Goal: Task Accomplishment & Management: Manage account settings

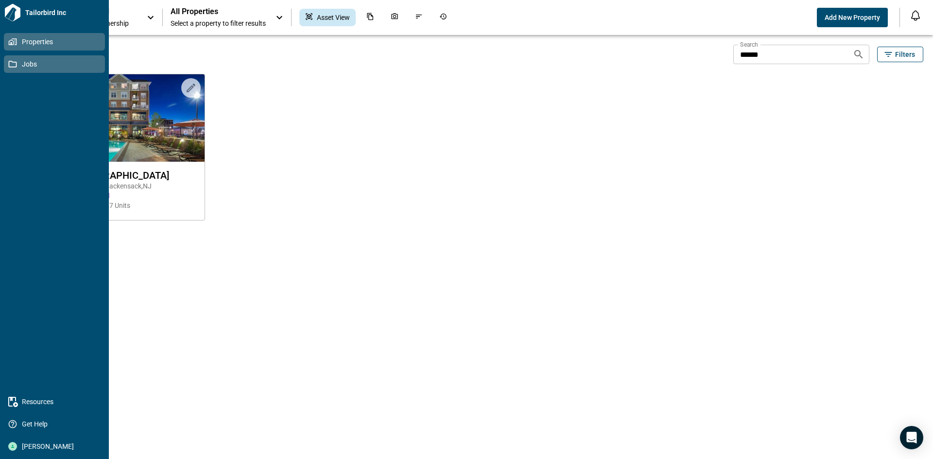
click at [7, 66] on link "Jobs" at bounding box center [54, 63] width 101 height 17
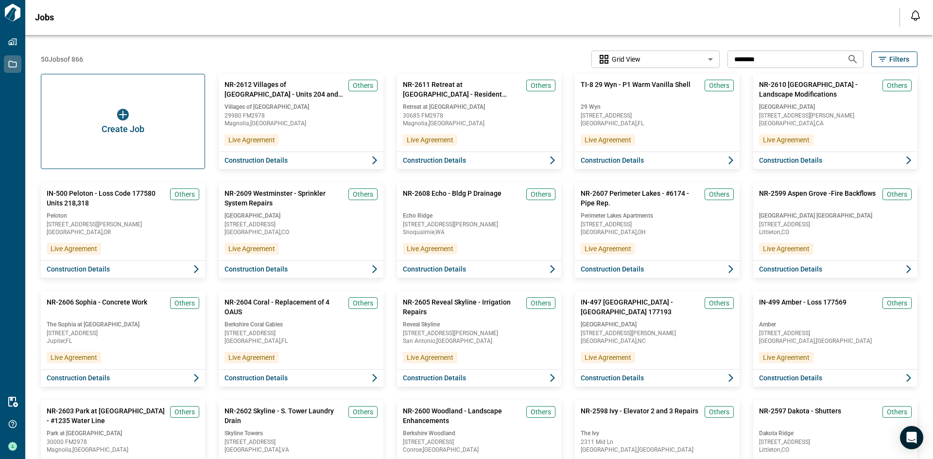
click at [775, 64] on input "********" at bounding box center [783, 59] width 112 height 18
type input "**********"
click at [851, 57] on icon "Search jobs" at bounding box center [852, 59] width 8 height 8
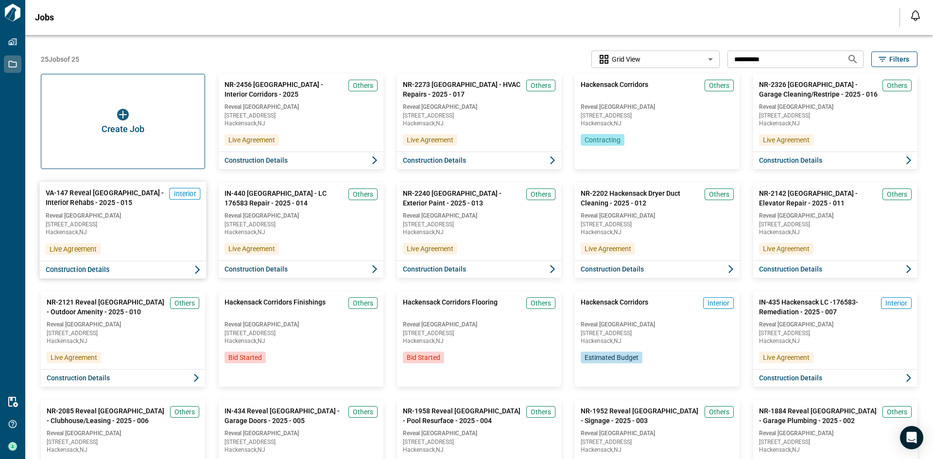
click at [149, 246] on div "VA-147 Reveal [GEOGRAPHIC_DATA] - Interior Rehabs - 2025 - 015 Interior Reveal …" at bounding box center [122, 221] width 167 height 79
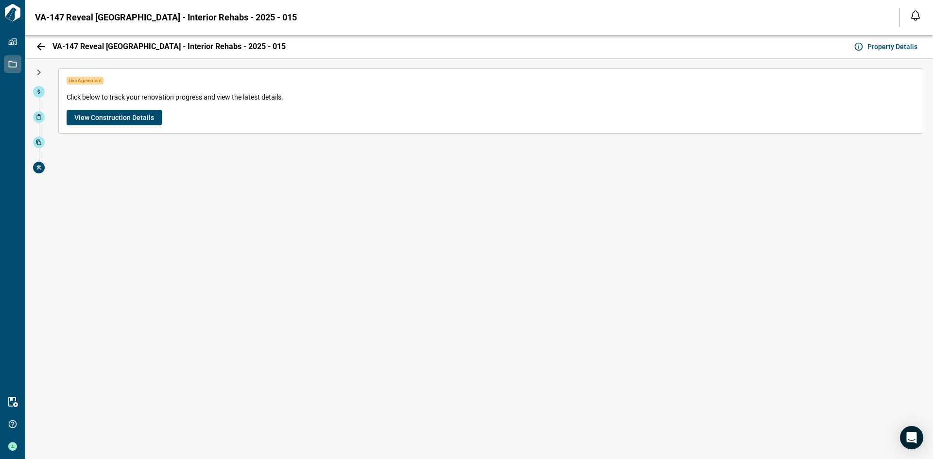
click at [130, 113] on span "View Construction Details" at bounding box center [114, 118] width 80 height 10
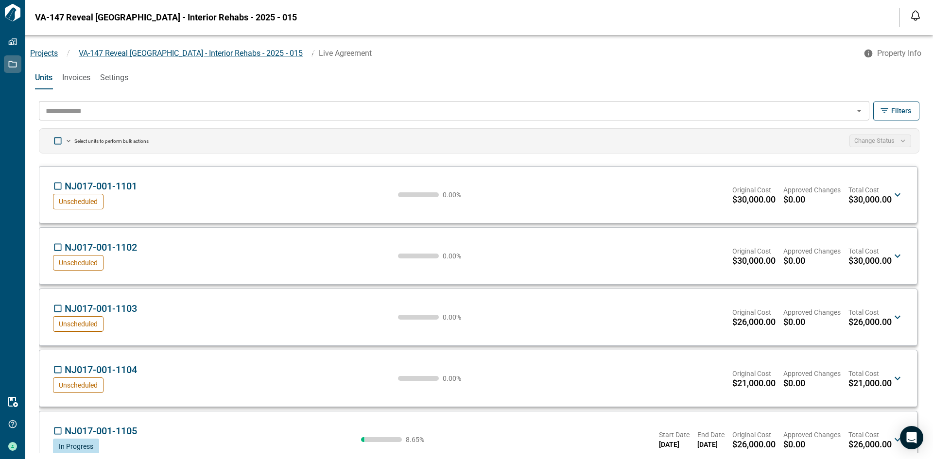
click at [97, 108] on input "text" at bounding box center [446, 111] width 808 height 14
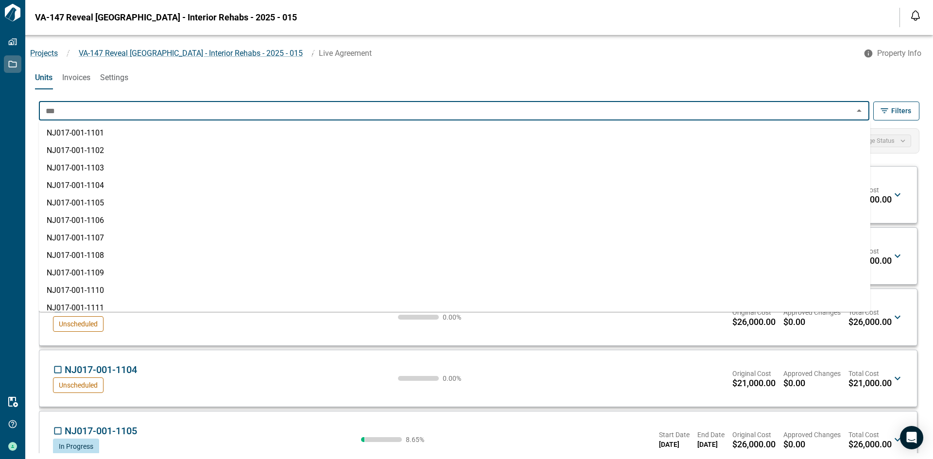
type input "****"
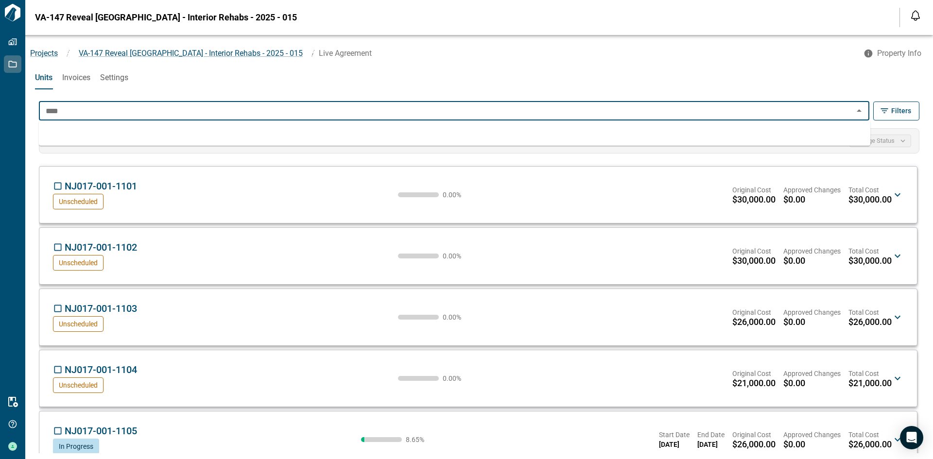
click at [85, 109] on input "****" at bounding box center [446, 111] width 808 height 14
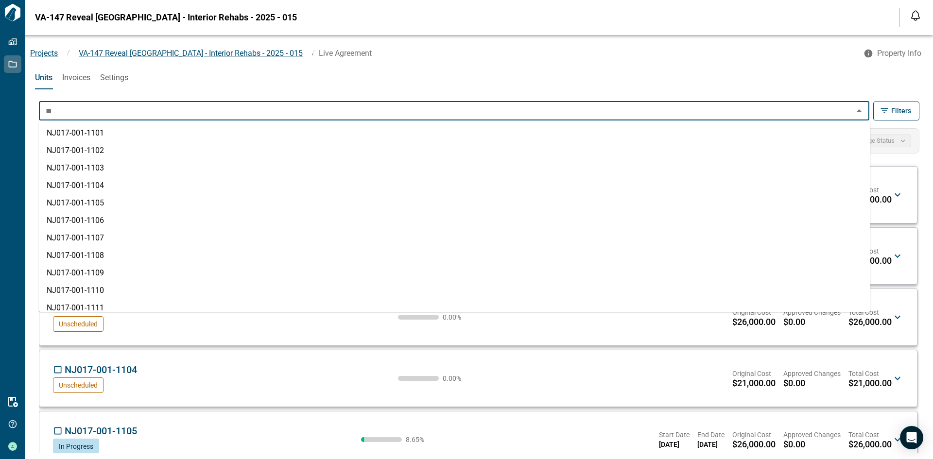
type input "*"
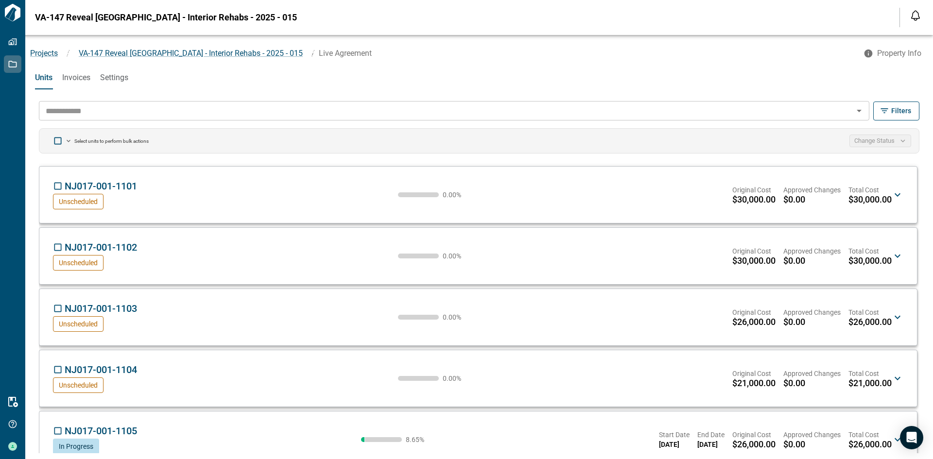
click at [719, 109] on input "text" at bounding box center [446, 111] width 808 height 14
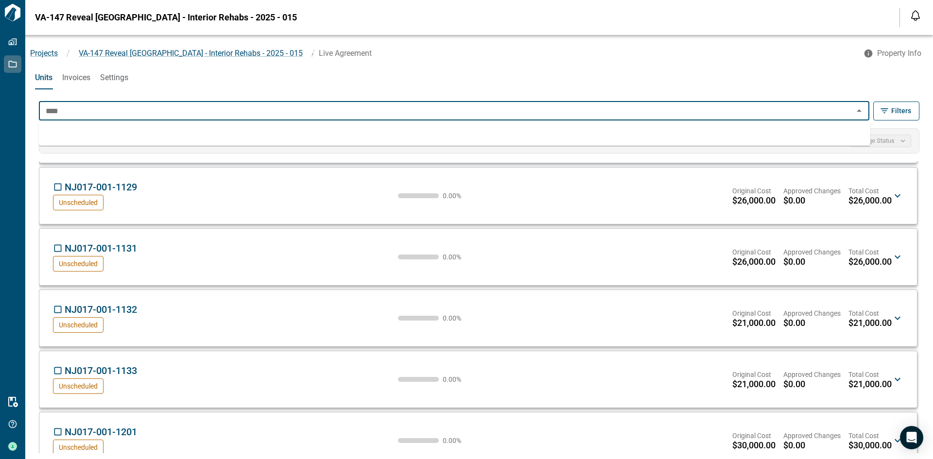
scroll to position [1603, 0]
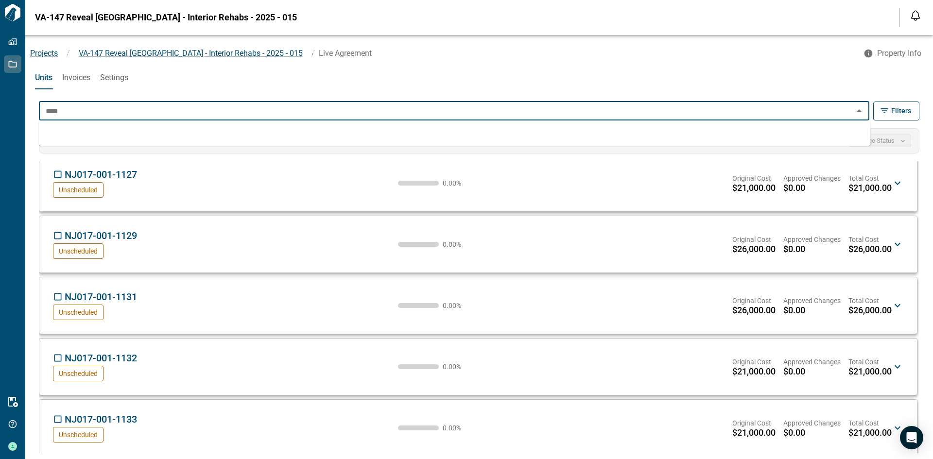
type input "****"
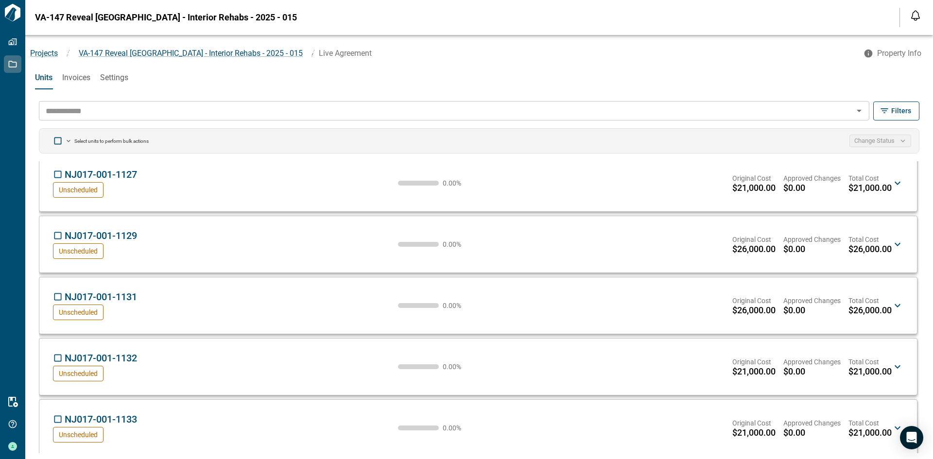
click at [103, 104] on input "text" at bounding box center [446, 111] width 808 height 14
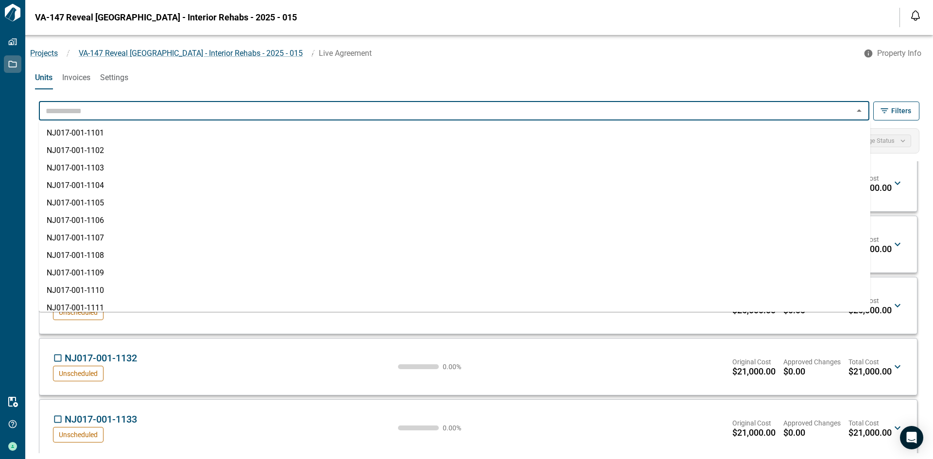
click at [103, 104] on input "text" at bounding box center [446, 111] width 808 height 14
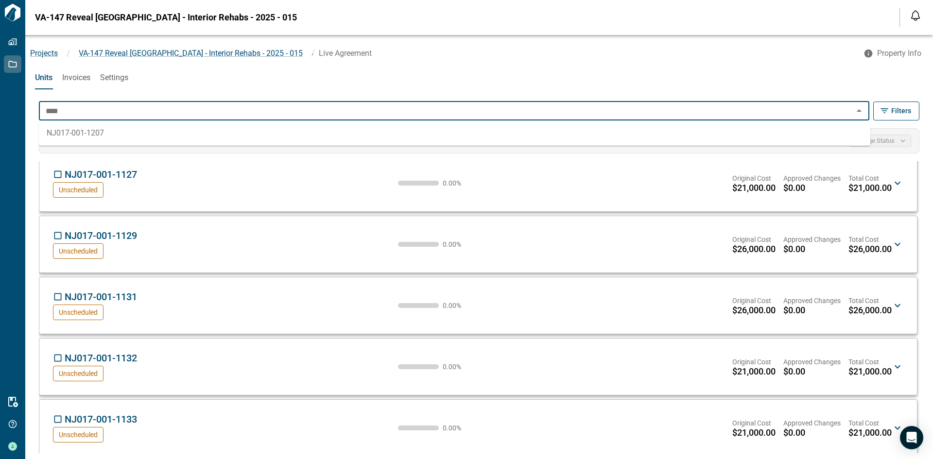
click at [107, 128] on li "NJ017-001-1207" at bounding box center [454, 132] width 831 height 17
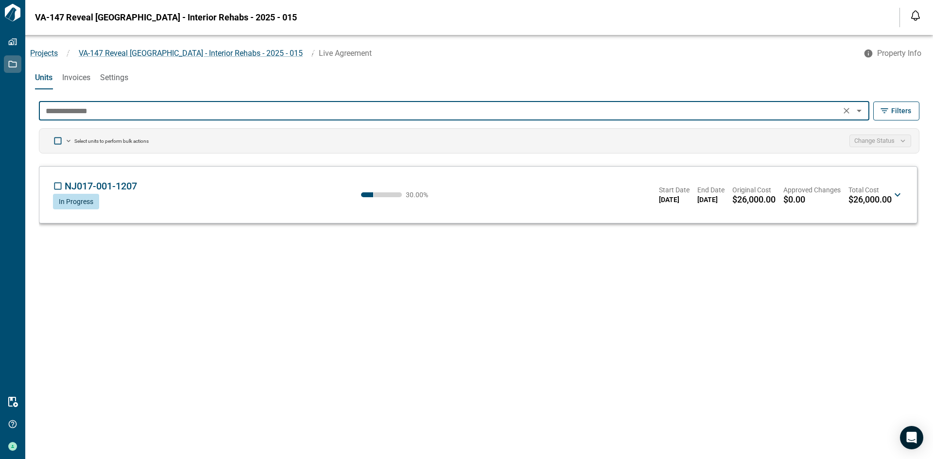
scroll to position [0, 0]
type input "**********"
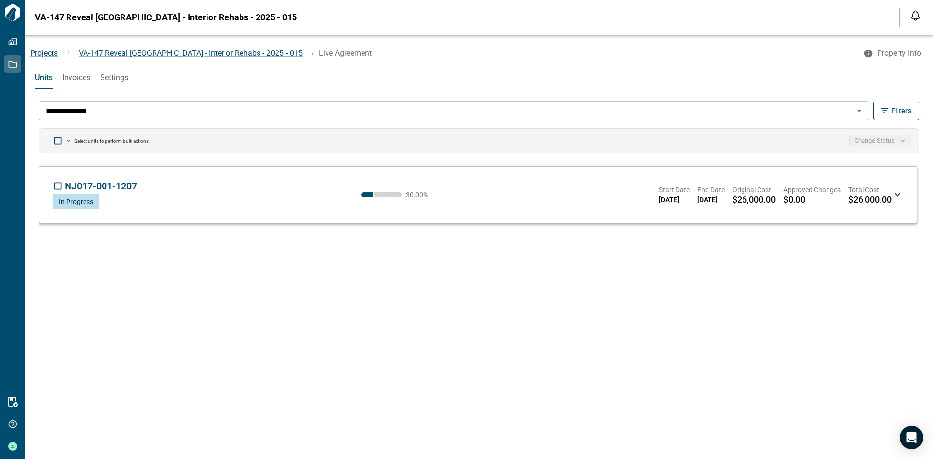
click at [678, 331] on div "**********" at bounding box center [479, 277] width 888 height 364
click at [714, 323] on div "**********" at bounding box center [479, 277] width 888 height 364
click at [616, 341] on div "**********" at bounding box center [479, 277] width 888 height 364
click at [346, 354] on div "**********" at bounding box center [479, 277] width 888 height 364
click at [867, 201] on span "$26,000.00" at bounding box center [869, 200] width 43 height 10
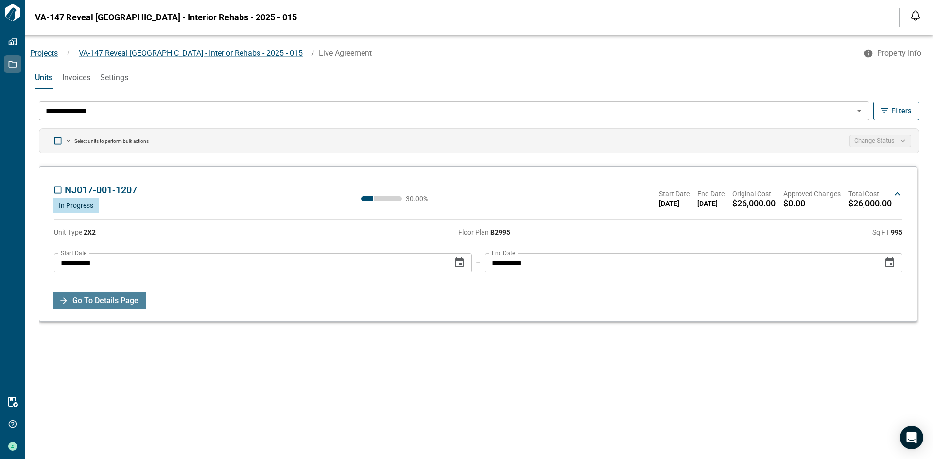
click at [109, 305] on span "Go To Details Page" at bounding box center [105, 300] width 66 height 17
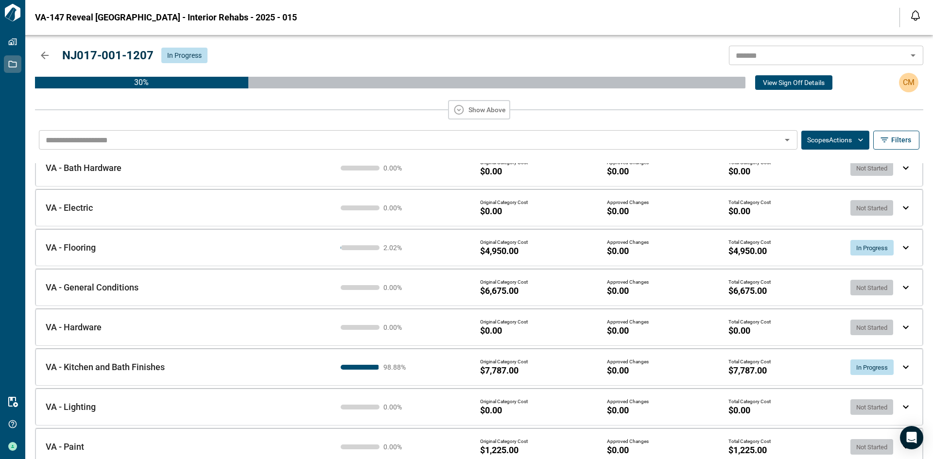
scroll to position [105, 0]
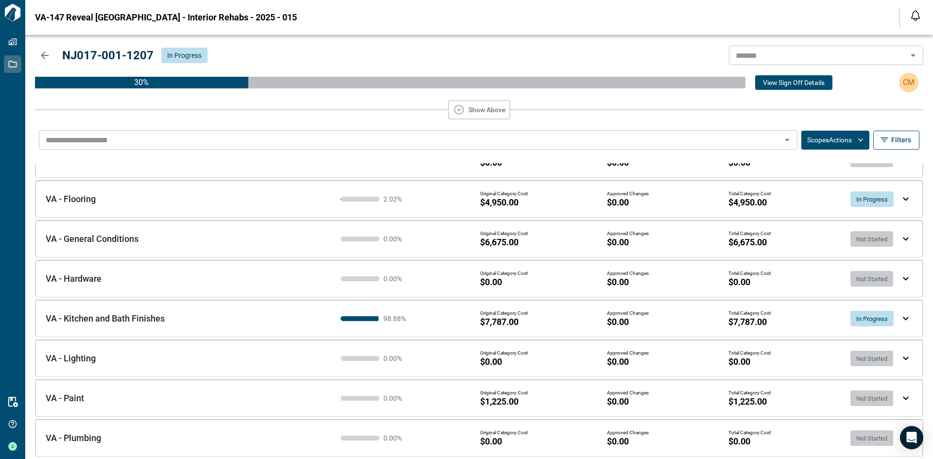
click at [893, 397] on div "Not Started" at bounding box center [874, 399] width 49 height 16
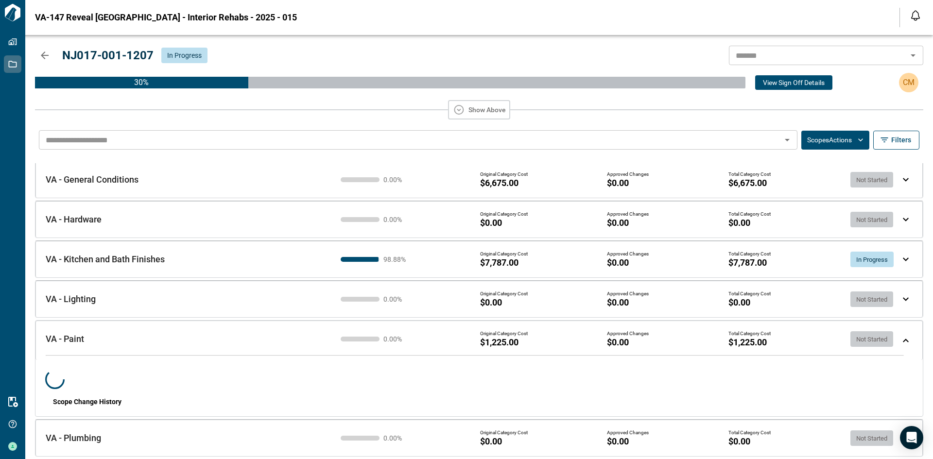
scroll to position [0, 0]
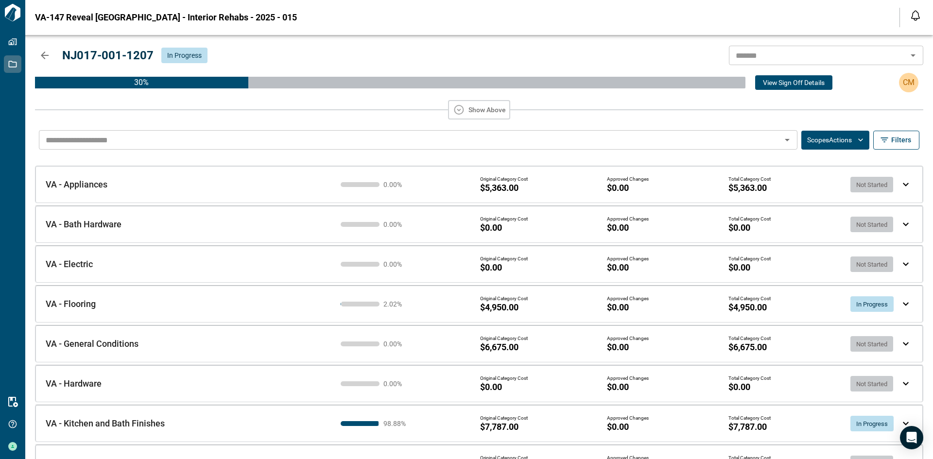
click at [848, 138] on button "Scopes Actions" at bounding box center [835, 140] width 68 height 19
click at [785, 158] on div at bounding box center [466, 229] width 933 height 459
click at [646, 102] on div "Show Above" at bounding box center [479, 109] width 888 height 19
click at [932, 76] on div "NJ017-001-1207 In Progress ​ 30 % View Sign Off Details CM Show Above ​ Scopes …" at bounding box center [478, 247] width 907 height 424
click at [906, 84] on p "CM" at bounding box center [909, 83] width 12 height 12
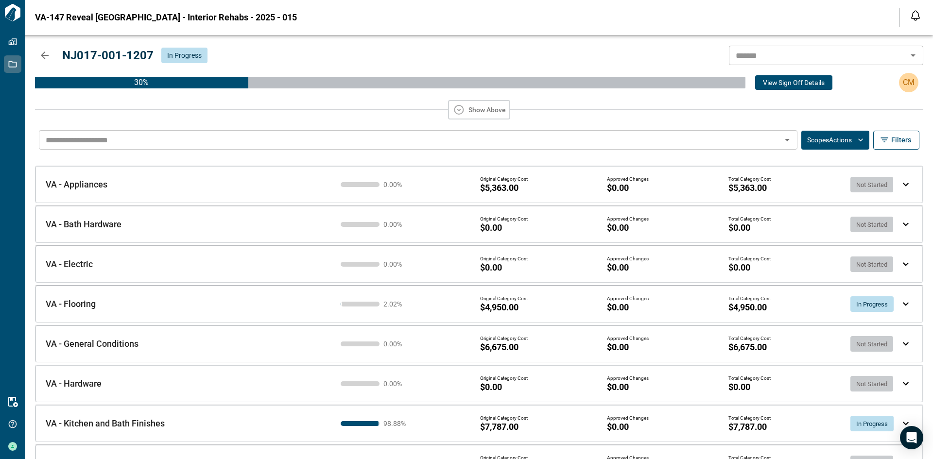
click at [33, 54] on div "NJ017-001-1207 In Progress ​ 30 % View Sign Off Details CM Show Above ​ Scopes …" at bounding box center [478, 247] width 907 height 424
click at [40, 57] on icon "button" at bounding box center [45, 56] width 12 height 12
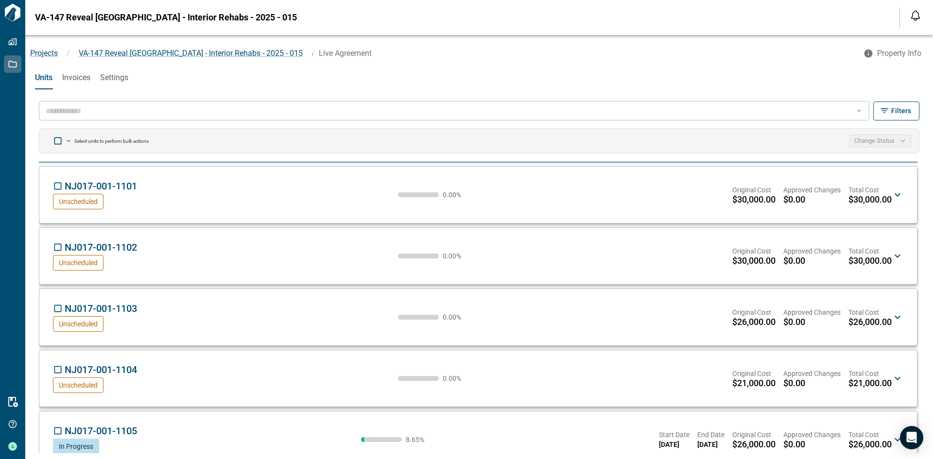
click at [389, 102] on div "​" at bounding box center [454, 110] width 830 height 19
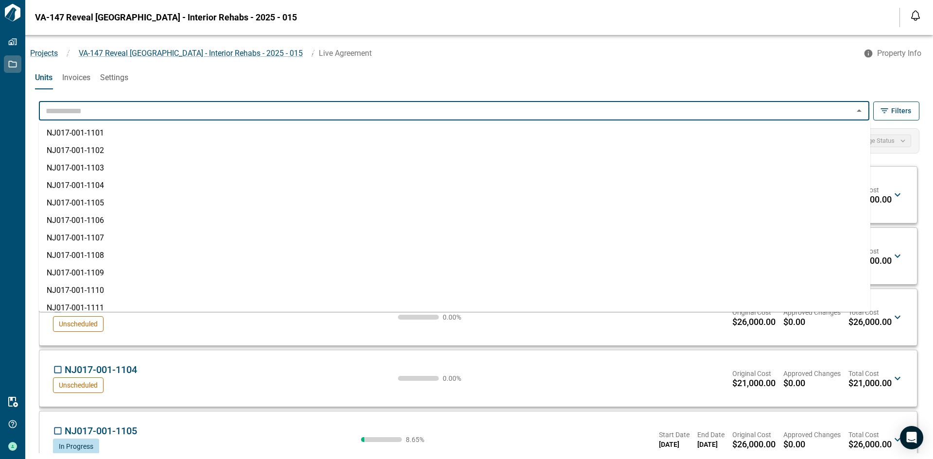
click at [376, 111] on input "text" at bounding box center [446, 111] width 808 height 14
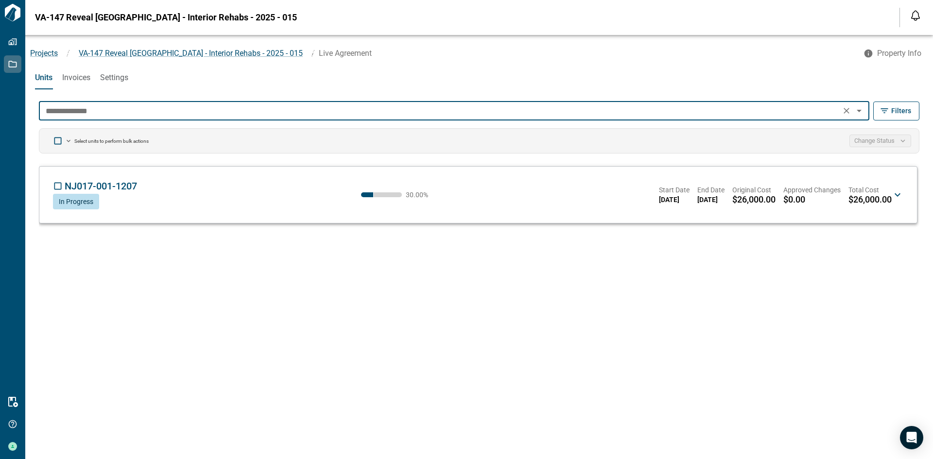
type input "**********"
click at [898, 198] on icon at bounding box center [897, 195] width 12 height 12
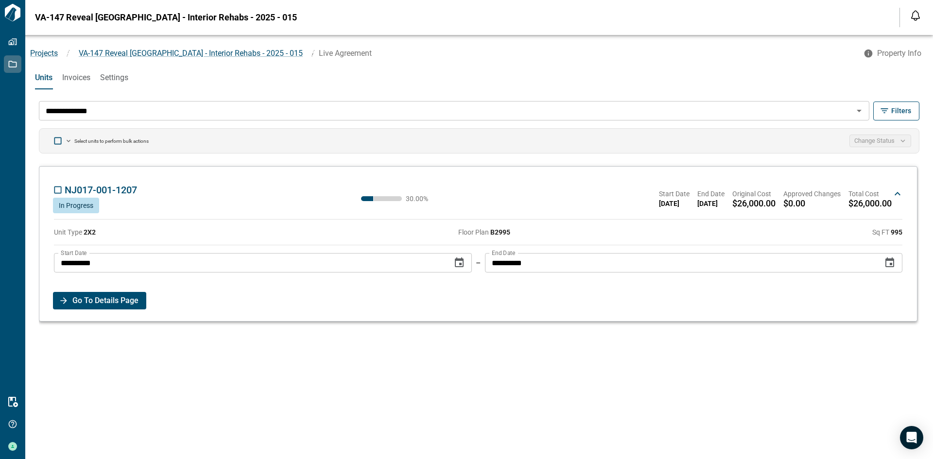
click at [102, 302] on span "Go To Details Page" at bounding box center [105, 300] width 66 height 17
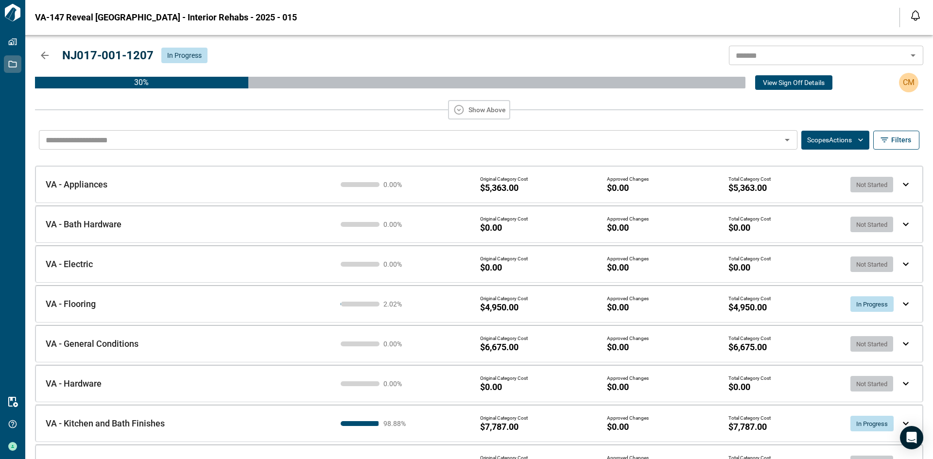
click at [862, 140] on icon "button" at bounding box center [860, 139] width 5 height 3
click at [787, 158] on div at bounding box center [466, 229] width 933 height 459
click at [863, 129] on div "​ Scopes Actions Filters" at bounding box center [479, 139] width 888 height 31
click at [861, 139] on icon "button" at bounding box center [861, 140] width 10 height 10
click at [861, 139] on div at bounding box center [466, 229] width 933 height 459
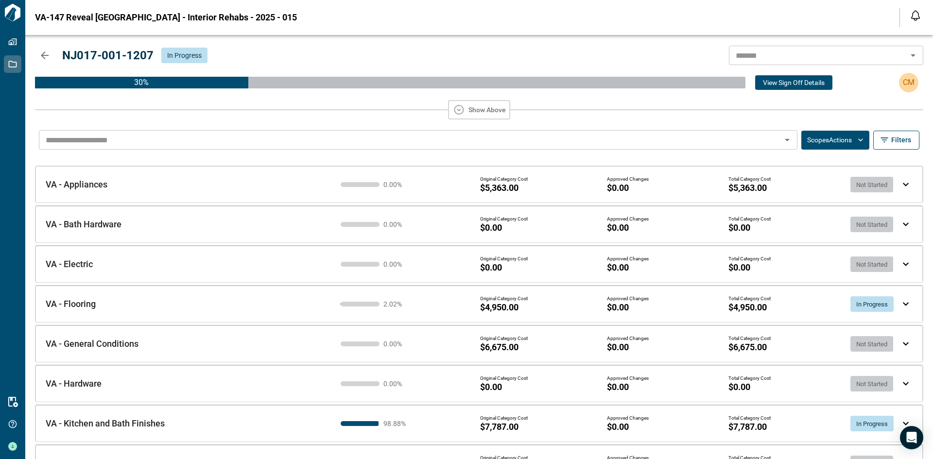
click at [727, 160] on div "​ Scopes Actions Filters VA - Appliances VA - Appliances 0.00 % Original Catego…" at bounding box center [479, 291] width 888 height 335
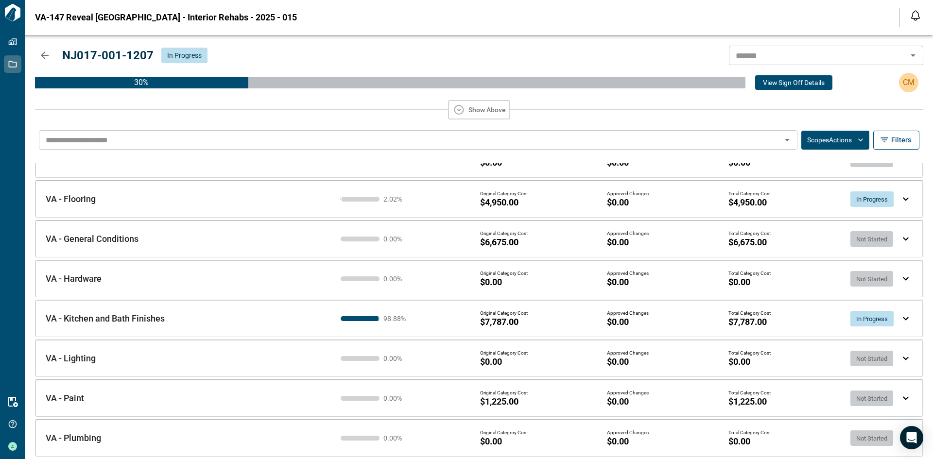
click at [900, 401] on div "VA - Paint VA - Paint 0.00 % Original Category Cost $1,225.00 Approved Changes …" at bounding box center [478, 398] width 887 height 36
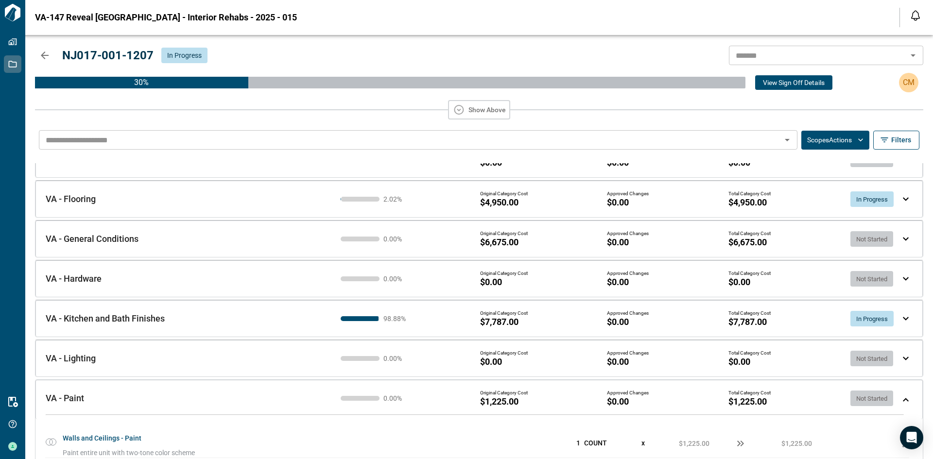
click at [842, 146] on button "Scopes Actions" at bounding box center [835, 140] width 68 height 19
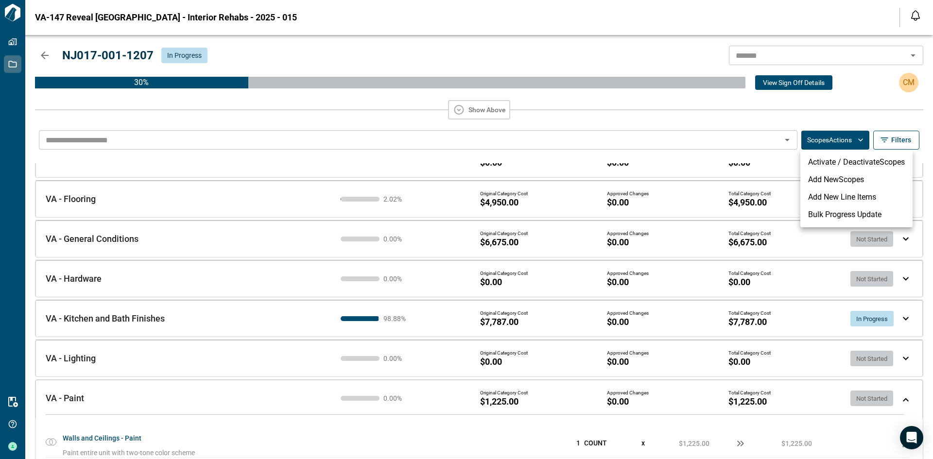
click at [778, 168] on div at bounding box center [466, 229] width 933 height 459
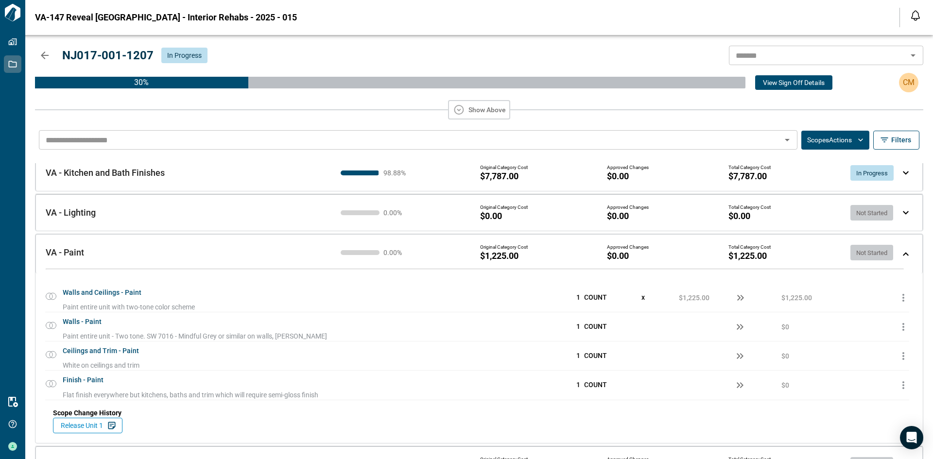
scroll to position [278, 0]
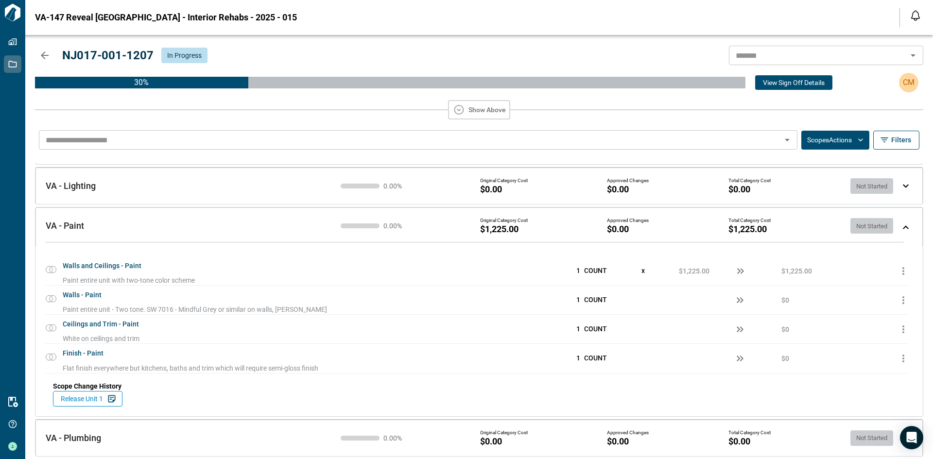
click at [908, 356] on div "Walls and Ceilings - Paint Paint entire unit with two-tone color scheme 1 COUNT…" at bounding box center [478, 332] width 887 height 170
click at [901, 271] on icon "button" at bounding box center [903, 271] width 12 height 12
click at [878, 290] on span "Add Price Change" at bounding box center [877, 292] width 61 height 9
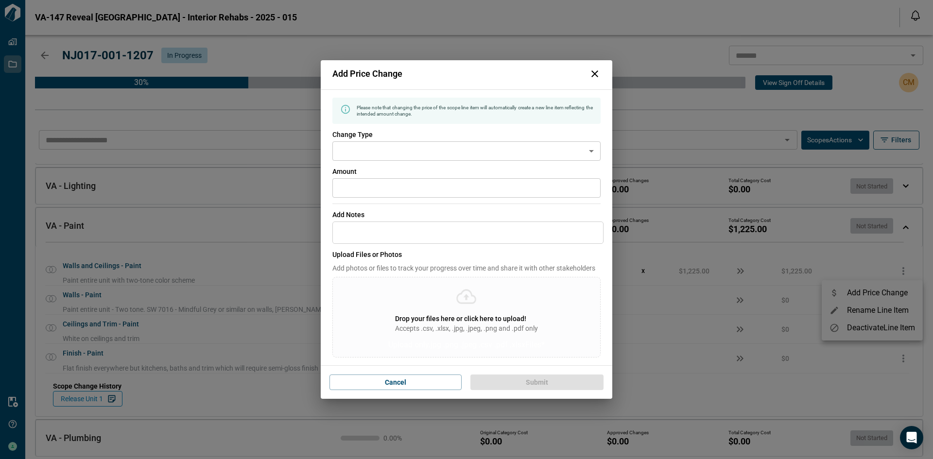
click at [404, 193] on input "*" at bounding box center [466, 187] width 268 height 19
type input "*****"
click at [411, 157] on body "Tailorbird Inc Properties Jobs Resources Get Help [PERSON_NAME] [GEOGRAPHIC_DAT…" at bounding box center [466, 229] width 933 height 459
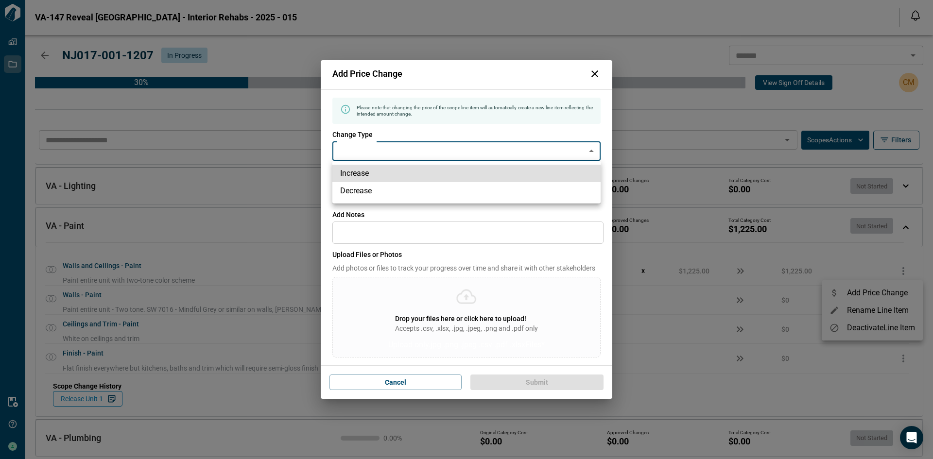
click at [411, 171] on li "Increase" at bounding box center [466, 173] width 268 height 17
type input "********"
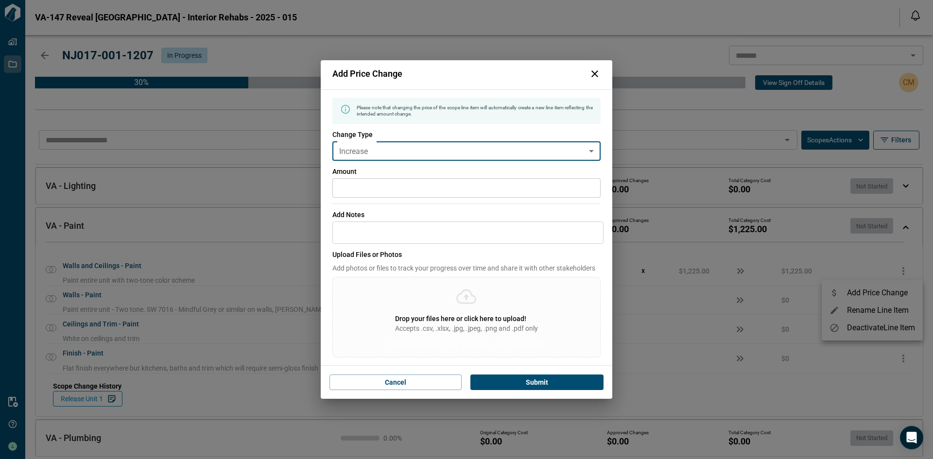
click at [504, 209] on div "Please note that changing the price of the scope line item will automatically c…" at bounding box center [466, 228] width 268 height 260
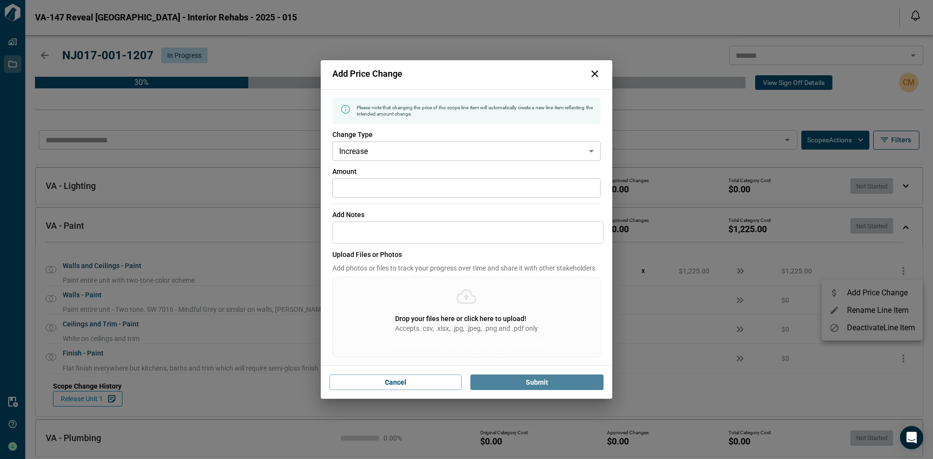
click at [554, 386] on button "Submit" at bounding box center [536, 383] width 133 height 16
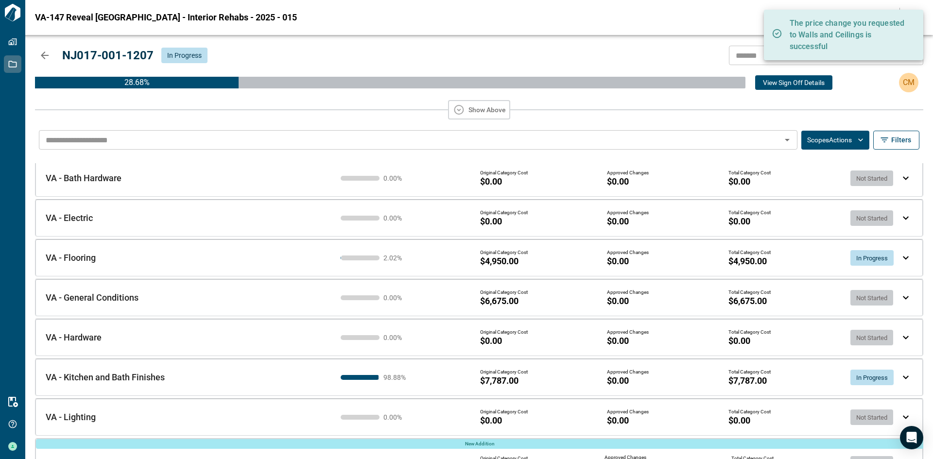
scroll to position [0, 0]
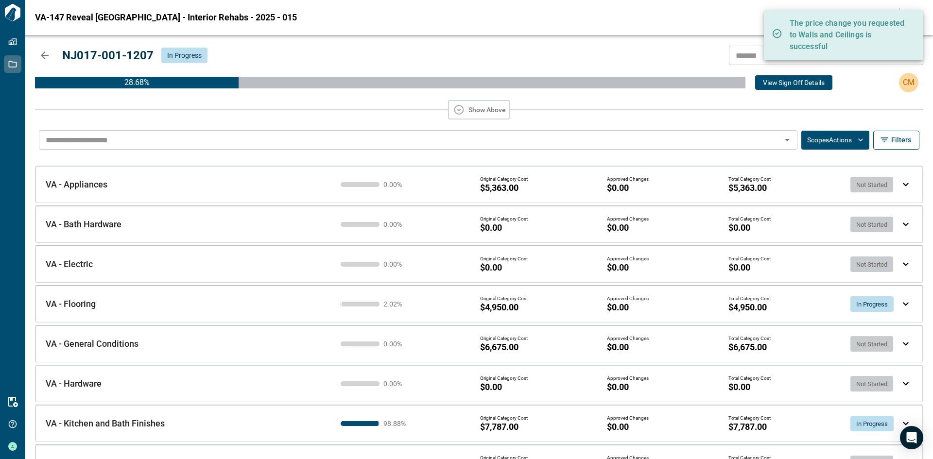
click at [820, 300] on div "Original Category Cost $4,950.00 Approved Changes $0.00 Total Category Cost $4,…" at bounding box center [689, 304] width 419 height 17
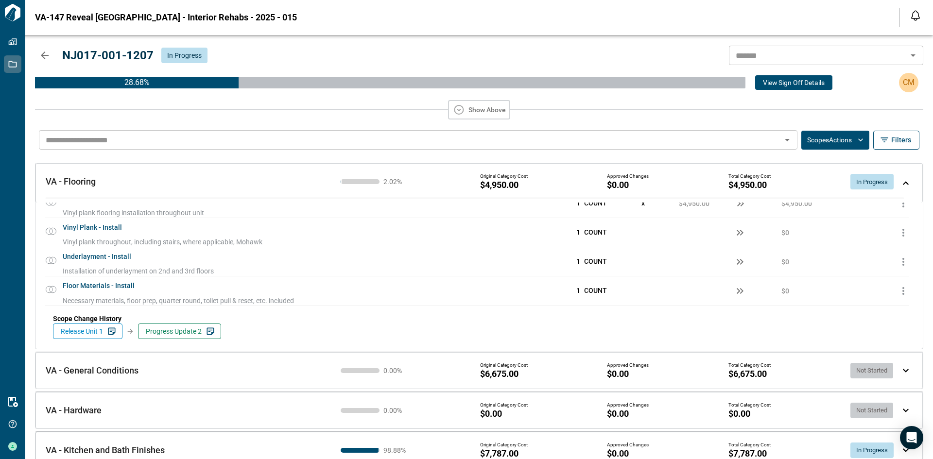
scroll to position [97, 0]
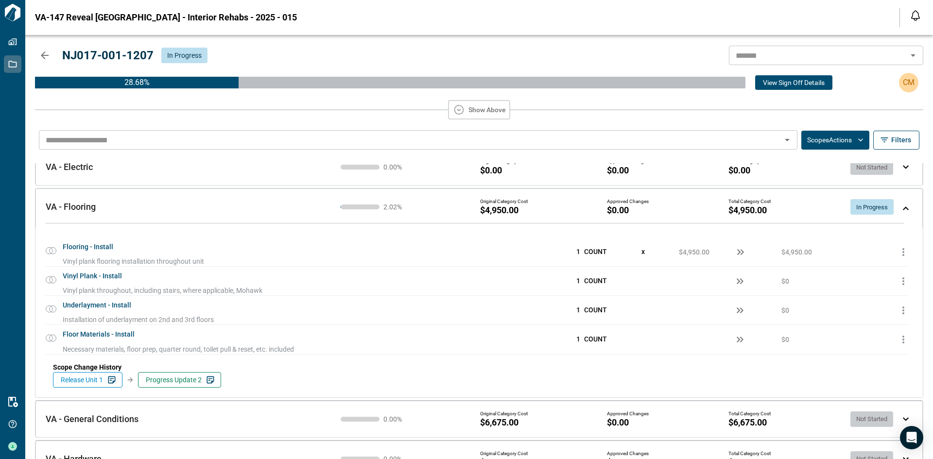
click at [905, 208] on div "VA - Flooring VA - Flooring 2.02 % Original Category Cost $4,950.00 Approved Ch…" at bounding box center [478, 207] width 887 height 39
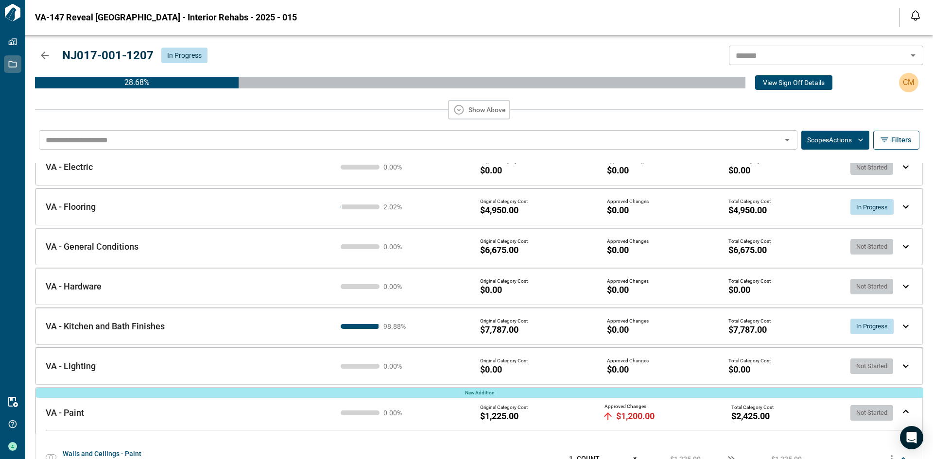
click at [905, 208] on div "VA - Flooring VA - Flooring 2.02 % Original Category Cost $4,950.00 Approved Ch…" at bounding box center [478, 206] width 887 height 36
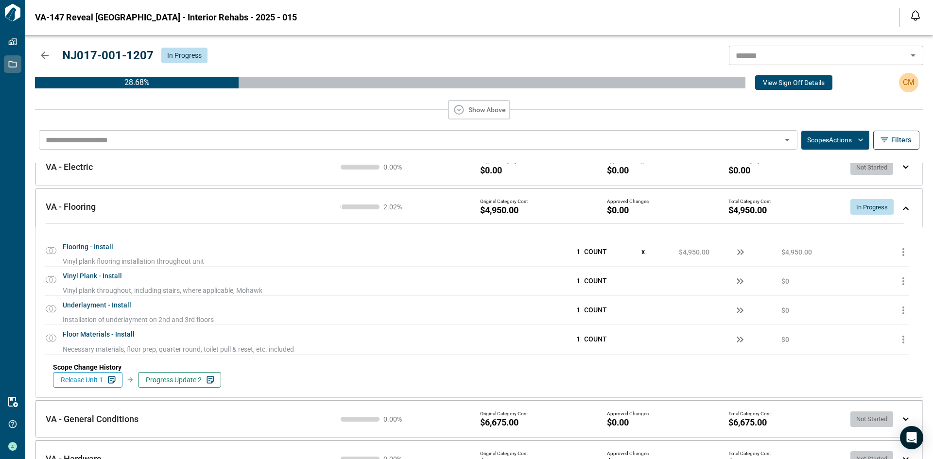
click at [873, 209] on span "In Progress" at bounding box center [871, 207] width 43 height 7
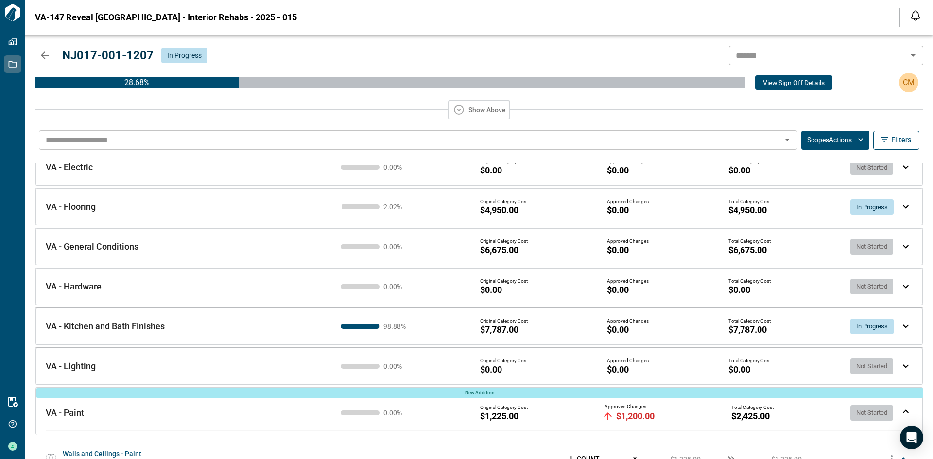
click at [873, 209] on span "In Progress" at bounding box center [871, 207] width 43 height 7
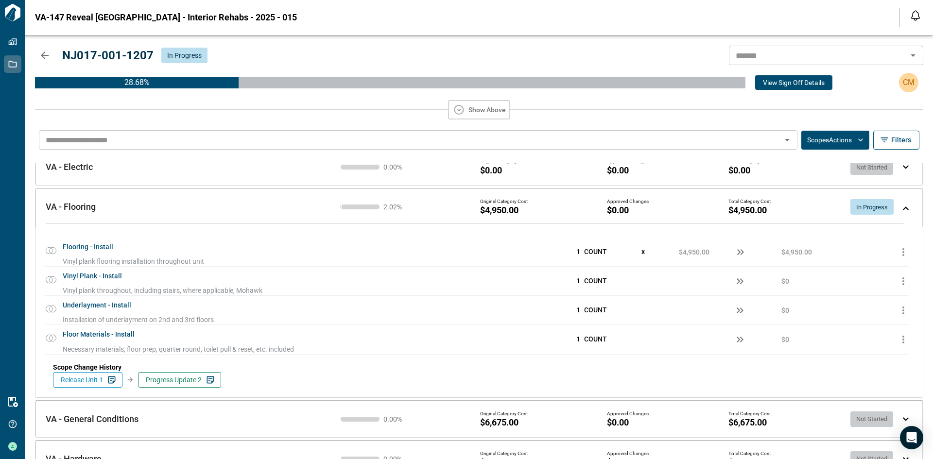
click at [897, 207] on div "2.02 % Original Category Cost $4,950.00 Approved Changes $0.00 Total Category C…" at bounding box center [620, 207] width 566 height 24
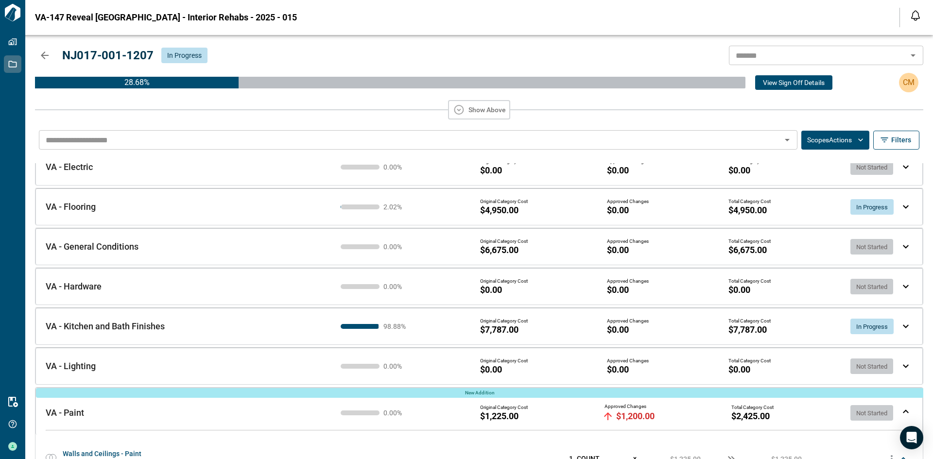
click at [903, 207] on img at bounding box center [906, 207] width 6 height 4
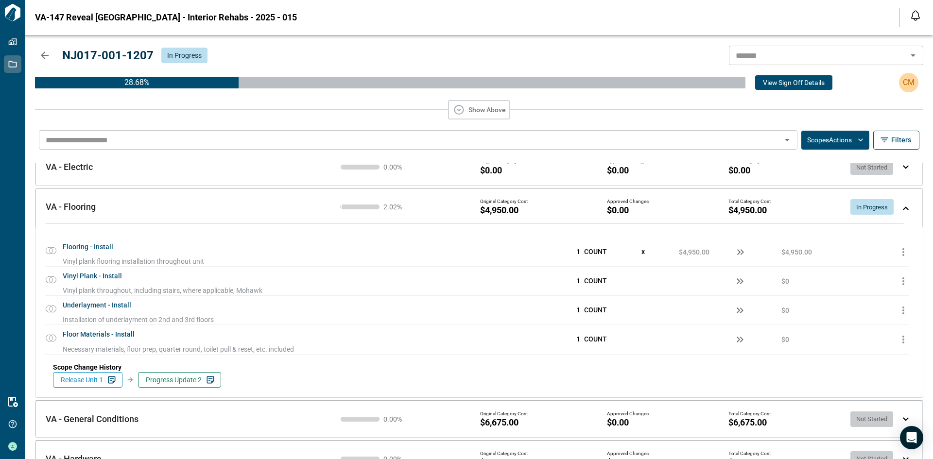
click at [870, 213] on div "In Progress" at bounding box center [871, 207] width 43 height 16
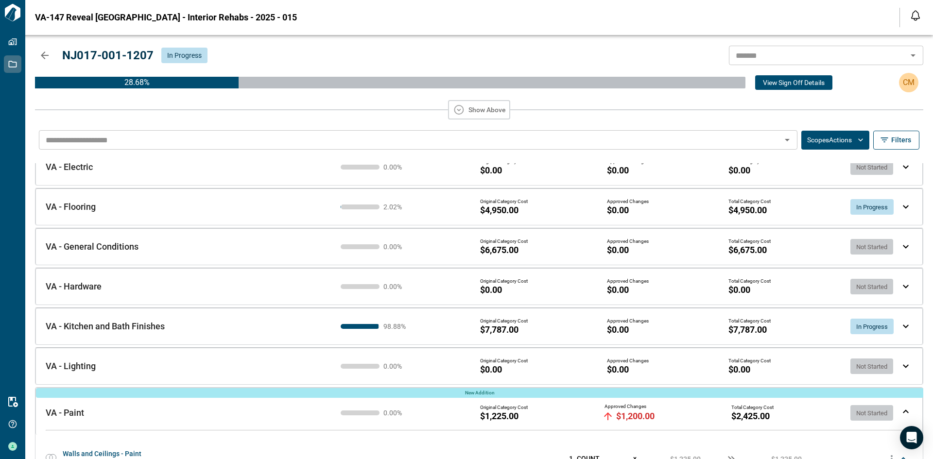
scroll to position [0, 0]
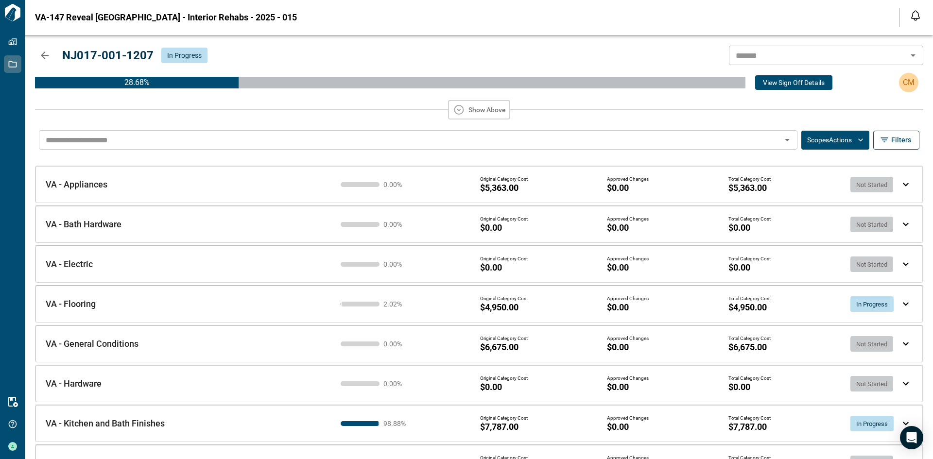
click at [874, 302] on span "In Progress" at bounding box center [871, 304] width 43 height 7
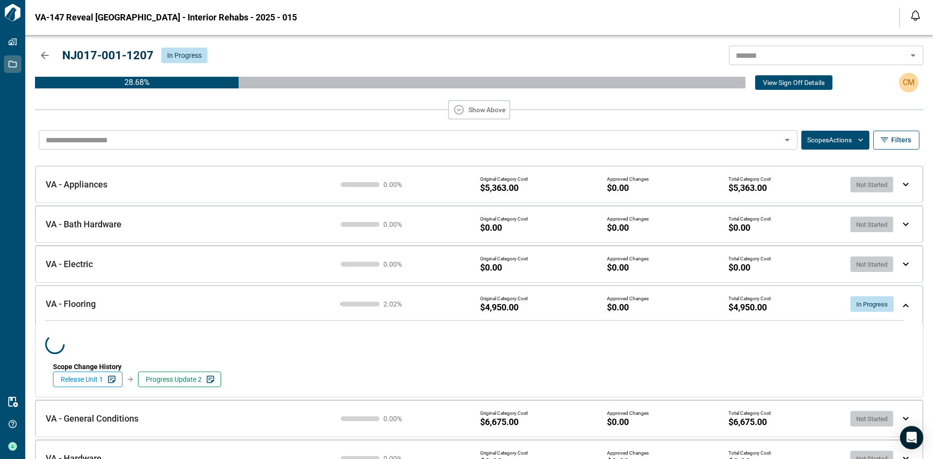
click at [854, 144] on button "Scopes Actions" at bounding box center [835, 140] width 68 height 19
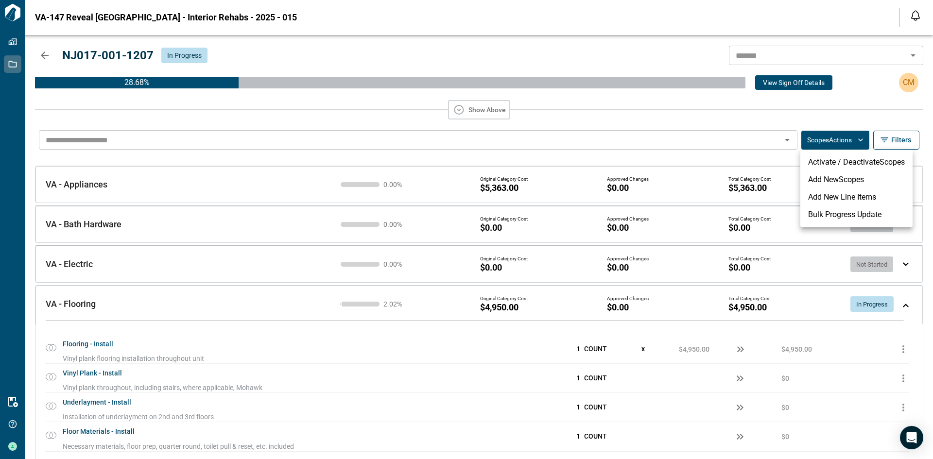
click at [854, 144] on div at bounding box center [466, 229] width 933 height 459
click at [814, 308] on div "Original Category Cost $4,950.00 Approved Changes $0.00 Total Category Cost $4,…" at bounding box center [689, 304] width 419 height 17
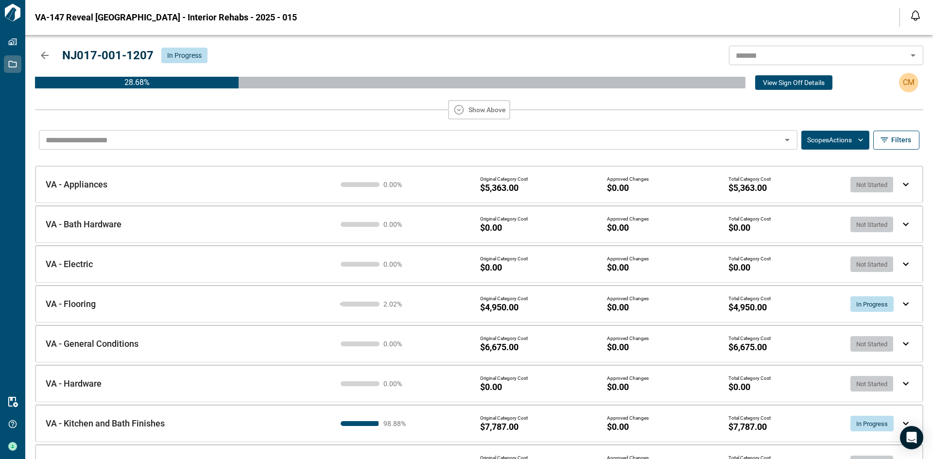
click at [894, 306] on div "In Progress" at bounding box center [874, 304] width 49 height 16
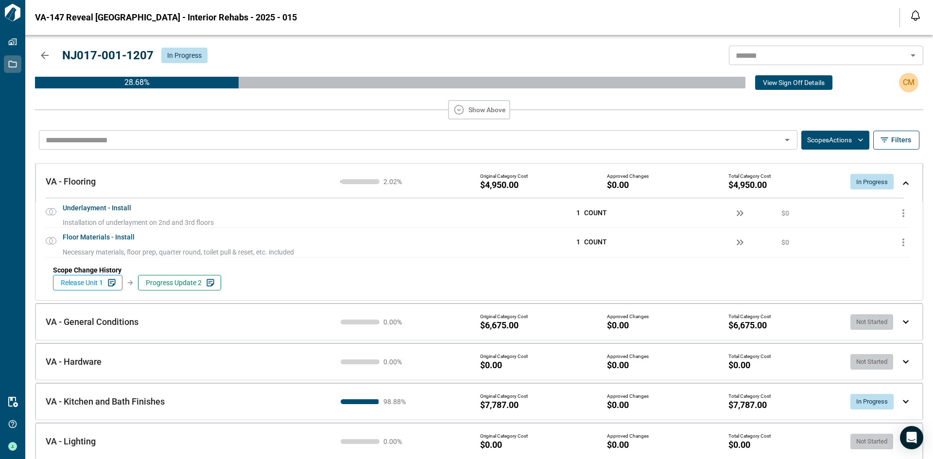
scroll to position [49, 0]
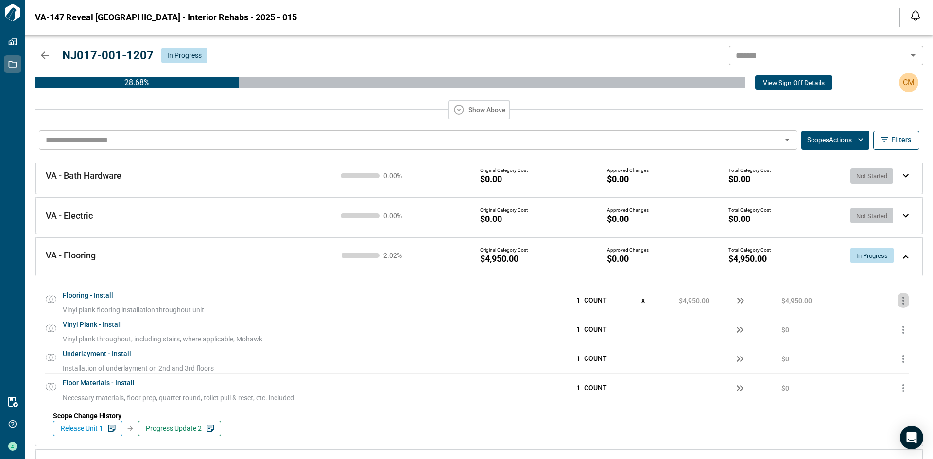
click at [898, 300] on icon "button" at bounding box center [903, 301] width 12 height 12
click at [882, 326] on span "Add Price Change" at bounding box center [877, 322] width 61 height 9
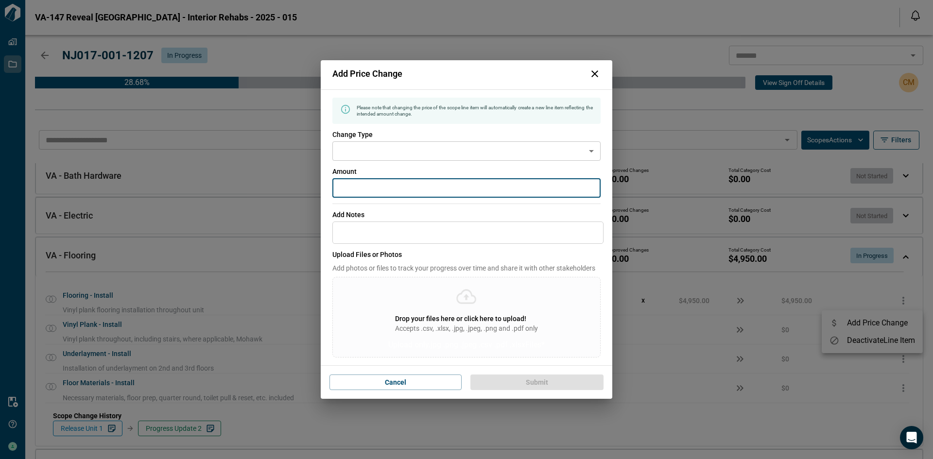
click at [383, 181] on input "*" at bounding box center [466, 187] width 268 height 19
click at [341, 191] on input "*" at bounding box center [466, 187] width 268 height 19
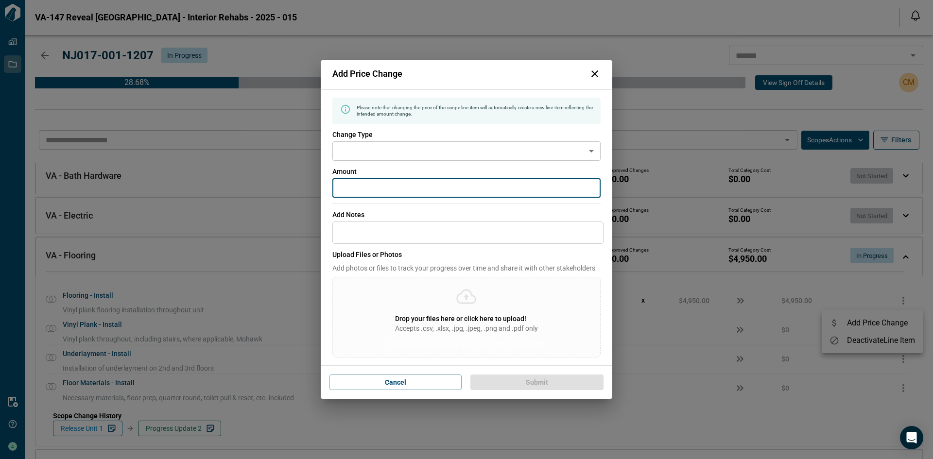
click at [341, 191] on input "*" at bounding box center [466, 187] width 268 height 19
type input "****"
click at [424, 228] on textarea at bounding box center [467, 233] width 271 height 22
click at [447, 216] on span "Add Notes" at bounding box center [467, 215] width 271 height 10
click at [455, 161] on div "Please note that changing the price of the scope line item will automatically c…" at bounding box center [466, 228] width 268 height 260
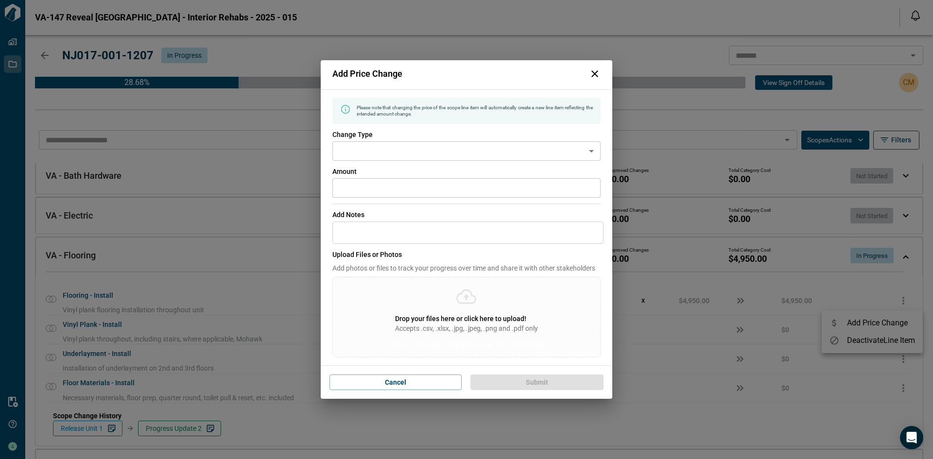
click at [478, 140] on div "Change Type ​ Change Type" at bounding box center [466, 145] width 268 height 31
click at [481, 153] on body "Tailorbird Inc Properties Jobs Resources Get Help [PERSON_NAME] [GEOGRAPHIC_DAT…" at bounding box center [466, 229] width 933 height 459
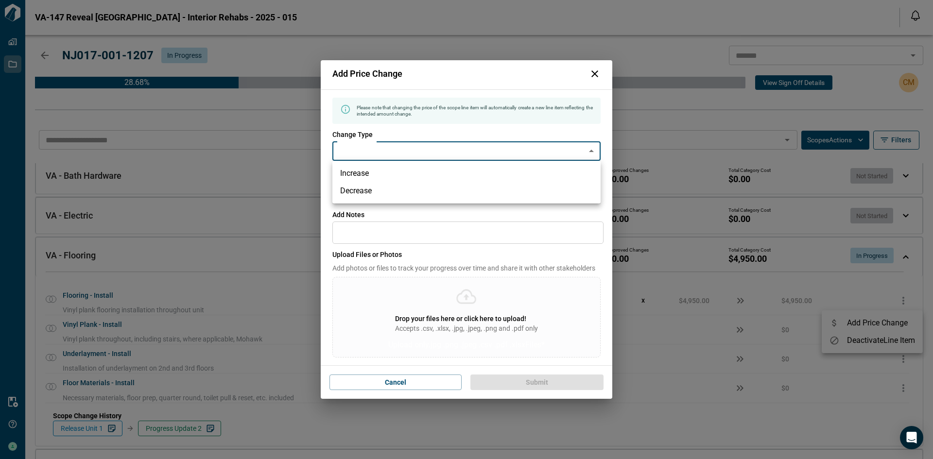
click at [467, 178] on li "Increase" at bounding box center [466, 173] width 268 height 17
type input "********"
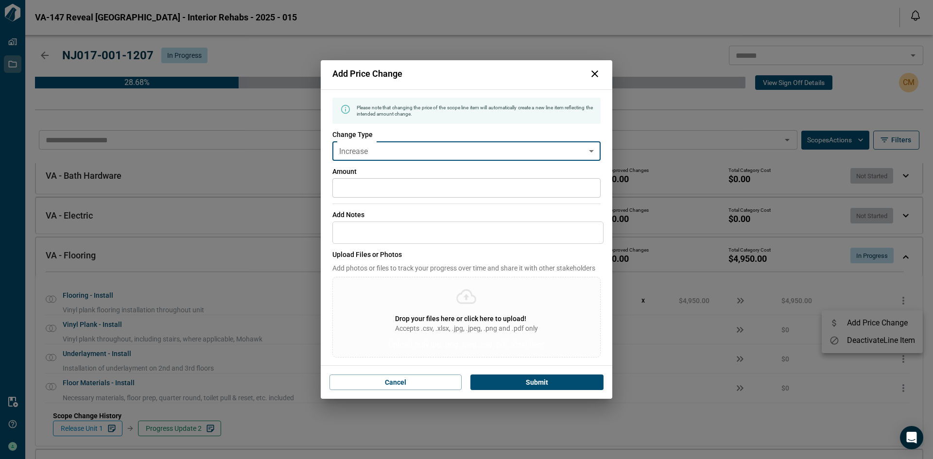
click at [571, 210] on span "Add Notes" at bounding box center [467, 215] width 271 height 10
click at [557, 381] on button "Submit" at bounding box center [536, 383] width 133 height 16
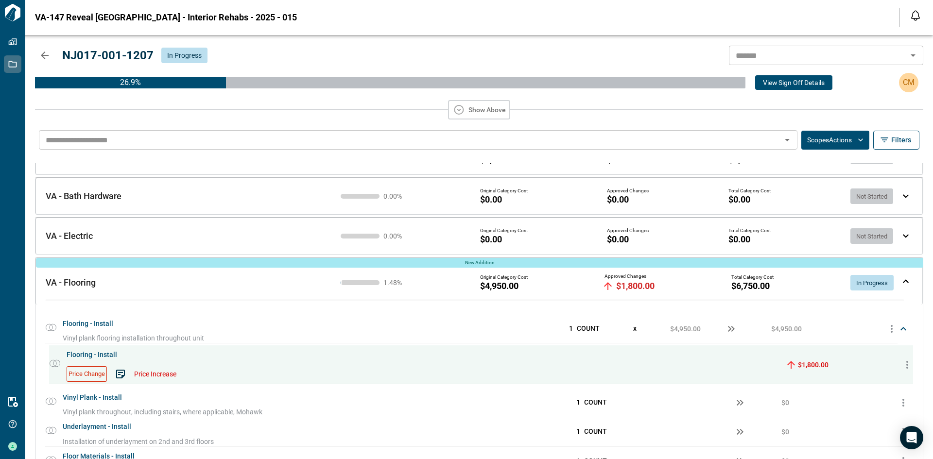
scroll to position [0, 0]
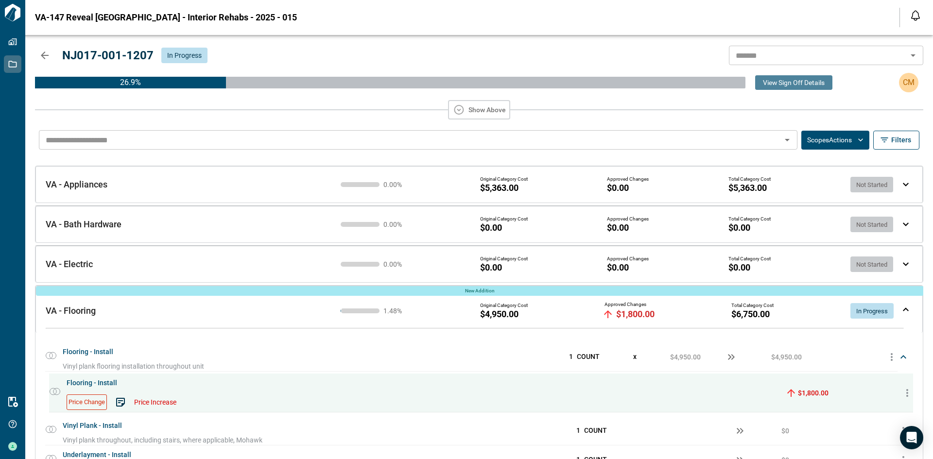
click at [797, 85] on button "View Sign Off Details" at bounding box center [793, 82] width 77 height 15
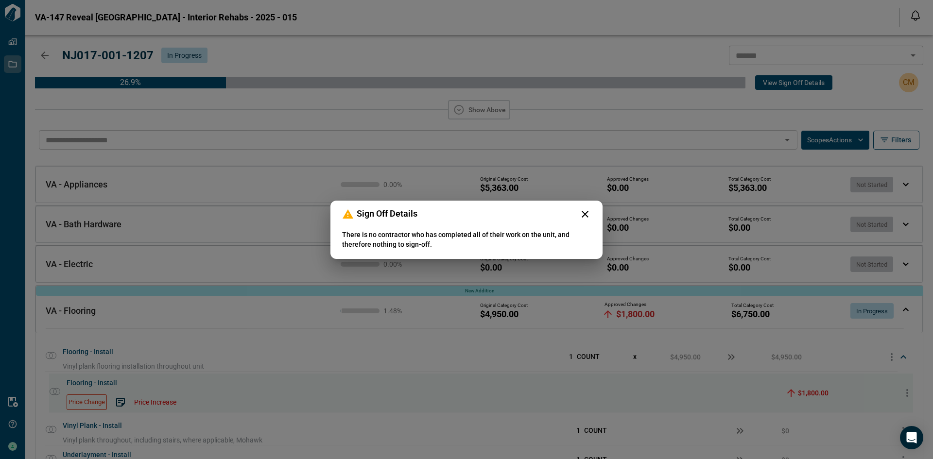
click at [584, 211] on icon at bounding box center [585, 214] width 12 height 12
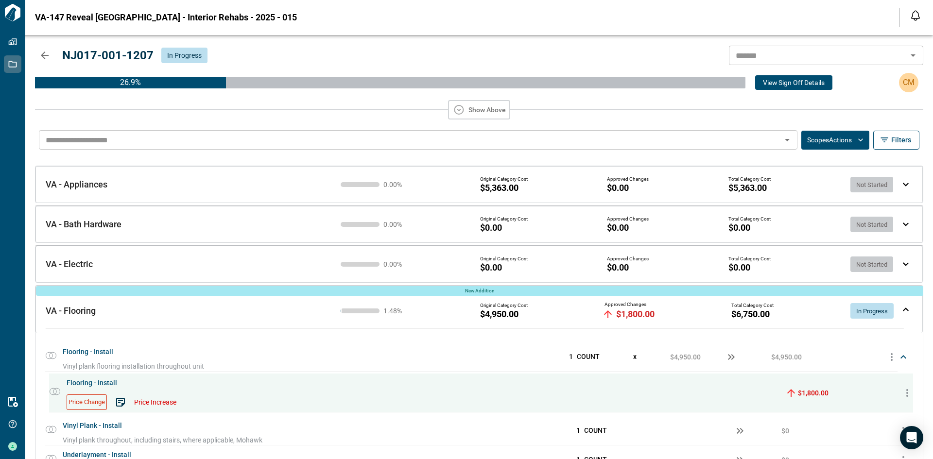
click at [52, 56] on button "button" at bounding box center [44, 55] width 19 height 19
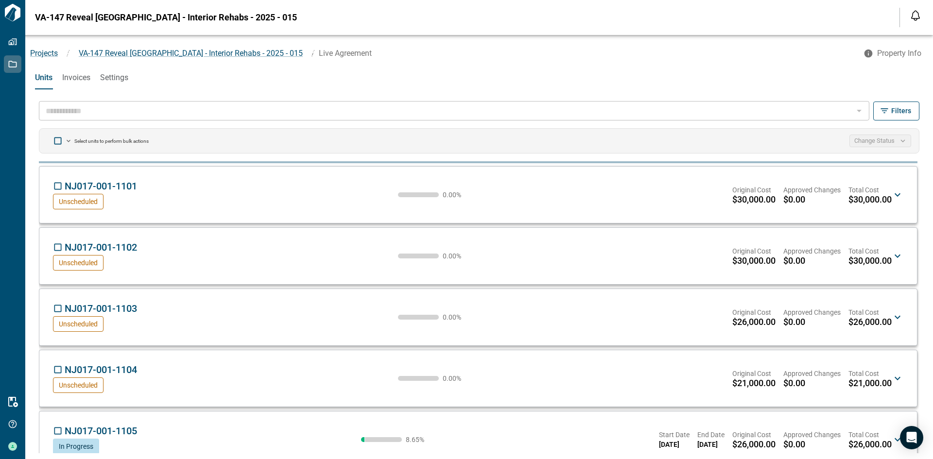
click at [97, 111] on input "text" at bounding box center [446, 111] width 808 height 14
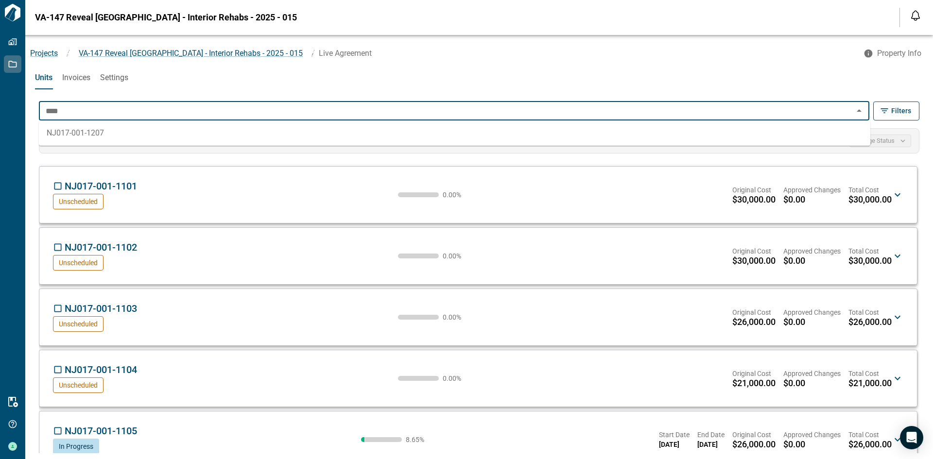
click at [248, 130] on li "NJ017-001-1207" at bounding box center [454, 132] width 831 height 17
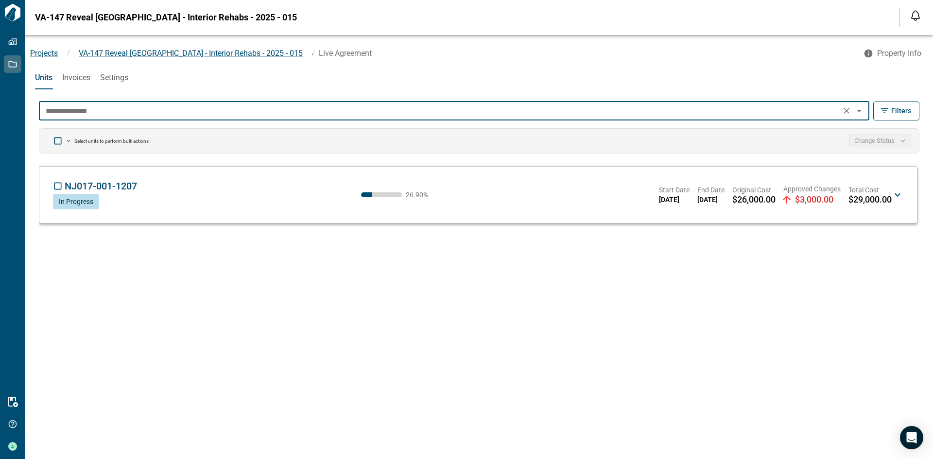
type input "**********"
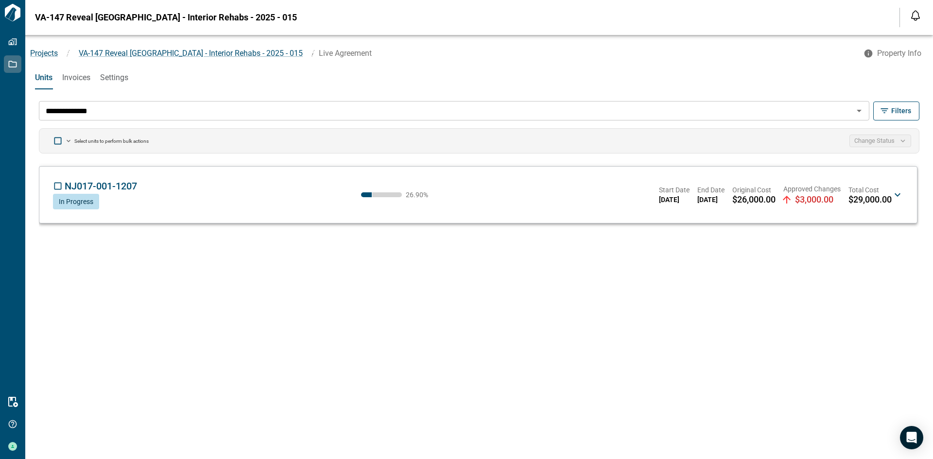
click at [886, 201] on span "$29,000.00" at bounding box center [869, 200] width 43 height 10
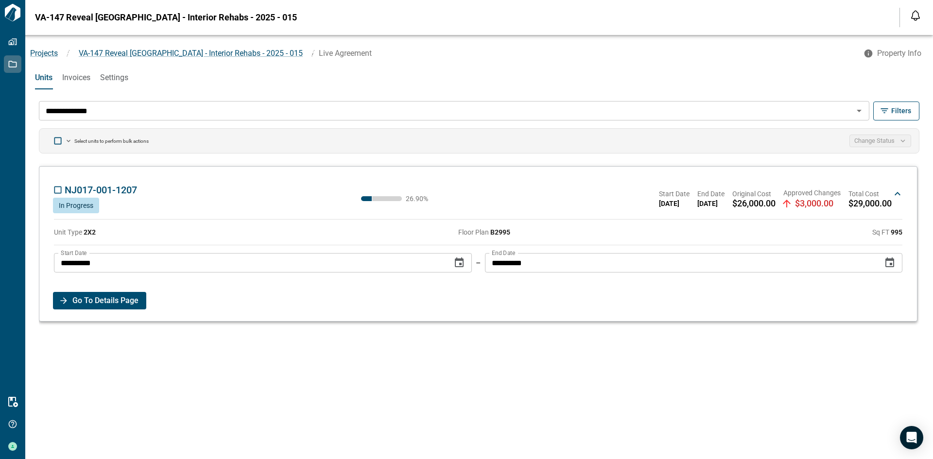
click at [115, 299] on span "Go To Details Page" at bounding box center [105, 300] width 66 height 17
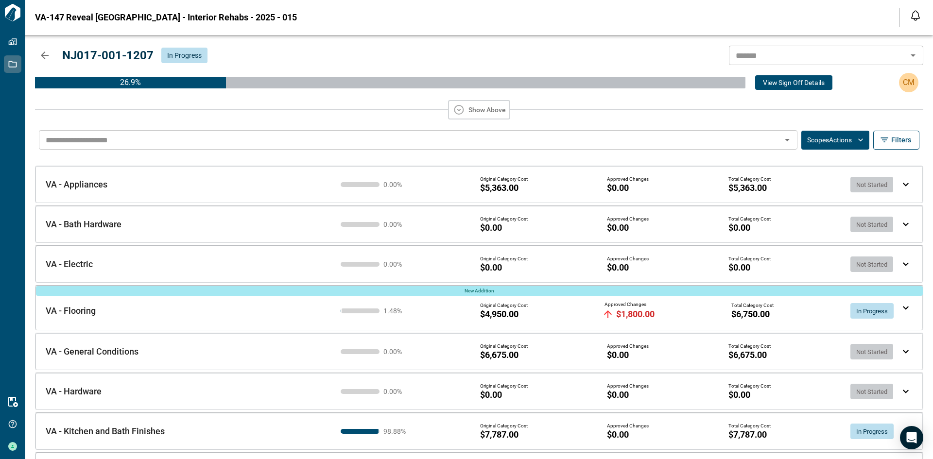
click at [907, 180] on div "VA - Appliances VA - Appliances 0.00 % Original Category Cost $5,363.00 Approve…" at bounding box center [478, 184] width 887 height 36
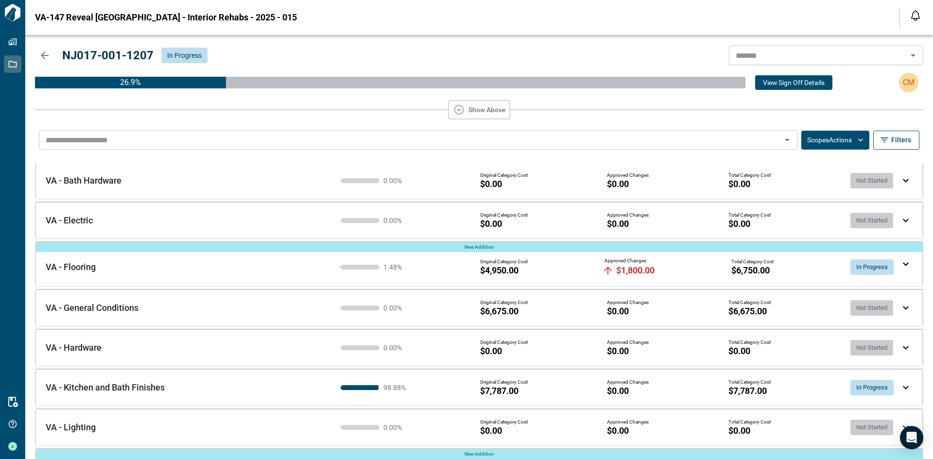
scroll to position [291, 0]
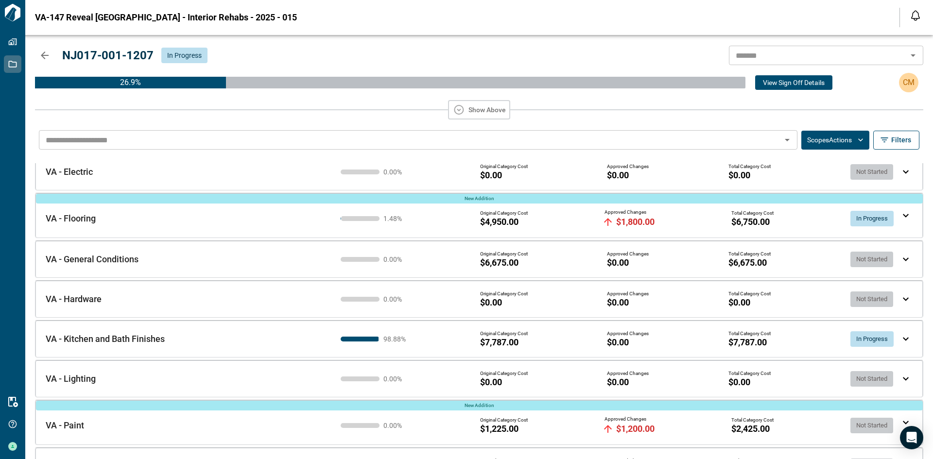
click at [820, 343] on div "Original Category Cost $7,787.00 Approved Changes $0.00 Total Category Cost $7,…" at bounding box center [689, 339] width 419 height 17
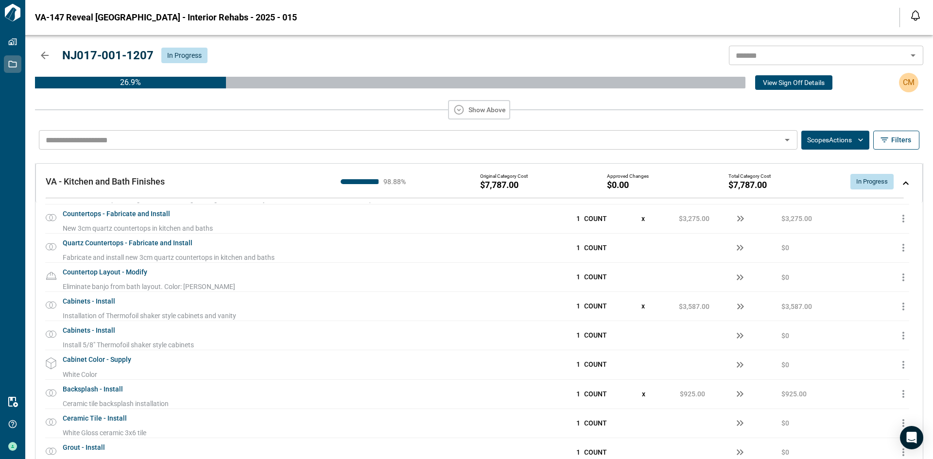
scroll to position [340, 0]
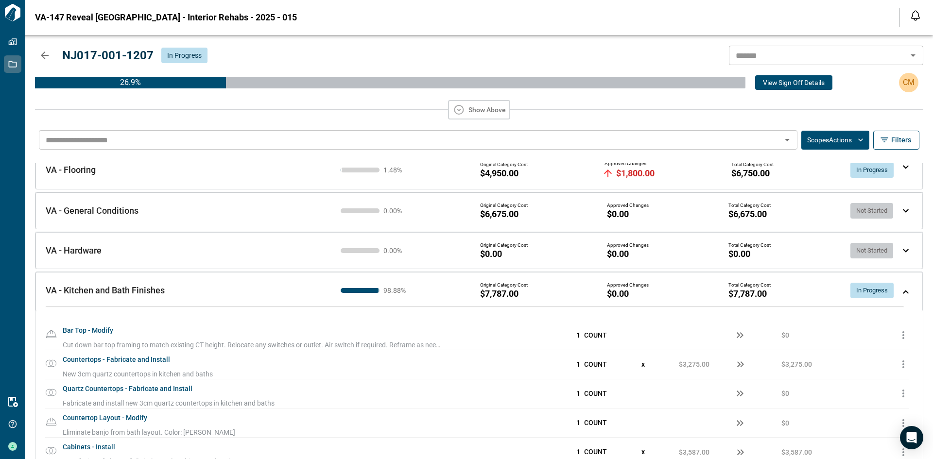
click at [899, 369] on icon "button" at bounding box center [903, 365] width 12 height 12
click at [873, 387] on span "Add Price Change" at bounding box center [877, 386] width 61 height 9
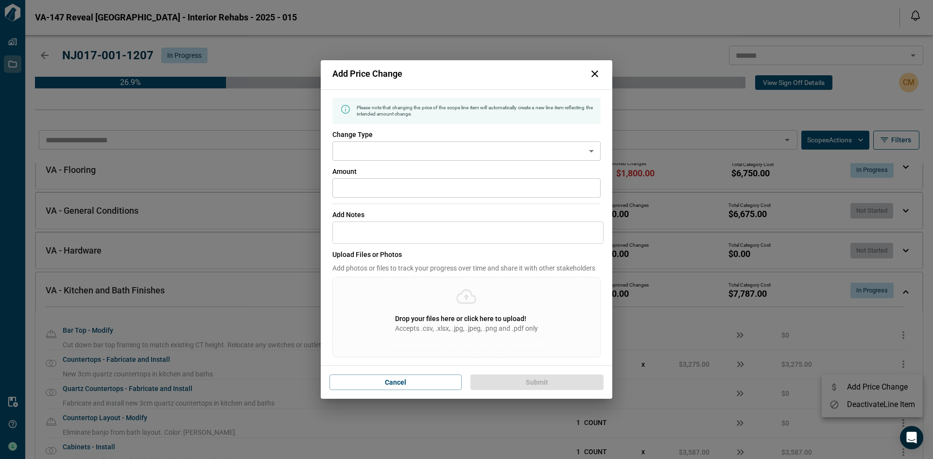
click at [435, 144] on body "Tailorbird Inc Properties Jobs Resources Get Help [PERSON_NAME] [GEOGRAPHIC_DAT…" at bounding box center [466, 229] width 933 height 459
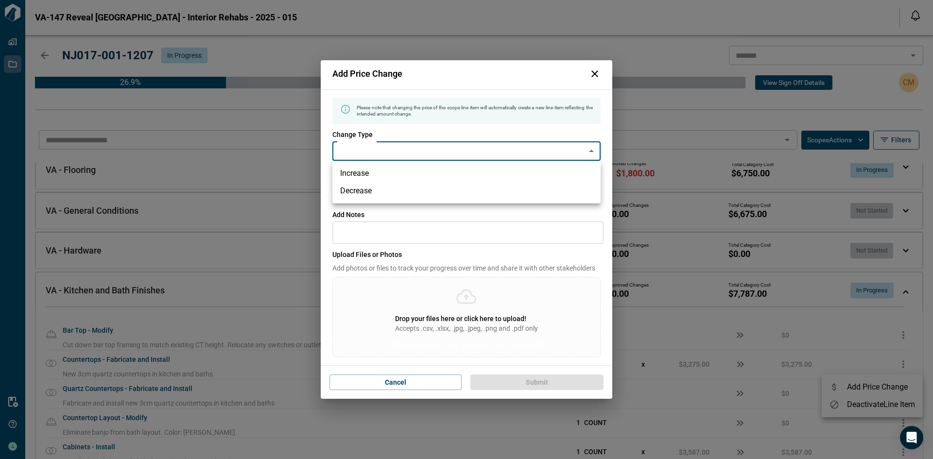
click at [414, 190] on li "Decrease" at bounding box center [466, 190] width 268 height 17
type input "********"
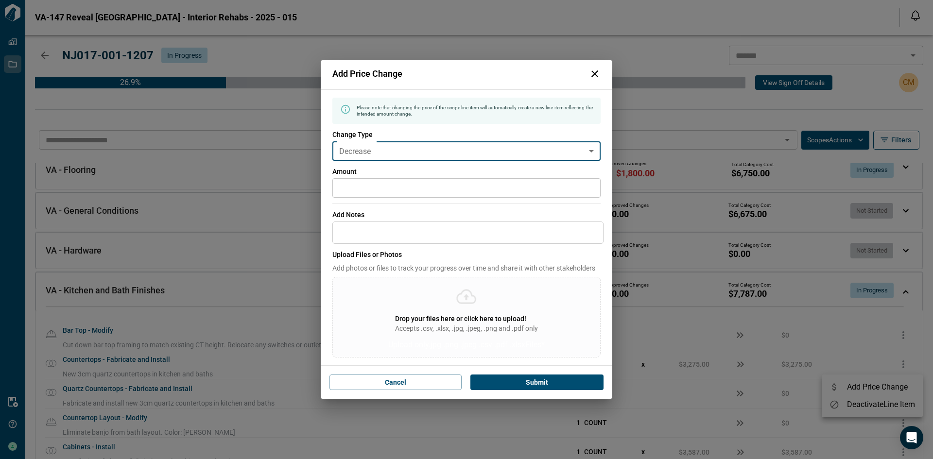
click at [398, 191] on input "*" at bounding box center [466, 187] width 268 height 19
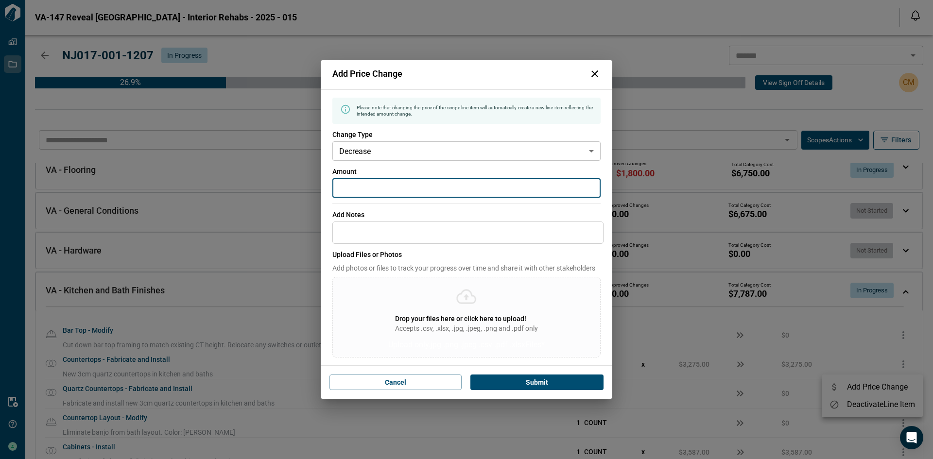
type input "*****"
click at [401, 213] on span "Add Notes" at bounding box center [467, 215] width 271 height 10
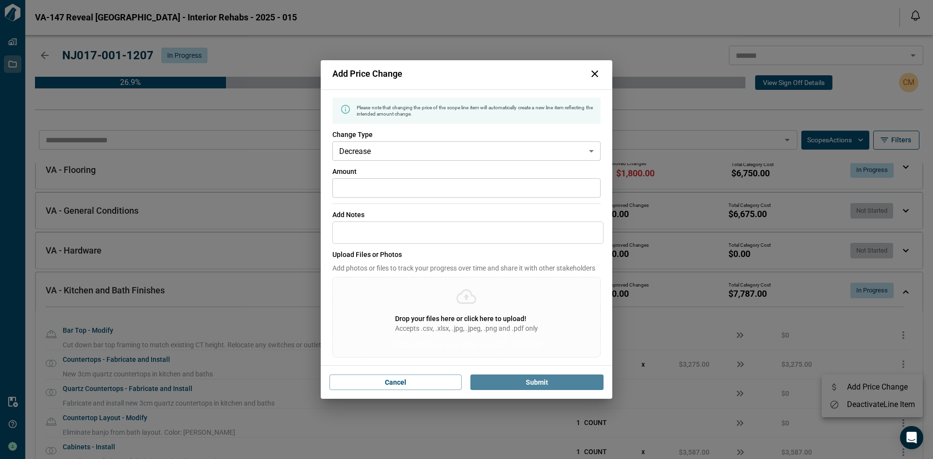
click at [512, 380] on button "Submit" at bounding box center [536, 383] width 133 height 16
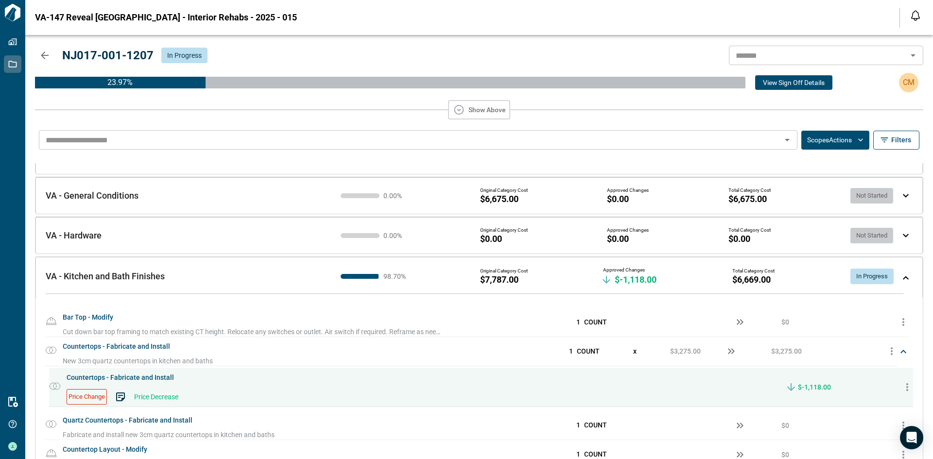
scroll to position [112, 0]
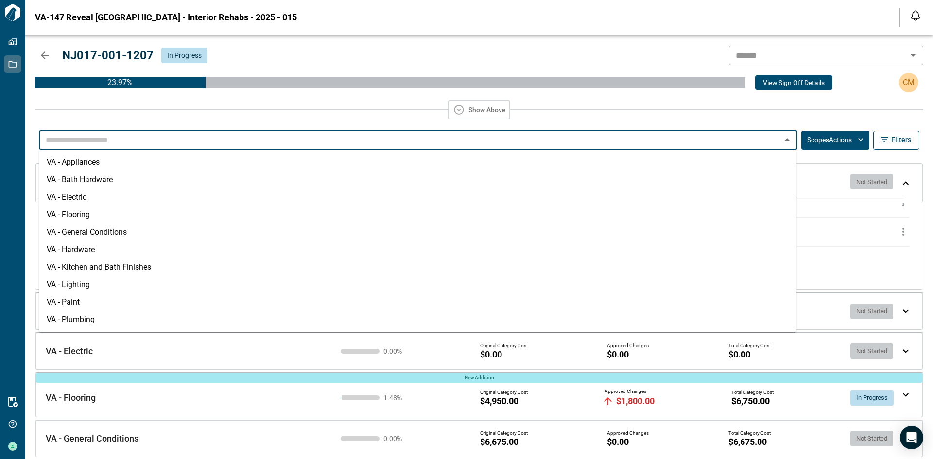
click at [721, 143] on input "text" at bounding box center [410, 140] width 736 height 14
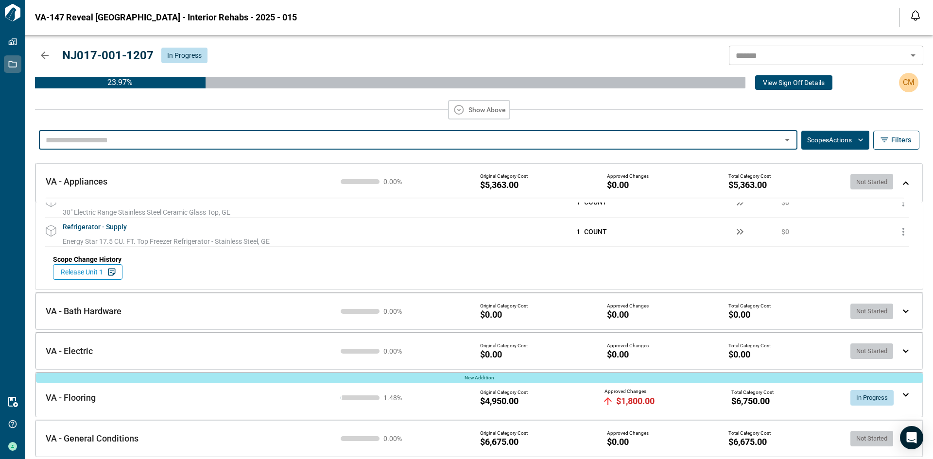
click at [609, 110] on div "Show Above" at bounding box center [479, 109] width 888 height 19
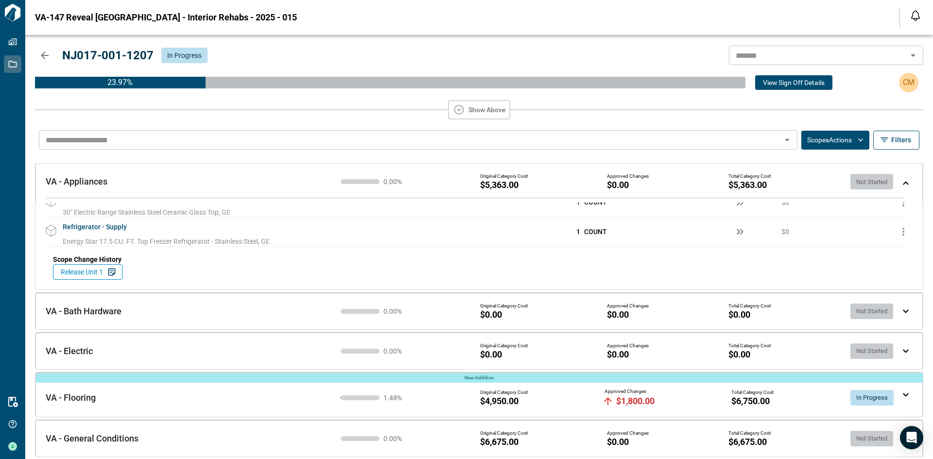
click at [831, 145] on button "Scopes Actions" at bounding box center [835, 140] width 68 height 19
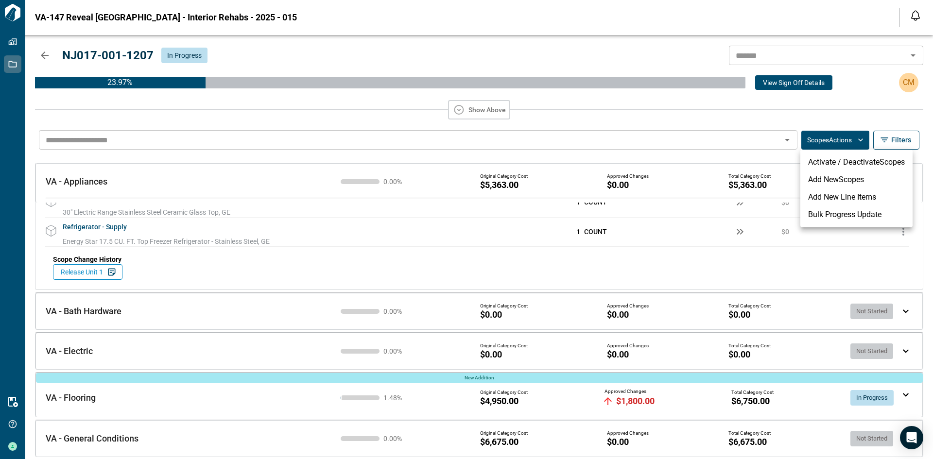
click at [843, 216] on li "Bulk Progress Update" at bounding box center [856, 214] width 112 height 17
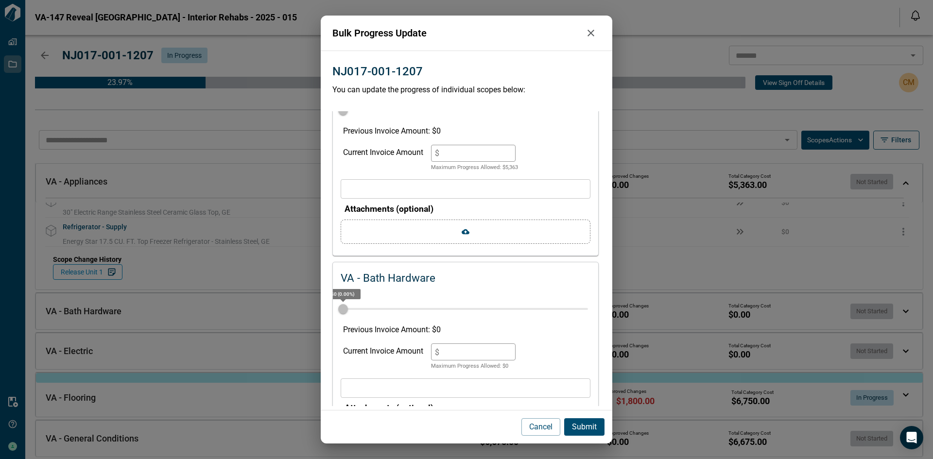
scroll to position [0, 0]
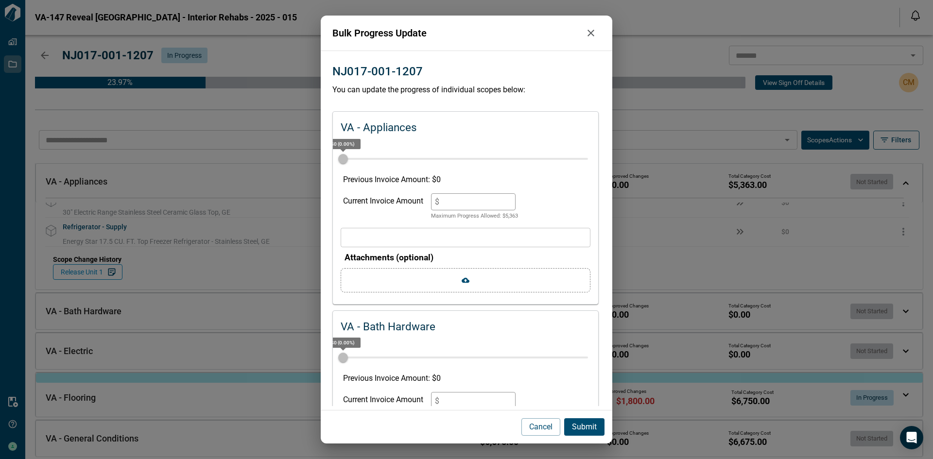
click at [457, 205] on input "*" at bounding box center [473, 201] width 85 height 17
type input "**"
type input "***"
type input "****"
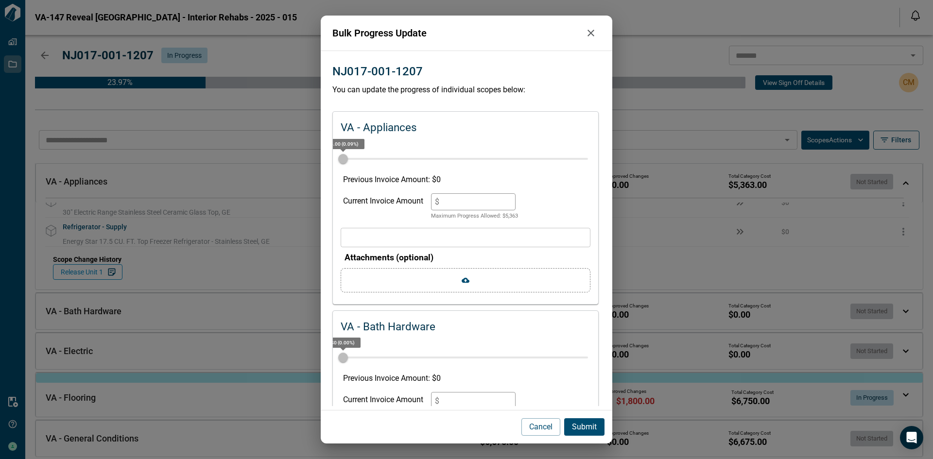
type input "*"
type input "***"
type input "****"
type input "**"
click at [590, 33] on icon "button" at bounding box center [590, 33] width 7 height 7
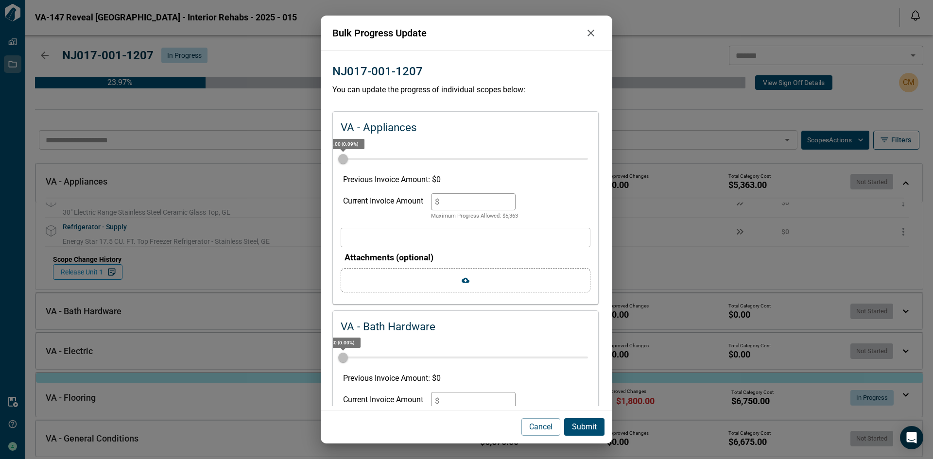
type input "*"
type input "***"
type input "****"
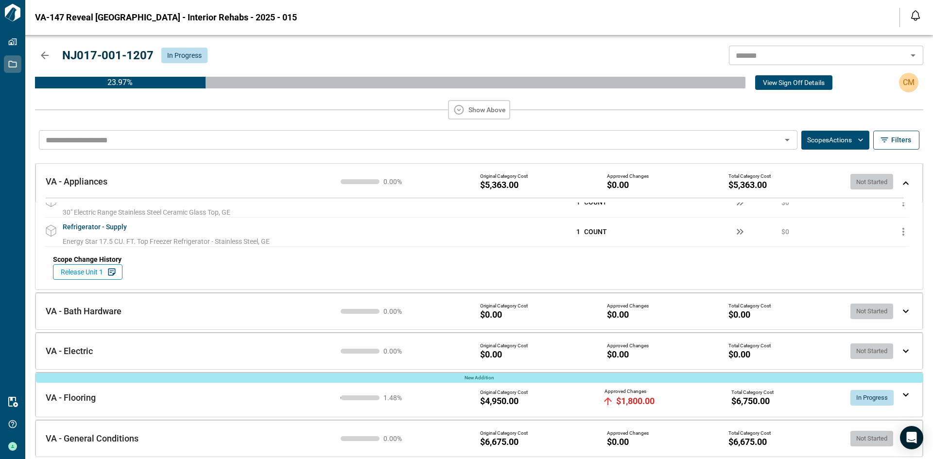
type input "***"
type input "****"
click at [32, 58] on div "NJ017-001-1207 In Progress ​ 23.97 % View Sign Off Details CM Show Above ​ Scop…" at bounding box center [478, 247] width 907 height 424
click at [44, 58] on icon "button" at bounding box center [45, 55] width 8 height 8
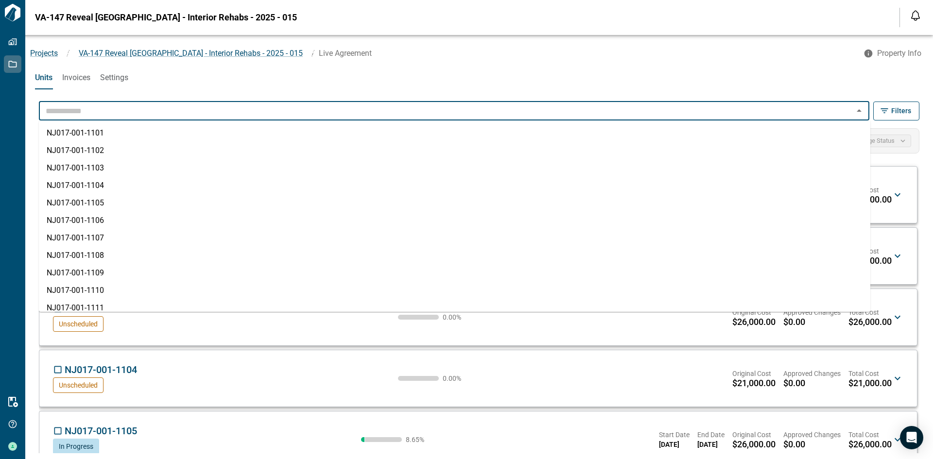
click at [147, 114] on input "text" at bounding box center [446, 111] width 808 height 14
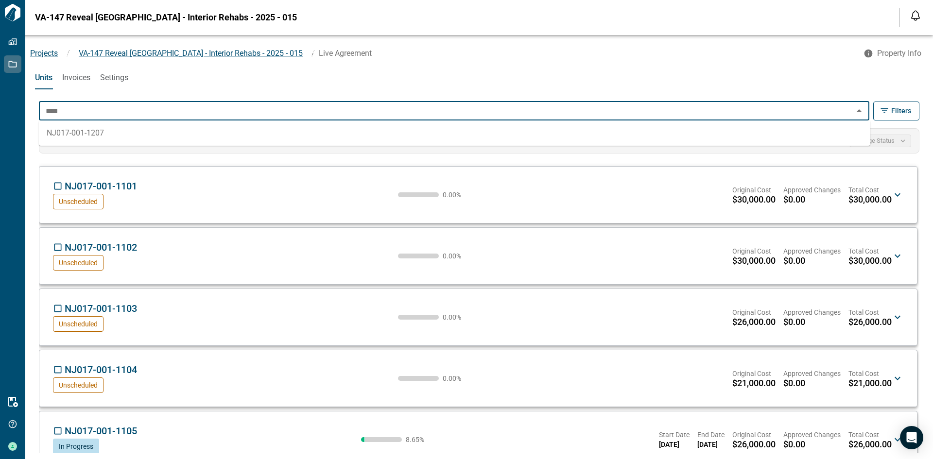
click at [143, 133] on li "NJ017-001-1207" at bounding box center [454, 132] width 831 height 17
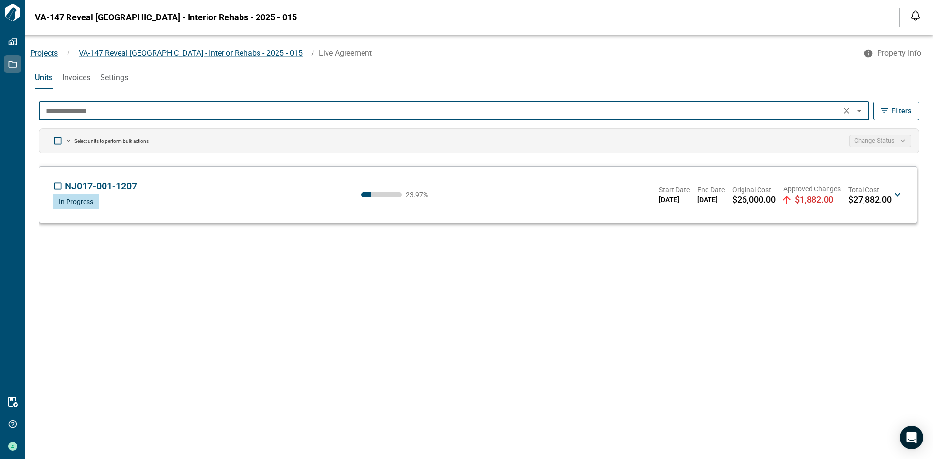
type input "**********"
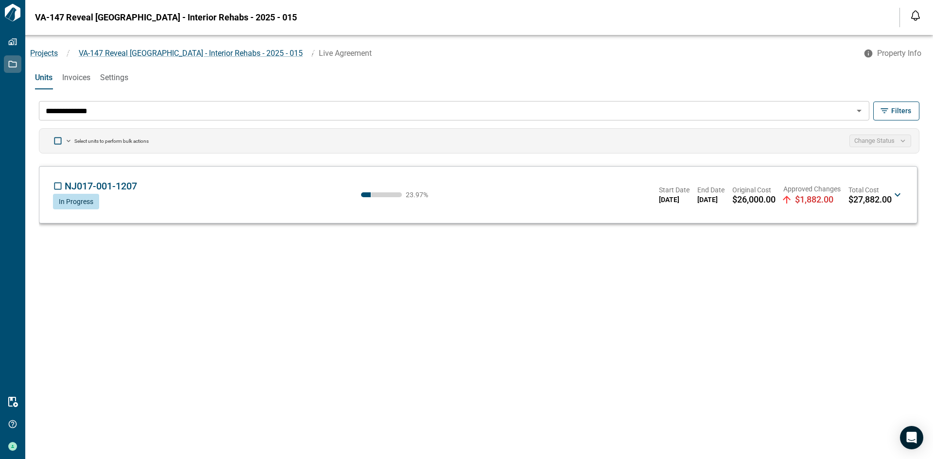
click at [896, 192] on icon at bounding box center [897, 195] width 12 height 12
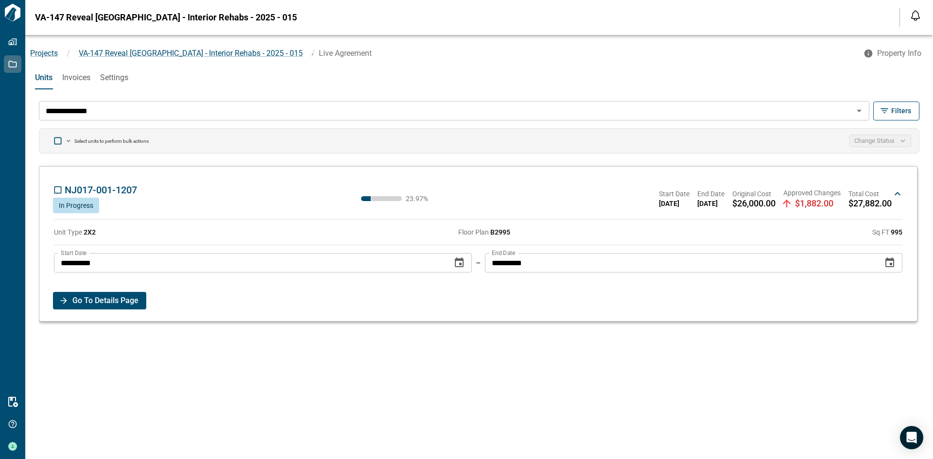
click at [474, 367] on div "**********" at bounding box center [479, 277] width 888 height 364
click at [877, 139] on button "Change Status" at bounding box center [880, 141] width 62 height 13
click at [876, 174] on li "Mark as complete" at bounding box center [871, 177] width 77 height 17
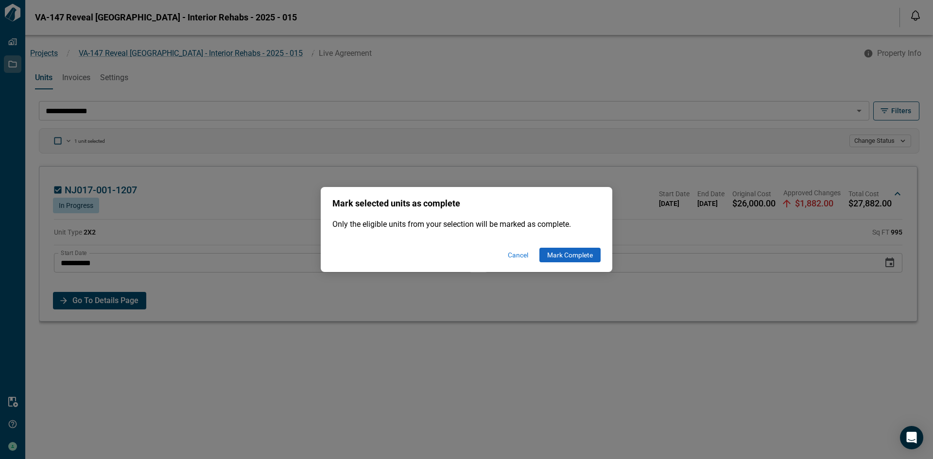
click at [565, 257] on button "Mark Complete" at bounding box center [569, 255] width 61 height 15
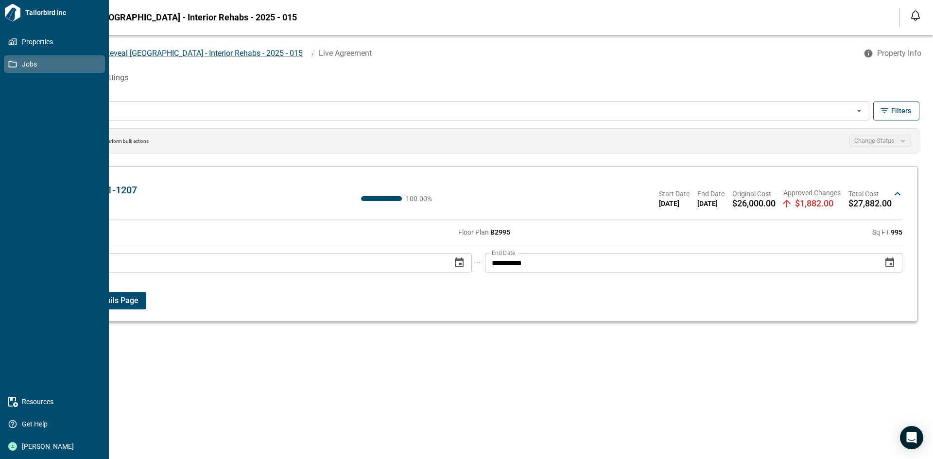
click at [17, 65] on icon at bounding box center [13, 64] width 8 height 7
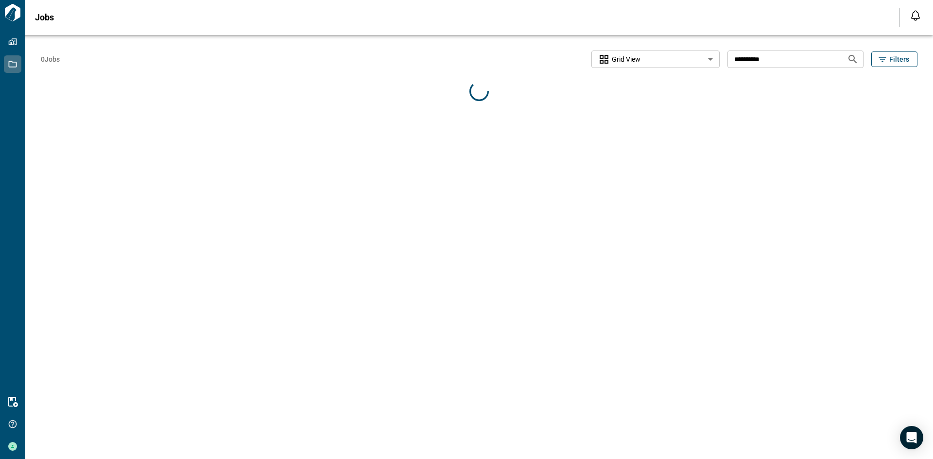
click at [756, 58] on input "**********" at bounding box center [783, 59] width 112 height 18
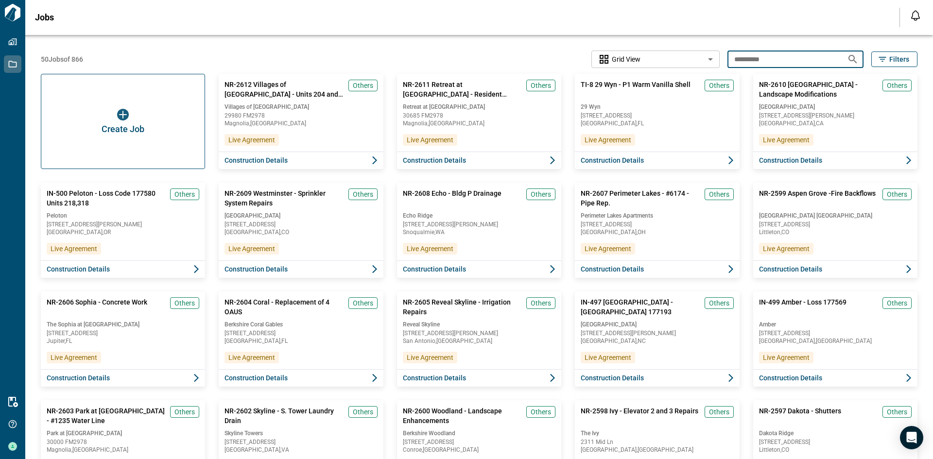
click at [756, 58] on input "**********" at bounding box center [783, 59] width 112 height 18
type input "*********"
click at [854, 59] on icon "Search jobs" at bounding box center [853, 59] width 12 height 12
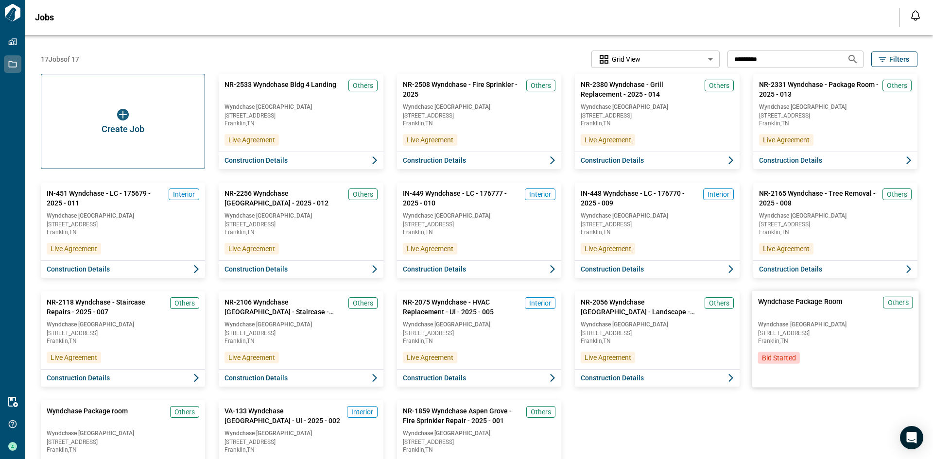
scroll to position [49, 0]
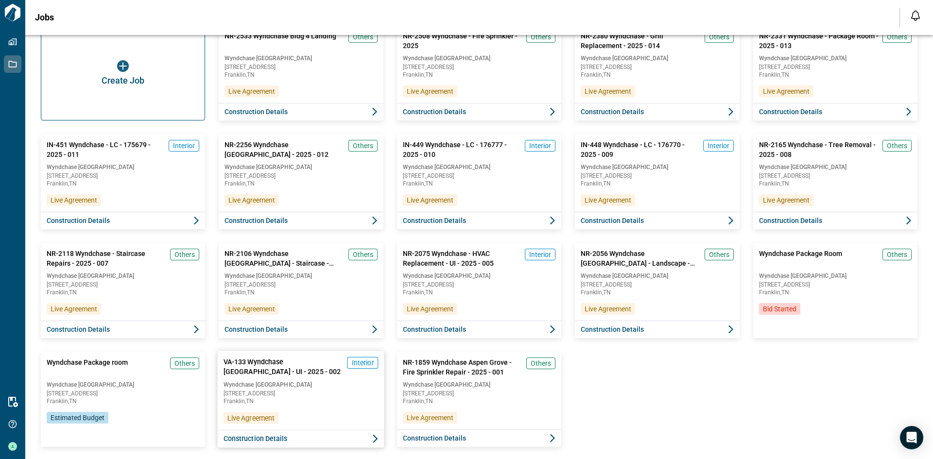
click at [335, 406] on div "VA-133 Wyndchase [GEOGRAPHIC_DATA] - UI - 2025 - 002 Interior Wyndchase [GEOGRA…" at bounding box center [301, 390] width 167 height 79
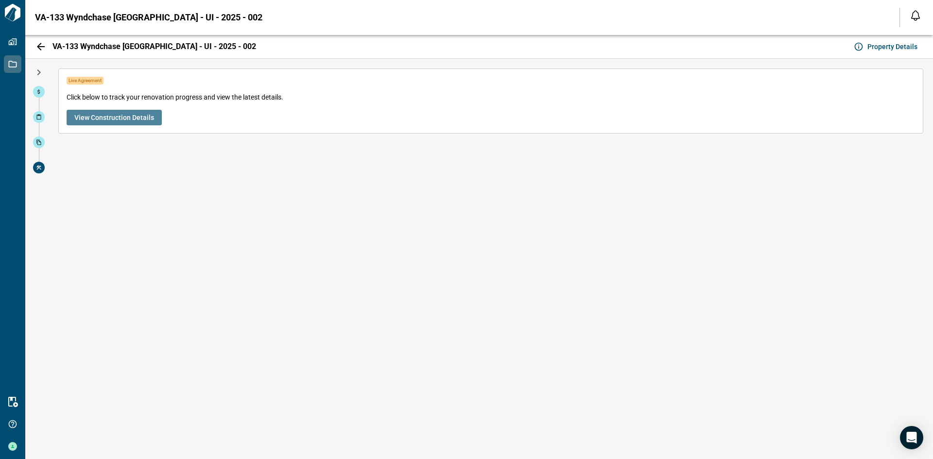
click at [114, 114] on span "View Construction Details" at bounding box center [114, 118] width 80 height 10
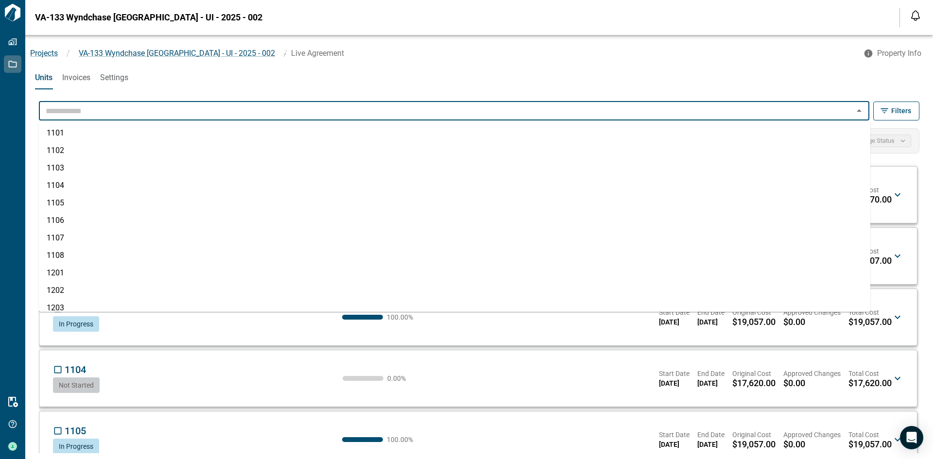
click at [411, 112] on input "text" at bounding box center [446, 111] width 808 height 14
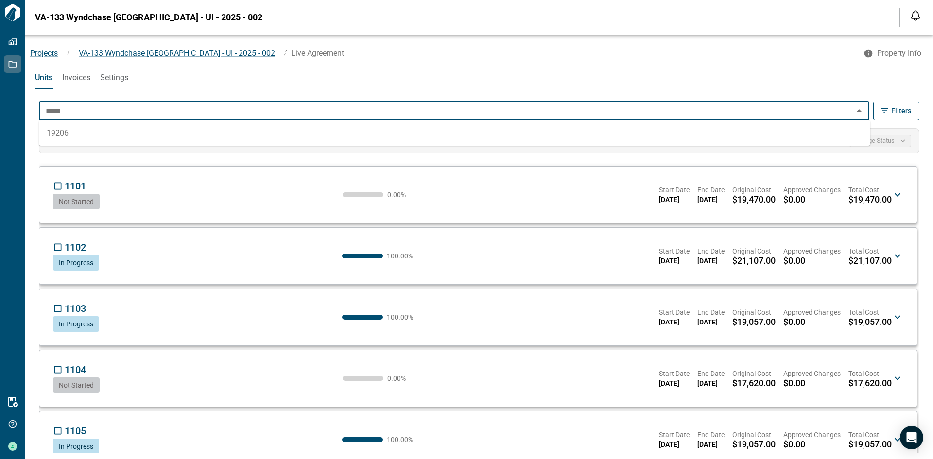
click at [127, 134] on li "19206" at bounding box center [454, 132] width 831 height 17
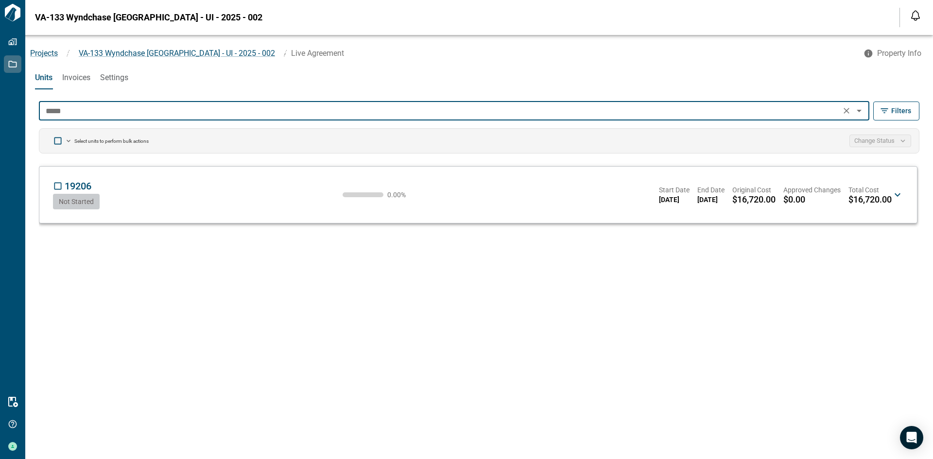
type input "*****"
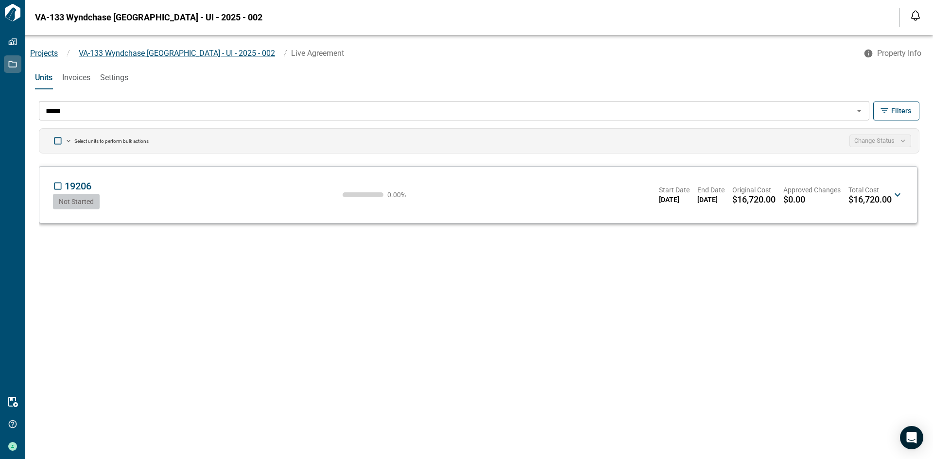
click at [890, 200] on span "$16,720.00" at bounding box center [869, 200] width 43 height 10
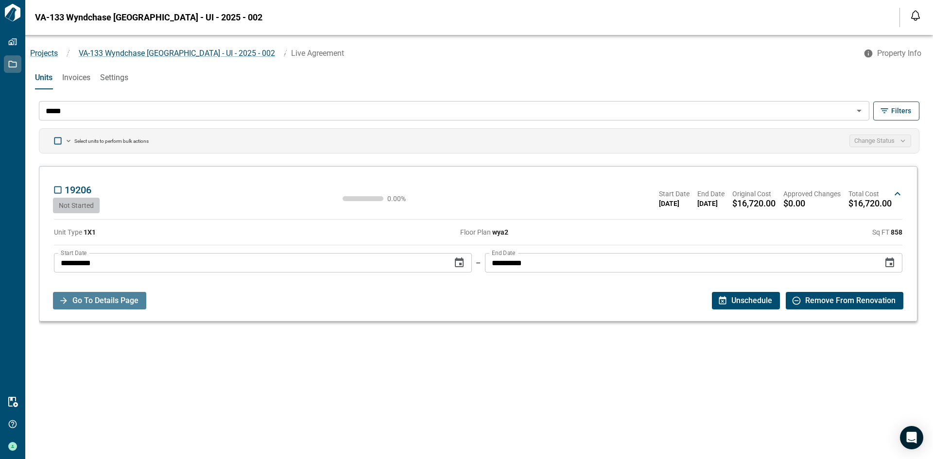
click at [102, 305] on span "Go To Details Page" at bounding box center [105, 300] width 66 height 17
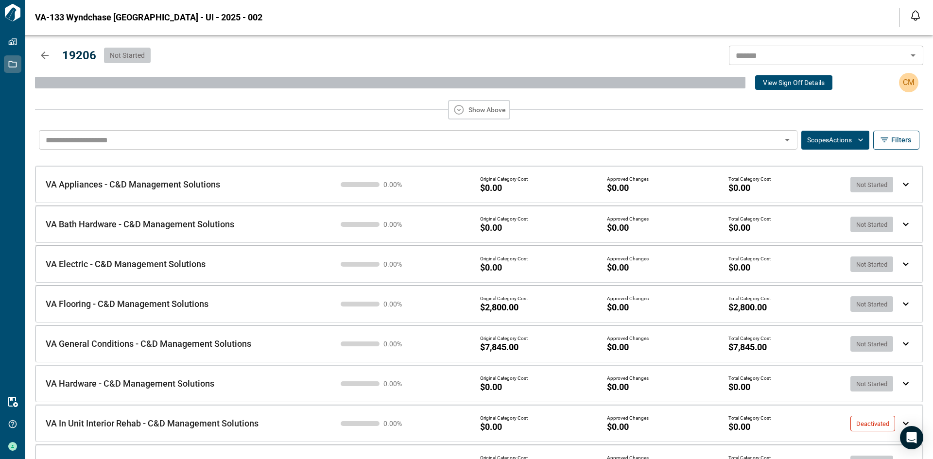
click at [880, 420] on span "Deactivated" at bounding box center [873, 423] width 44 height 7
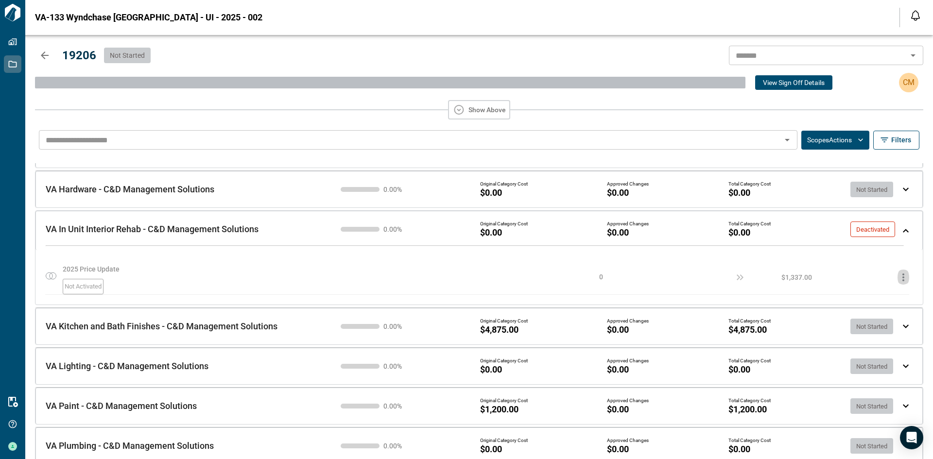
click at [900, 272] on icon "button" at bounding box center [903, 278] width 12 height 12
click at [891, 300] on span "Activate Line Item" at bounding box center [884, 299] width 59 height 9
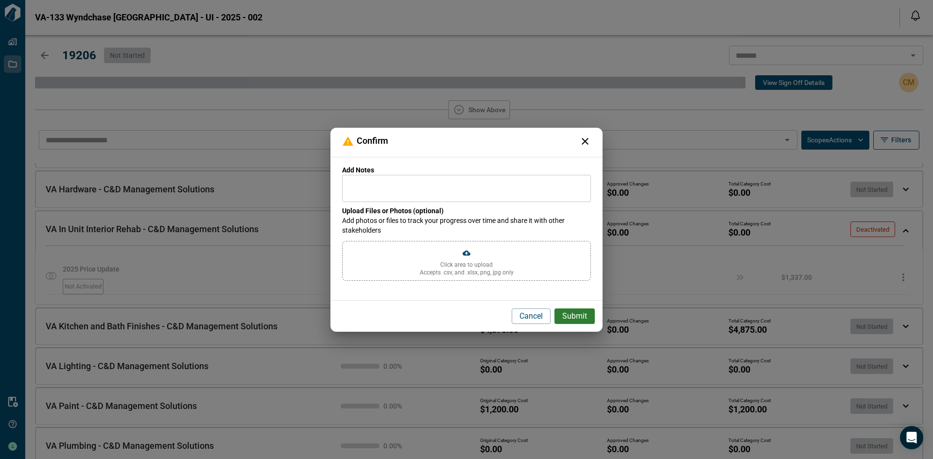
click at [577, 311] on span "Submit" at bounding box center [574, 316] width 25 height 10
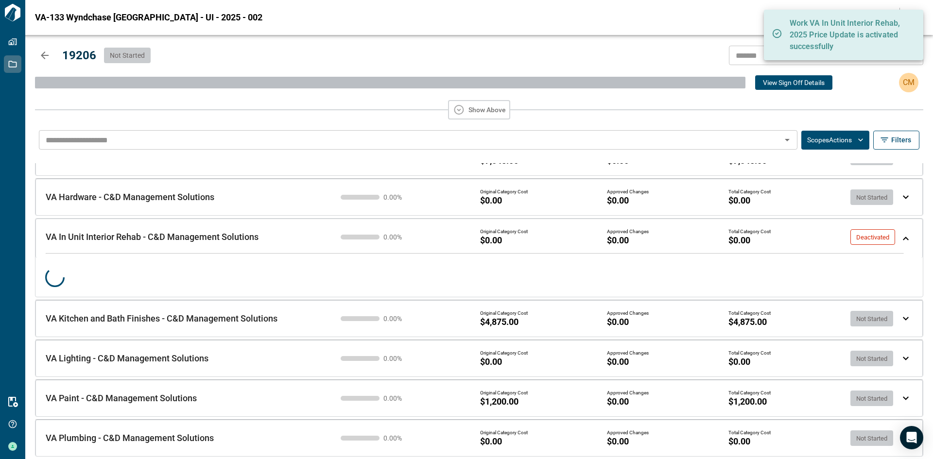
scroll to position [187, 0]
click at [905, 280] on span at bounding box center [477, 277] width 864 height 19
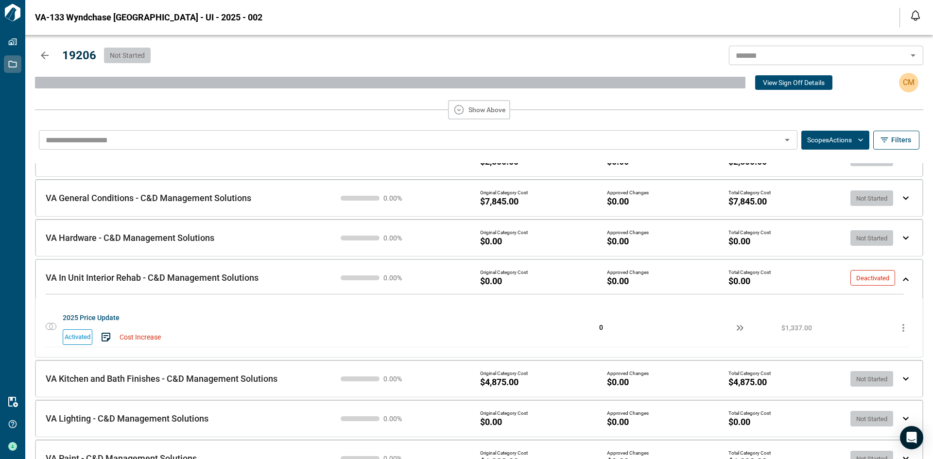
scroll to position [206, 0]
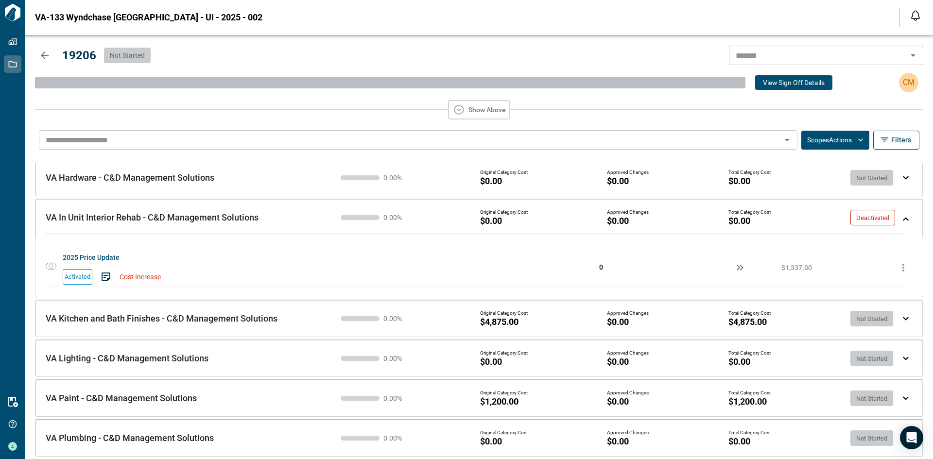
click at [895, 401] on div "0.00 % Original Category Cost $1,200.00 Approved Changes $0.00 Total Category C…" at bounding box center [620, 398] width 566 height 24
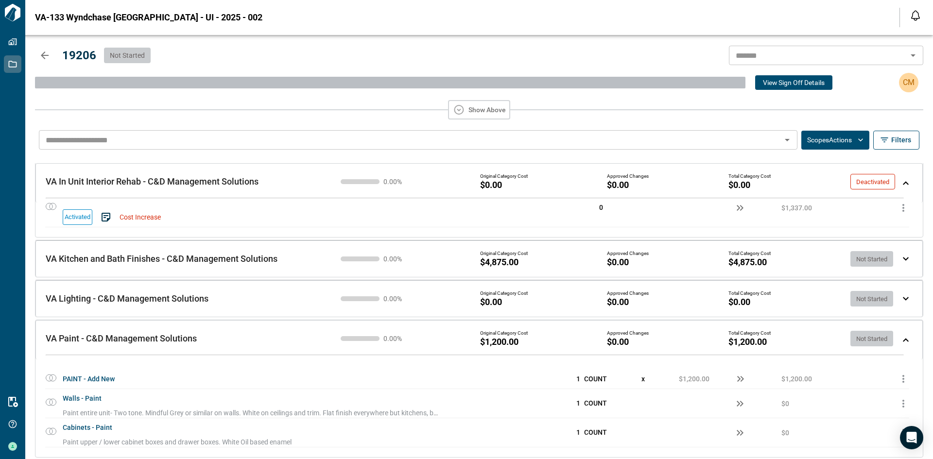
scroll to position [307, 0]
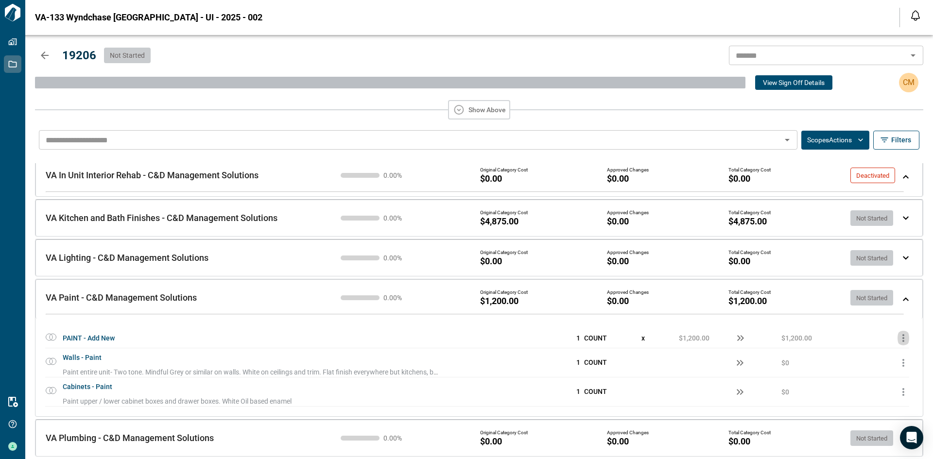
click at [903, 336] on icon "button" at bounding box center [903, 338] width 12 height 12
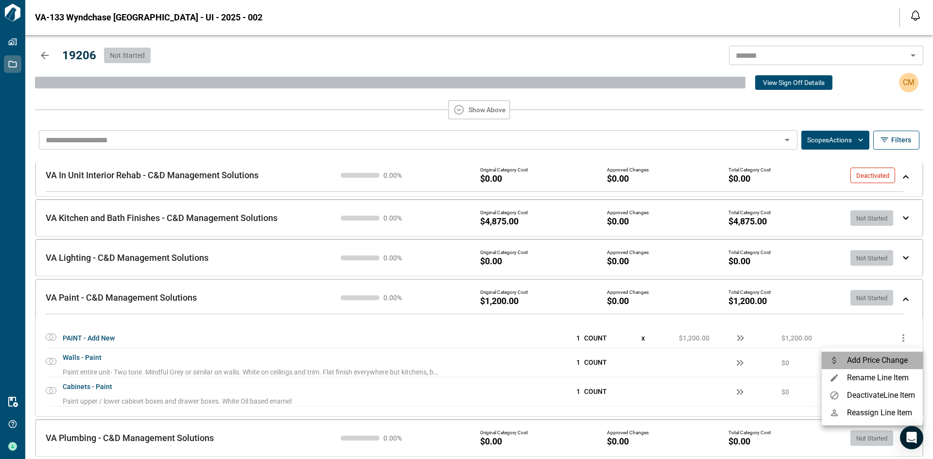
click at [891, 361] on span "Add Price Change" at bounding box center [877, 360] width 61 height 9
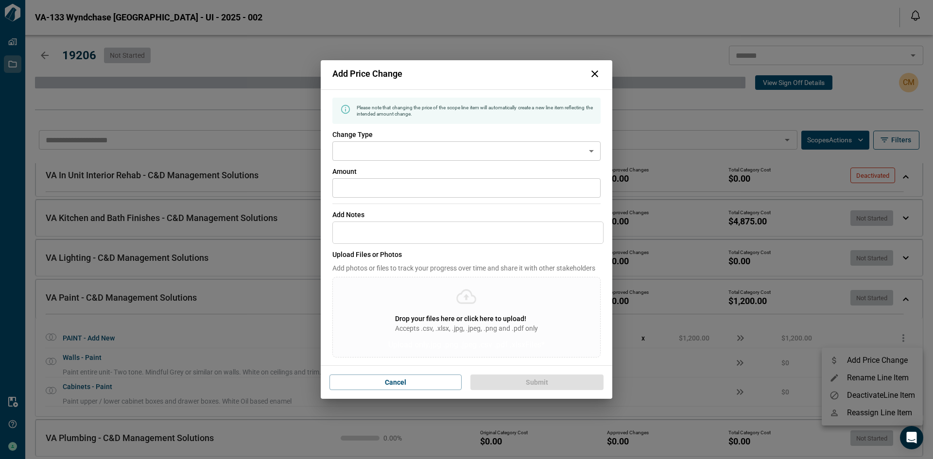
click at [366, 152] on body "Tailorbird Inc Properties Jobs Resources Get Help [PERSON_NAME] [GEOGRAPHIC_DAT…" at bounding box center [466, 229] width 933 height 459
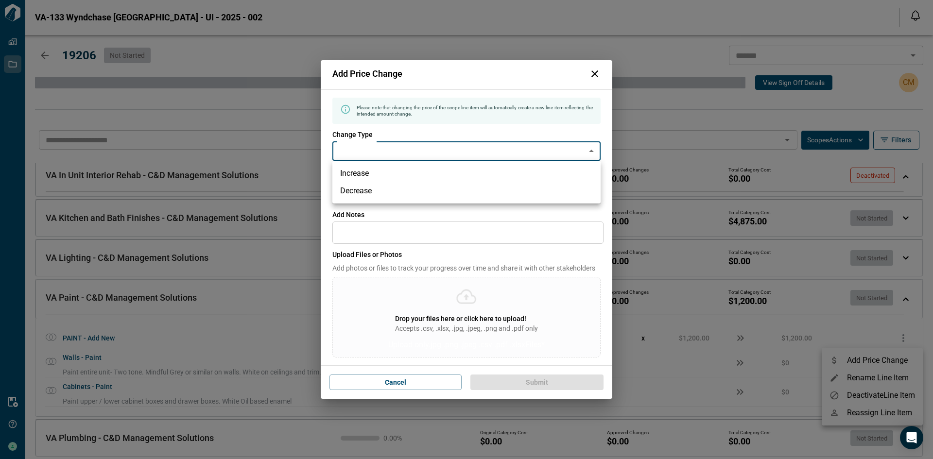
click at [391, 177] on li "Increase" at bounding box center [466, 173] width 268 height 17
type input "********"
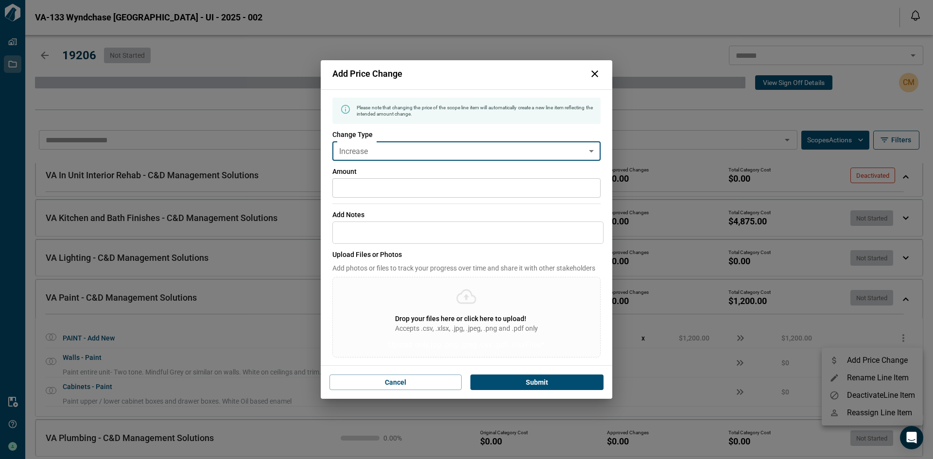
click at [375, 189] on input "*" at bounding box center [466, 187] width 268 height 19
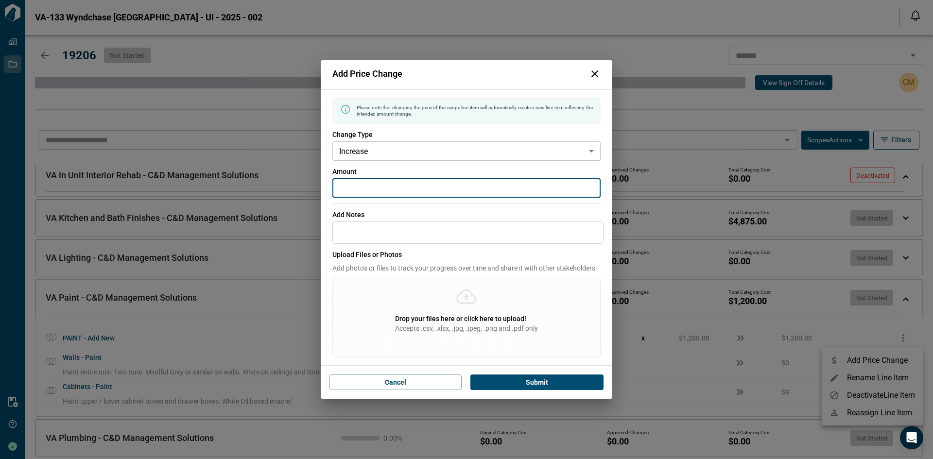
click at [375, 189] on input "*" at bounding box center [466, 187] width 268 height 19
type input "****"
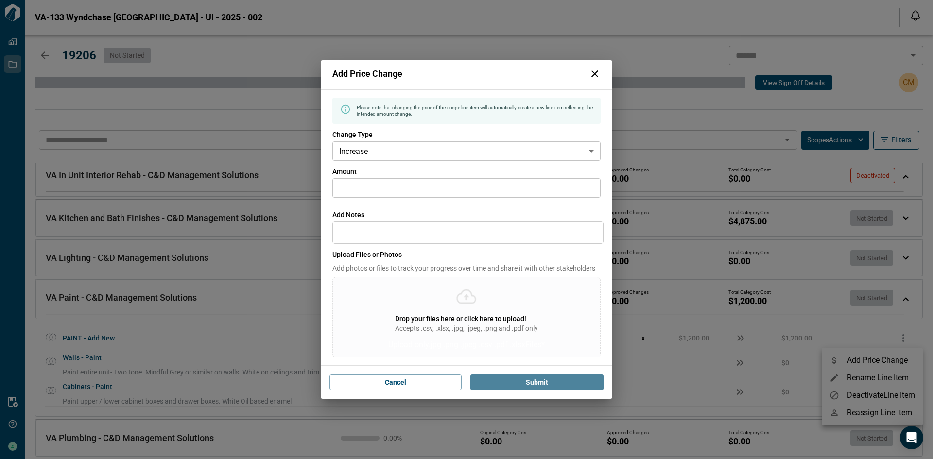
click at [524, 383] on button "Submit" at bounding box center [536, 383] width 133 height 16
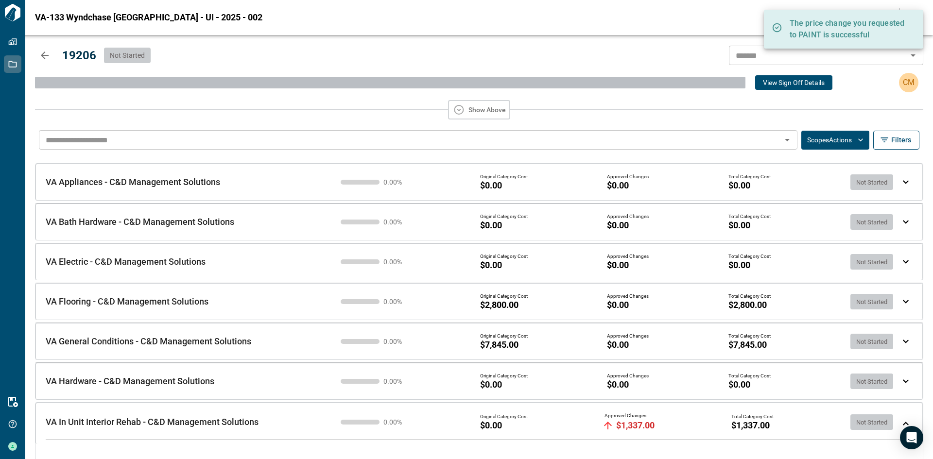
scroll to position [0, 0]
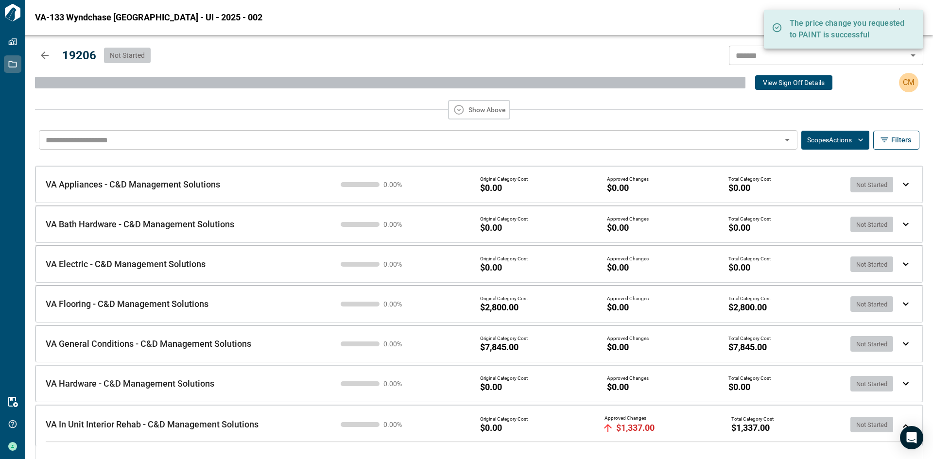
click at [44, 52] on icon "button" at bounding box center [45, 55] width 8 height 8
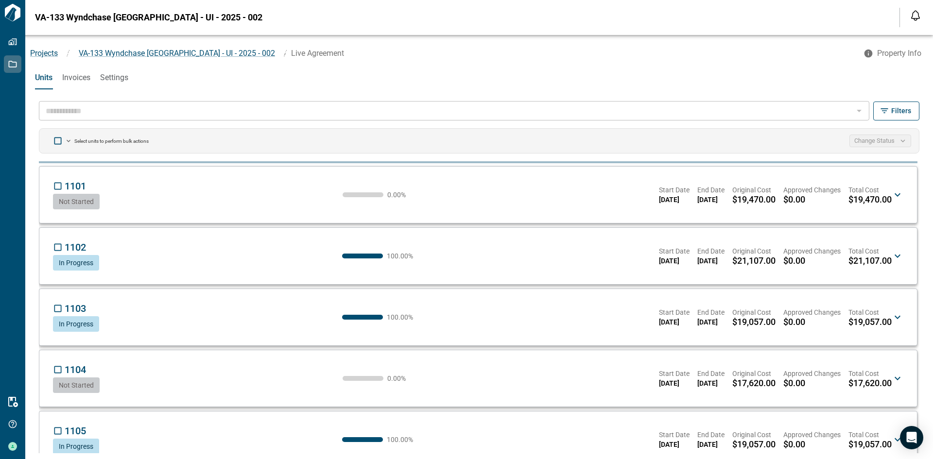
click at [57, 103] on div "​" at bounding box center [454, 110] width 830 height 19
drag, startPoint x: 150, startPoint y: 130, endPoint x: 254, endPoint y: 109, distance: 105.7
click at [158, 130] on div "​ Filters Select units to perform bulk actions Change Status 1101 CM Not Starte…" at bounding box center [479, 277] width 888 height 364
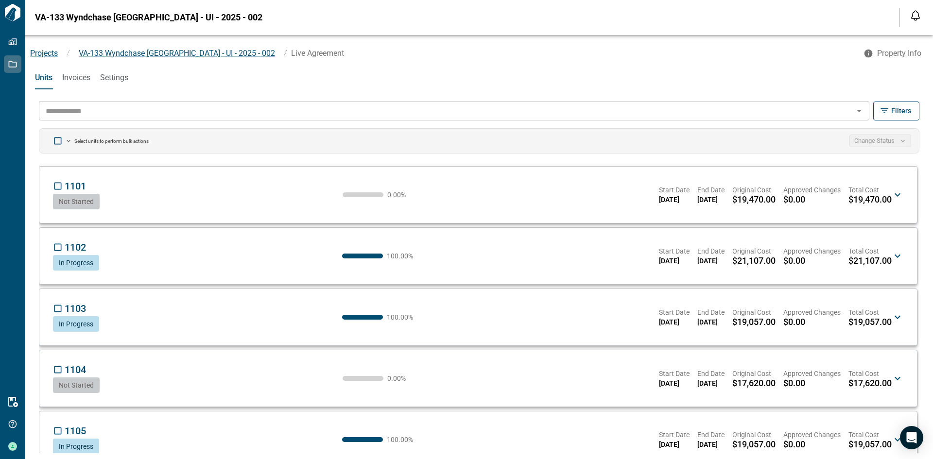
click at [411, 178] on div "1101 CM Not Started 0.00 % Start Date [DATE] End Date [DATE] Original Cost $19,…" at bounding box center [478, 194] width 858 height 41
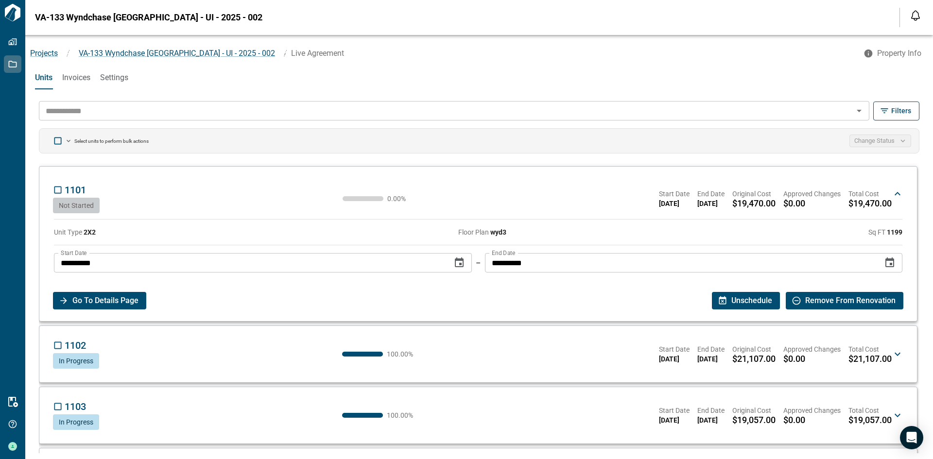
click at [263, 105] on input "text" at bounding box center [446, 111] width 808 height 14
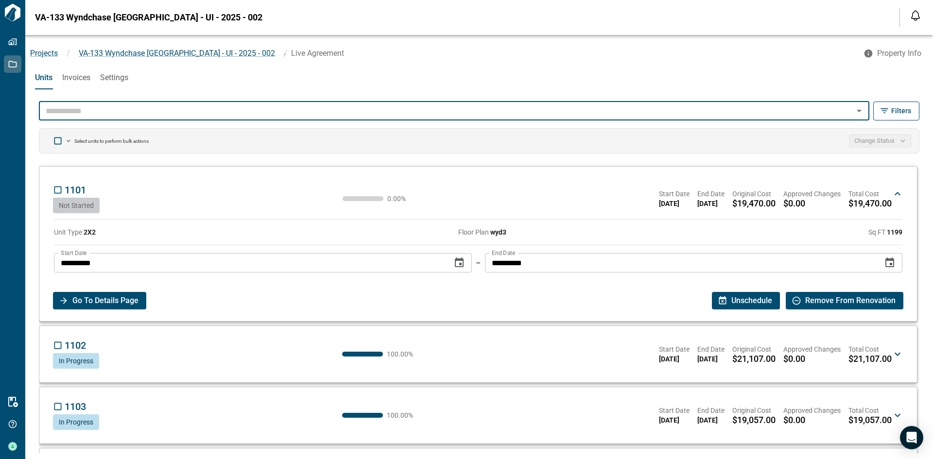
click at [498, 112] on input "text" at bounding box center [446, 111] width 808 height 14
type input "*****"
click at [424, 130] on li "19206" at bounding box center [454, 132] width 831 height 17
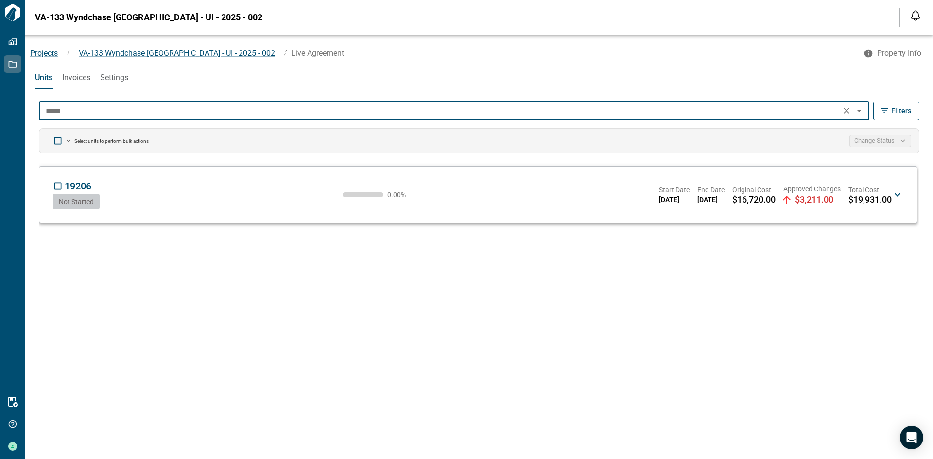
click at [266, 203] on div "19206 CM Not Started 0.00 % Start Date [DATE] End Date [DATE] Original Cost $16…" at bounding box center [472, 194] width 838 height 29
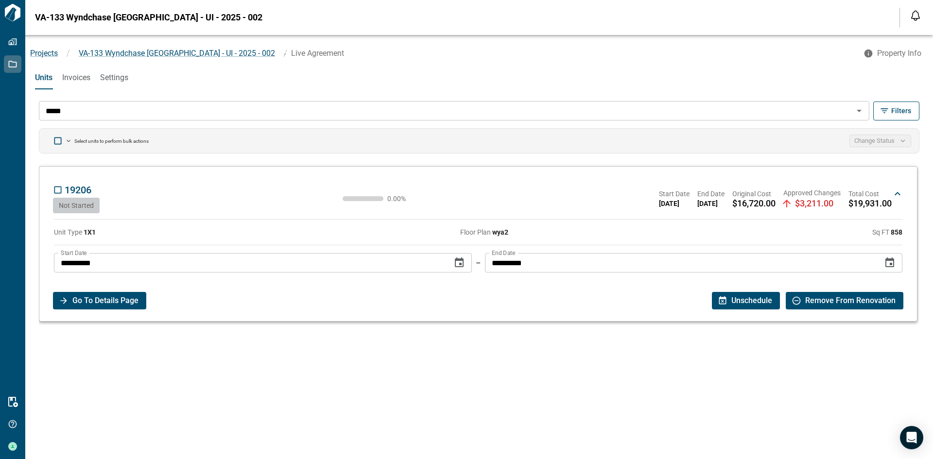
click at [136, 304] on span "Go To Details Page" at bounding box center [105, 300] width 66 height 17
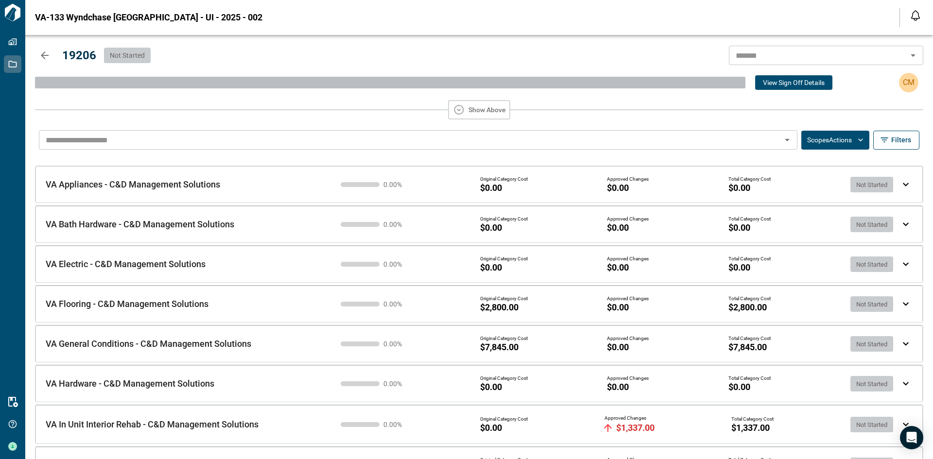
drag, startPoint x: 38, startPoint y: 51, endPoint x: 924, endPoint y: 297, distance: 919.6
click at [38, 51] on button "button" at bounding box center [44, 55] width 19 height 19
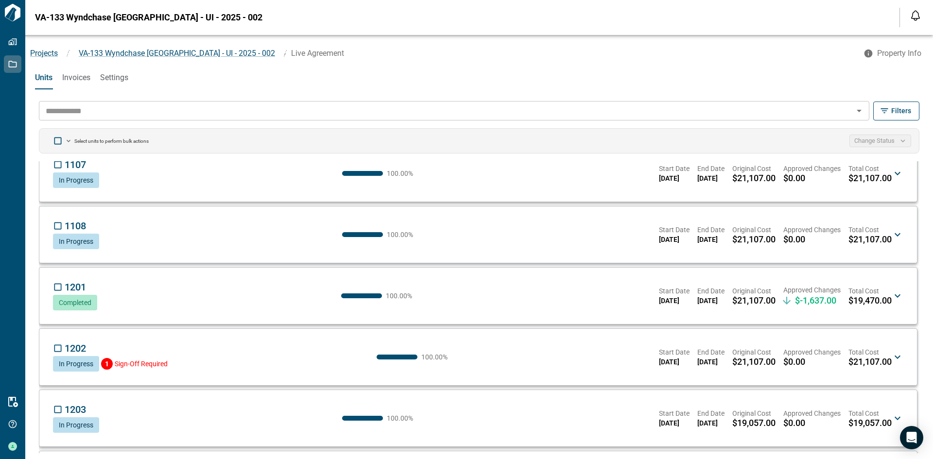
scroll to position [49, 0]
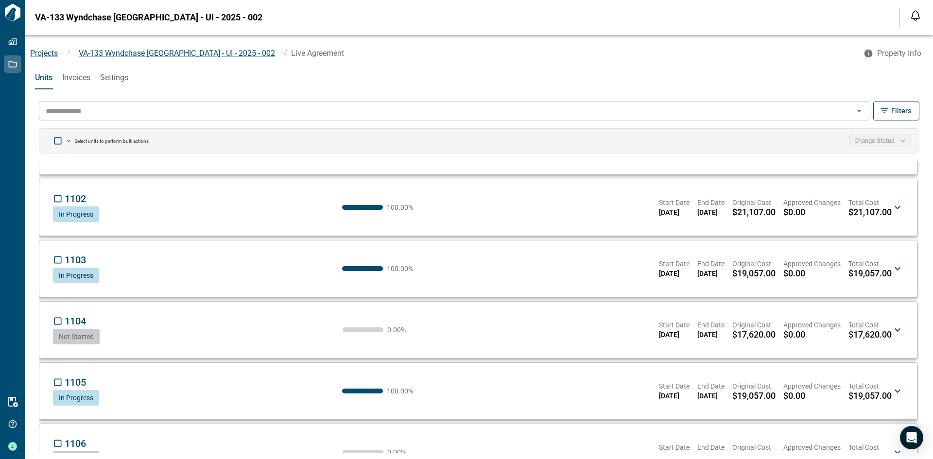
click at [110, 115] on input "text" at bounding box center [446, 111] width 808 height 14
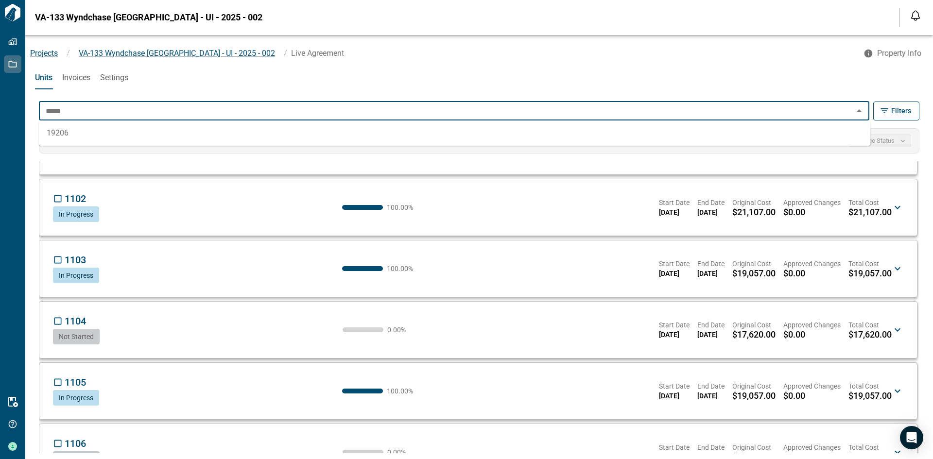
click at [151, 129] on li "19206" at bounding box center [454, 132] width 831 height 17
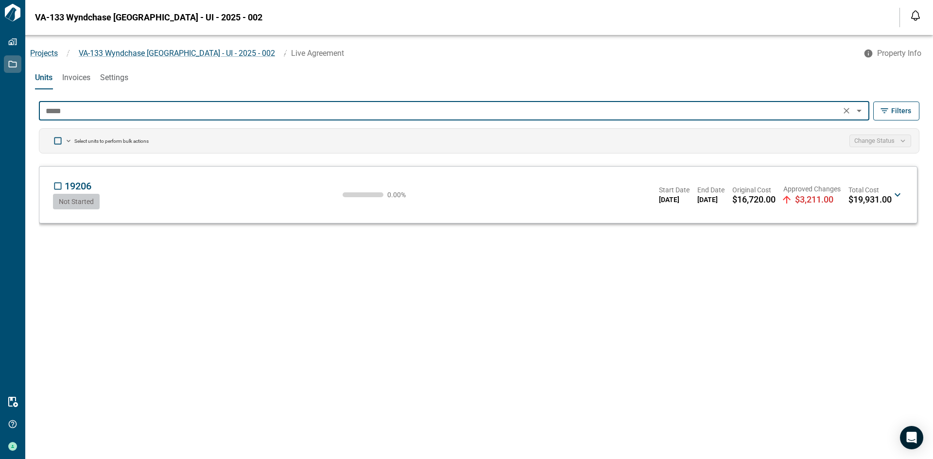
scroll to position [0, 0]
type input "*****"
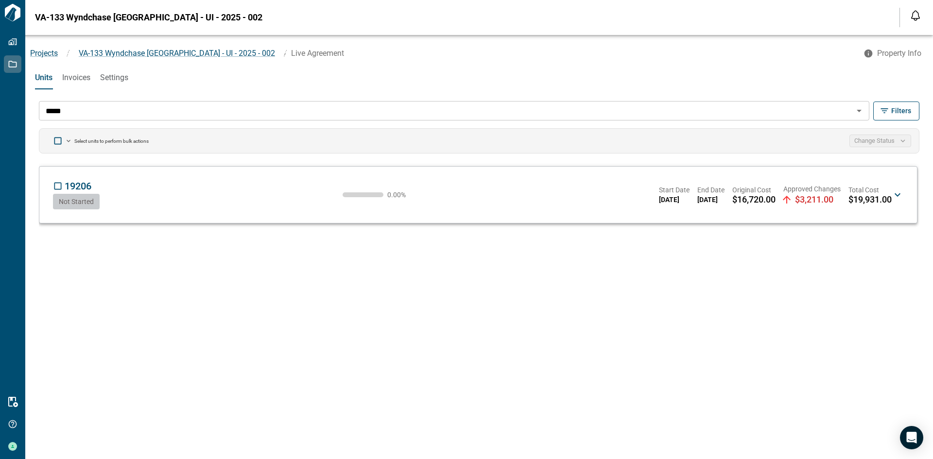
click at [862, 201] on span "$19,931.00" at bounding box center [869, 200] width 43 height 10
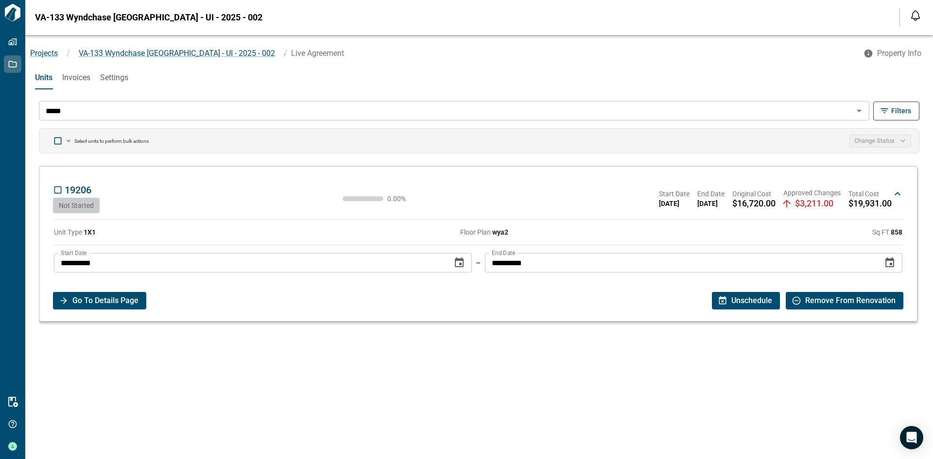
click at [94, 302] on span "Go To Details Page" at bounding box center [105, 300] width 66 height 17
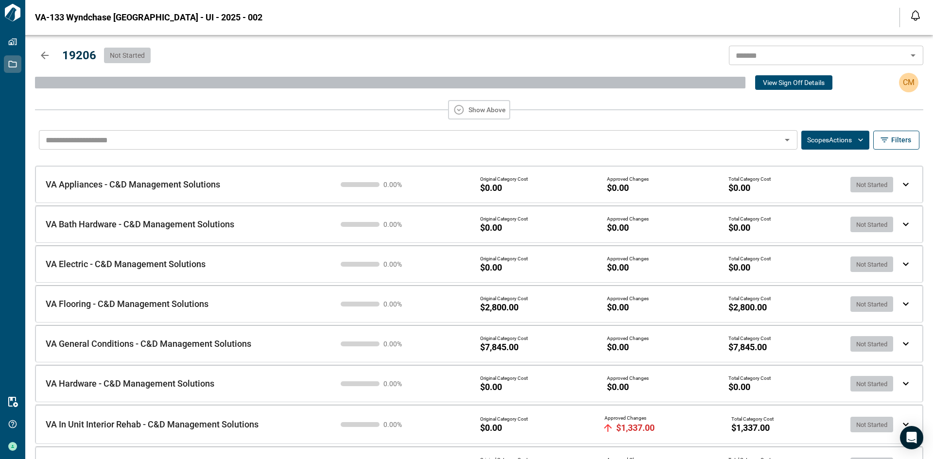
scroll to position [154, 0]
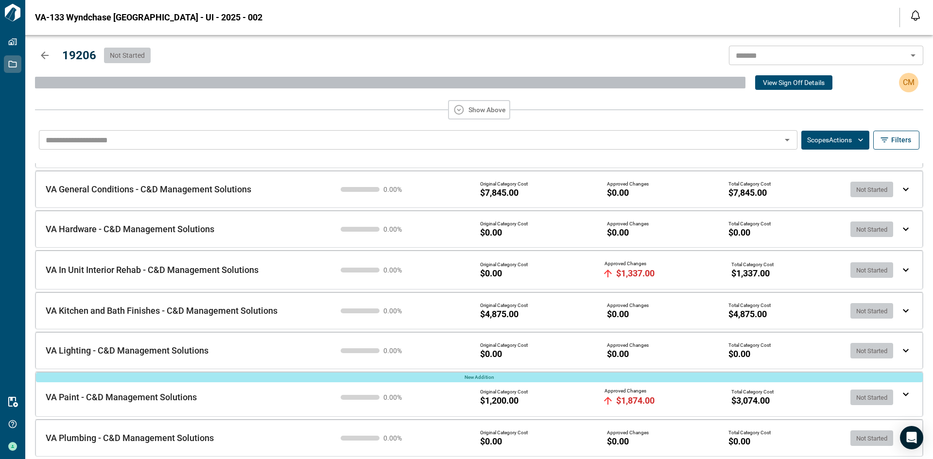
click at [903, 395] on img at bounding box center [906, 395] width 6 height 4
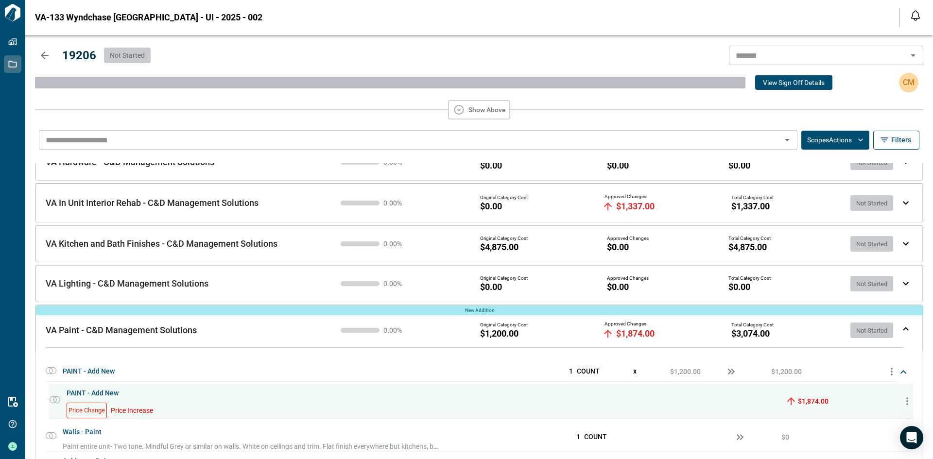
scroll to position [303, 0]
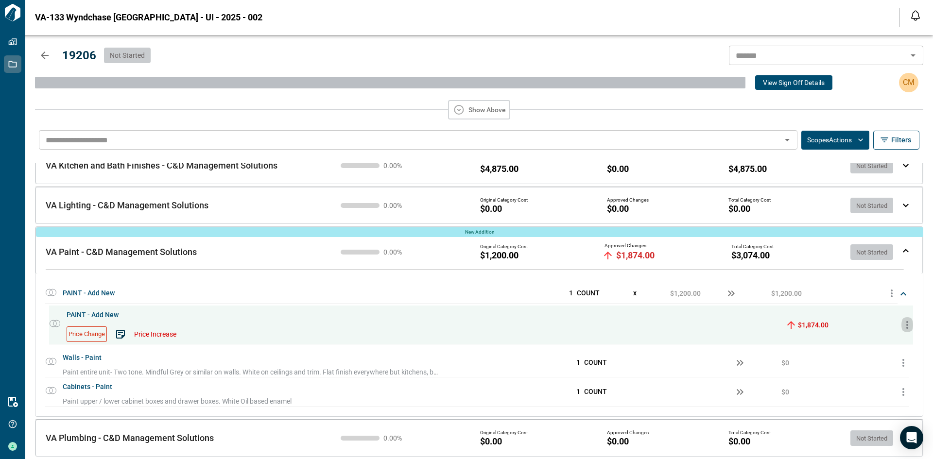
click at [905, 325] on icon "button" at bounding box center [907, 325] width 12 height 12
click at [805, 323] on div at bounding box center [466, 229] width 933 height 459
click at [86, 333] on span "Price Change" at bounding box center [86, 334] width 39 height 13
click at [586, 331] on div "PAINT - Add New Price Change Price Increase $1,874.00" at bounding box center [481, 325] width 864 height 39
click at [890, 290] on icon "button" at bounding box center [891, 294] width 2 height 8
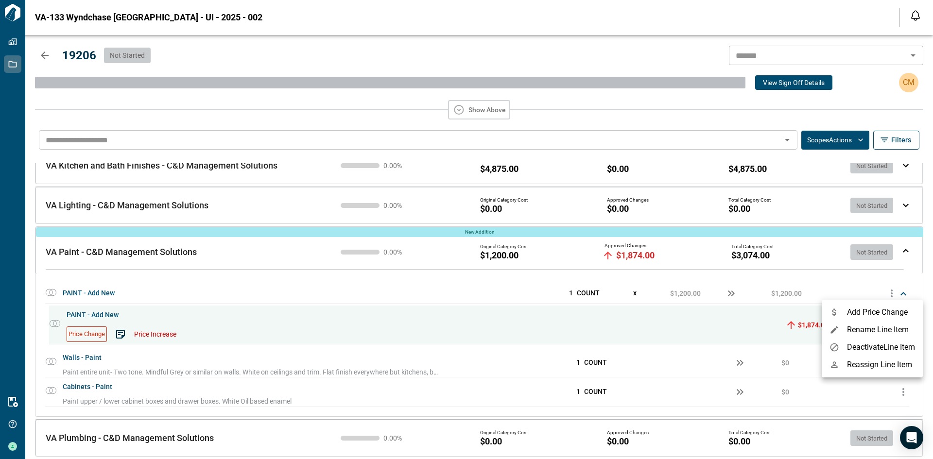
click at [888, 314] on span "Add Price Change" at bounding box center [877, 312] width 61 height 9
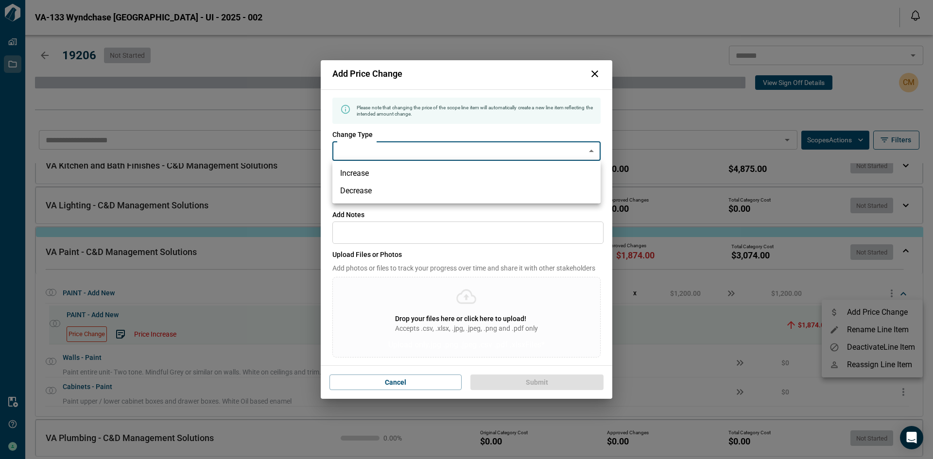
click at [424, 149] on body "Tailorbird Inc Properties Jobs Resources Get Help [PERSON_NAME] [GEOGRAPHIC_DAT…" at bounding box center [466, 229] width 933 height 459
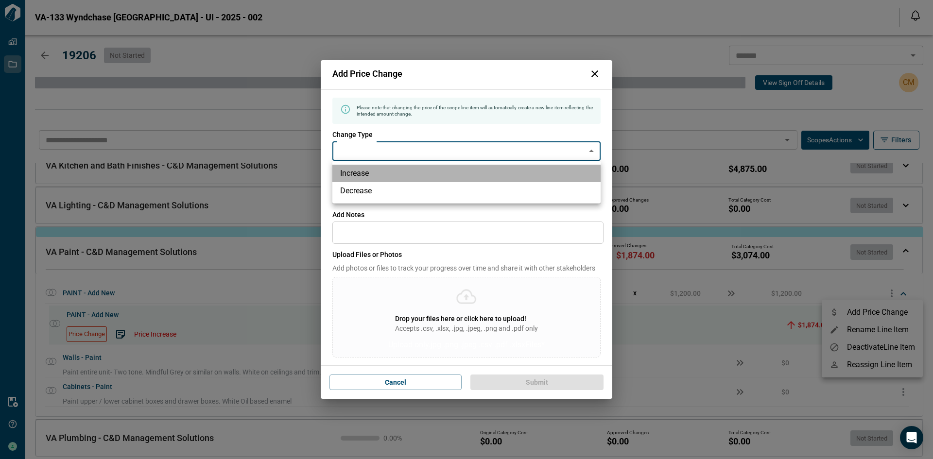
click at [384, 174] on li "Increase" at bounding box center [466, 173] width 268 height 17
type input "********"
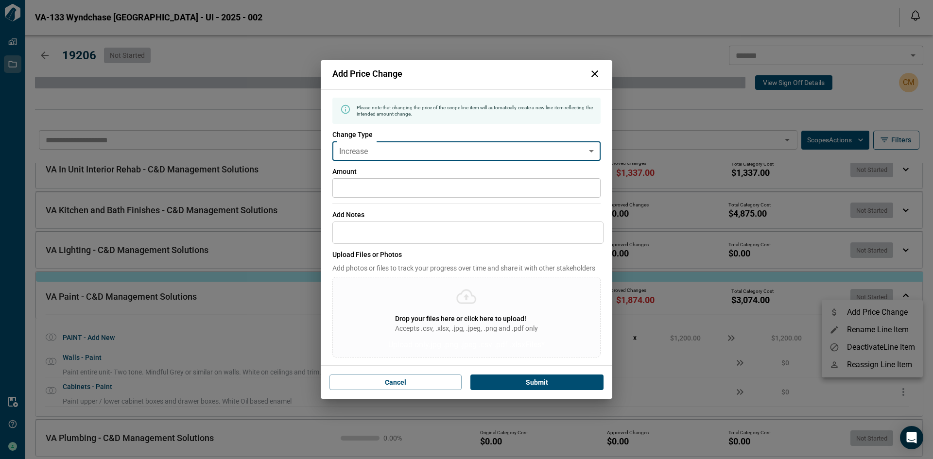
scroll to position [262, 0]
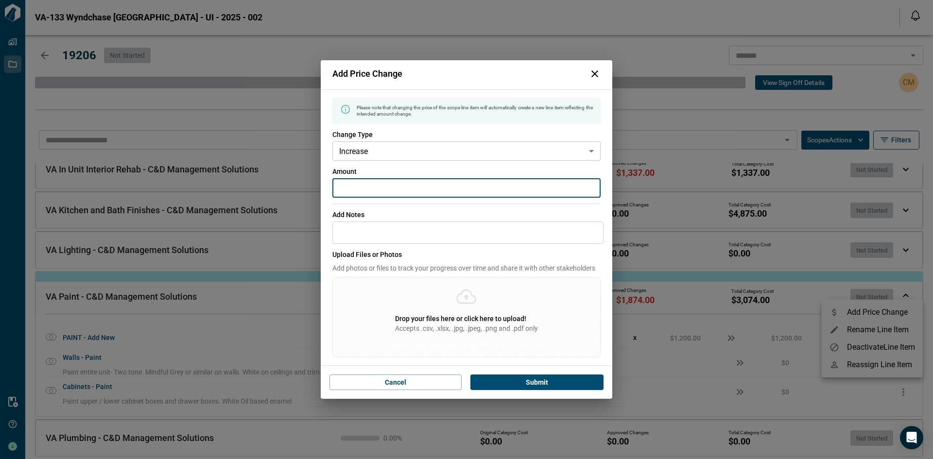
click at [371, 187] on input "*" at bounding box center [466, 187] width 268 height 19
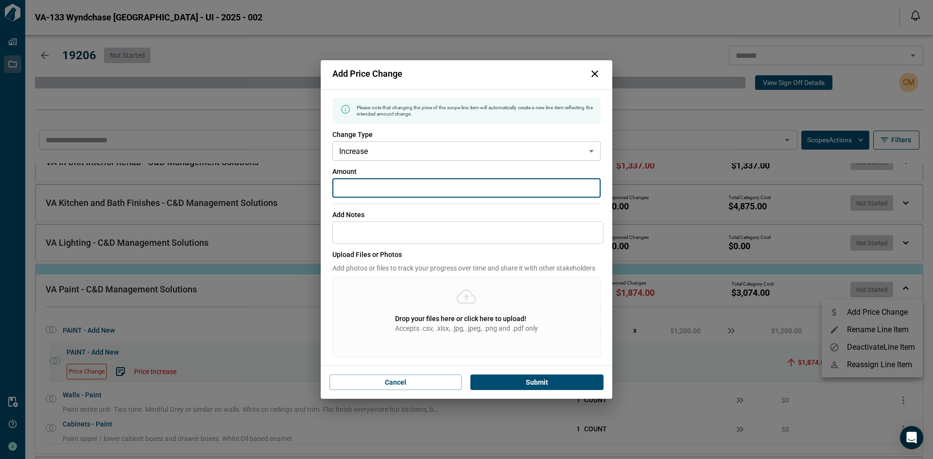
click at [371, 187] on input "*" at bounding box center [466, 187] width 268 height 19
type input "*"
click at [554, 383] on button "Submit" at bounding box center [536, 383] width 133 height 16
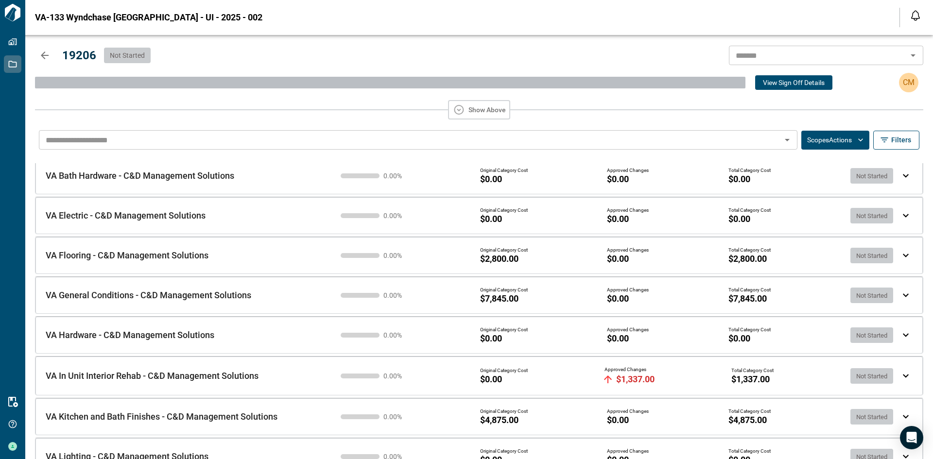
scroll to position [0, 0]
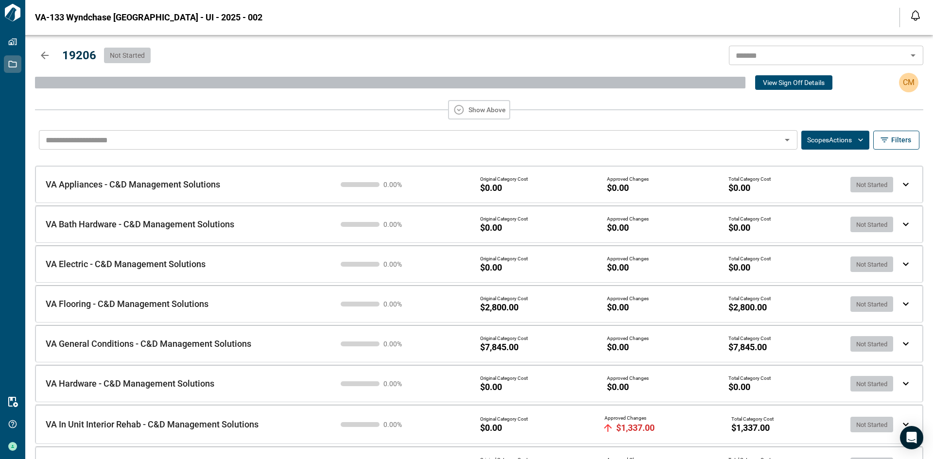
click at [204, 54] on div "19206 Not Started ​" at bounding box center [479, 55] width 888 height 19
click at [877, 51] on input "text" at bounding box center [818, 56] width 172 height 14
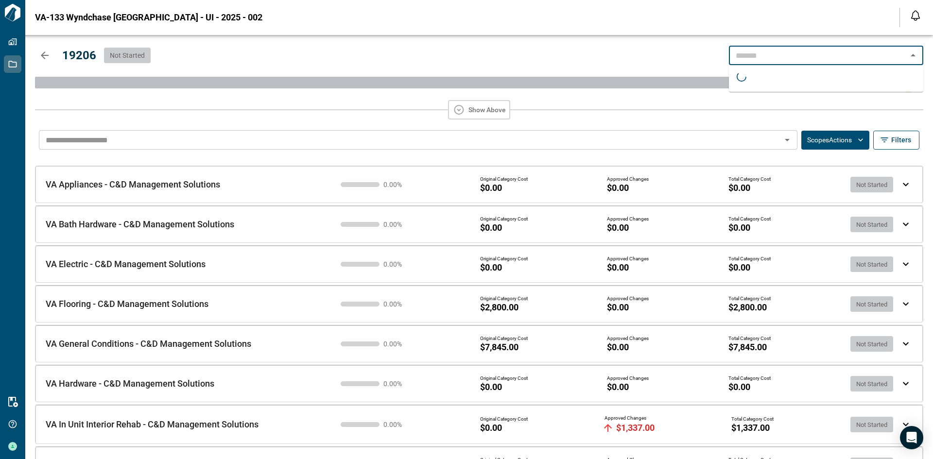
click at [618, 49] on div "19206 Not Started ​" at bounding box center [479, 55] width 888 height 19
click at [753, 49] on input "text" at bounding box center [818, 56] width 172 height 14
click at [747, 79] on ul "19206 Not Started" at bounding box center [826, 79] width 194 height 29
type input "*****"
click at [578, 58] on div "19206 Not Started ​" at bounding box center [479, 55] width 888 height 19
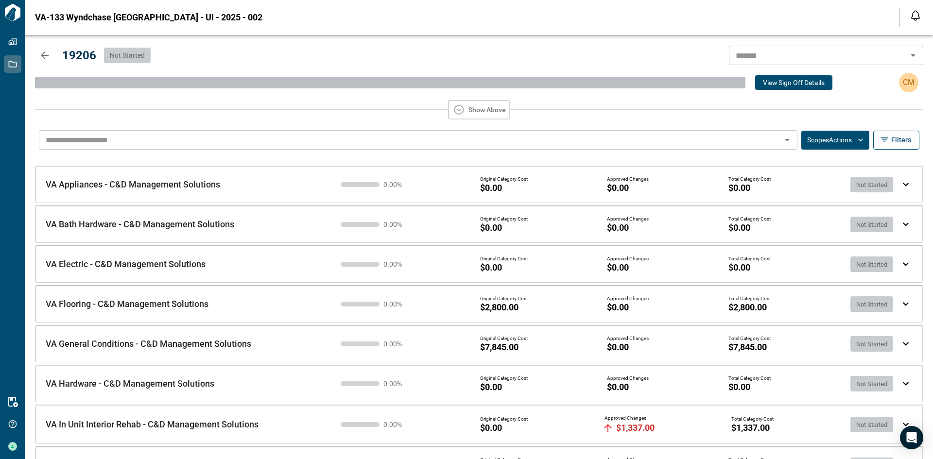
click at [47, 57] on icon "button" at bounding box center [45, 56] width 12 height 12
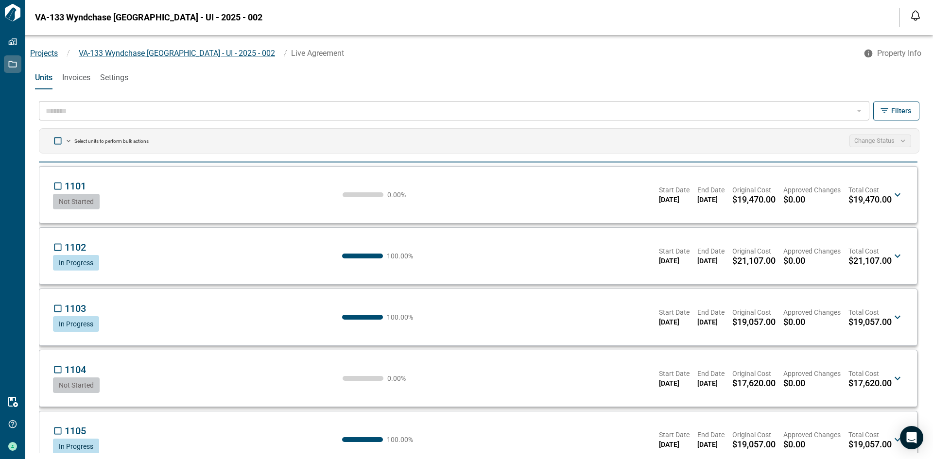
click at [340, 95] on div "Units Invoices Settings" at bounding box center [478, 80] width 907 height 29
click at [208, 123] on div "​ Filters Select units to perform bulk actions Change Status 1101 CM Not Starte…" at bounding box center [479, 277] width 888 height 364
click at [161, 118] on div "​" at bounding box center [454, 110] width 830 height 19
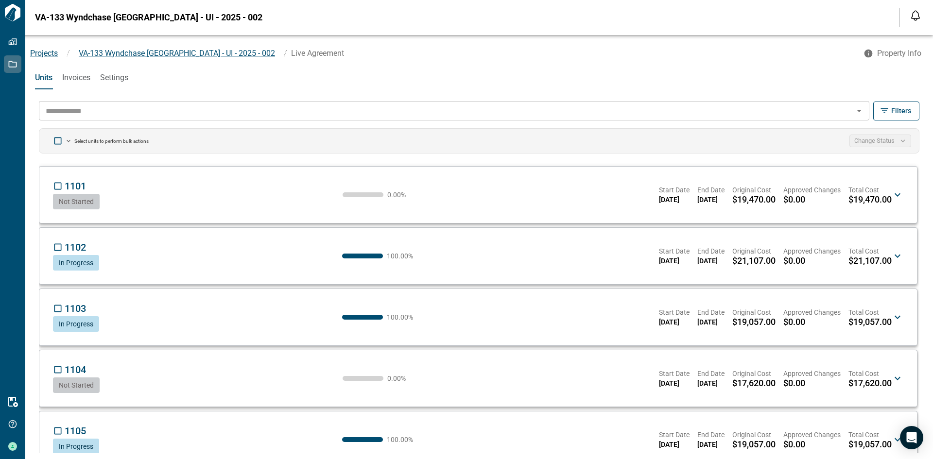
click at [60, 114] on input "text" at bounding box center [446, 111] width 808 height 14
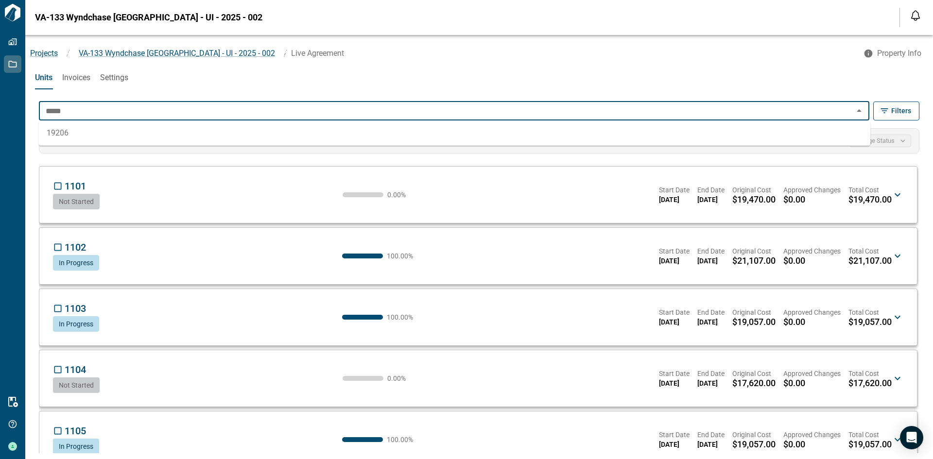
click at [60, 133] on li "19206" at bounding box center [454, 132] width 831 height 17
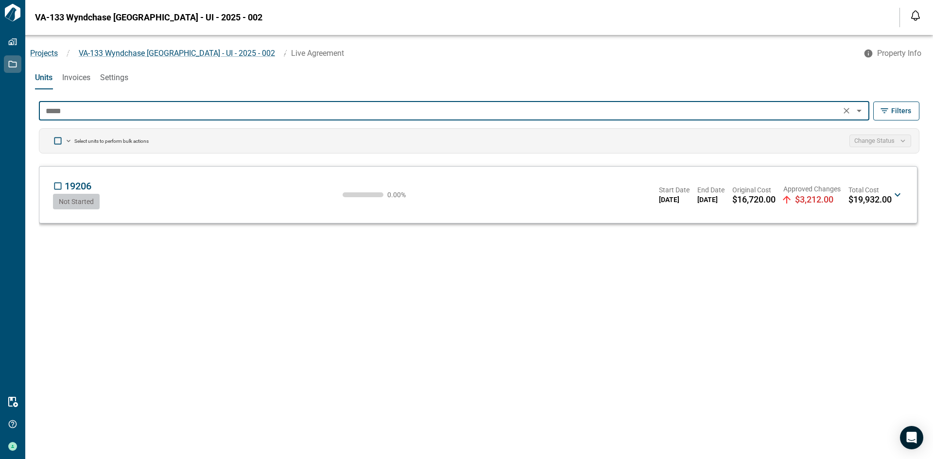
type input "*****"
